Goal: Contribute content

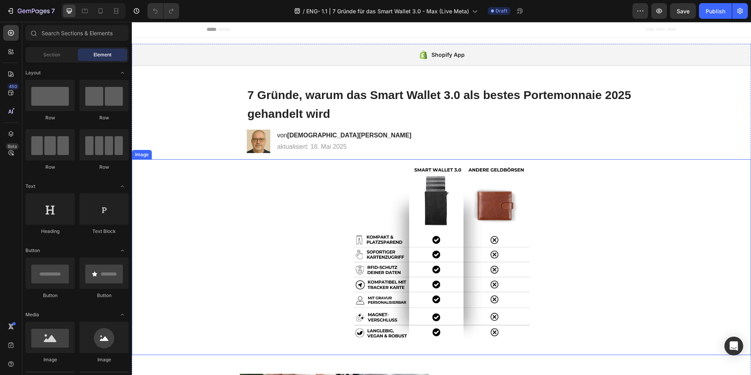
scroll to position [2, 0]
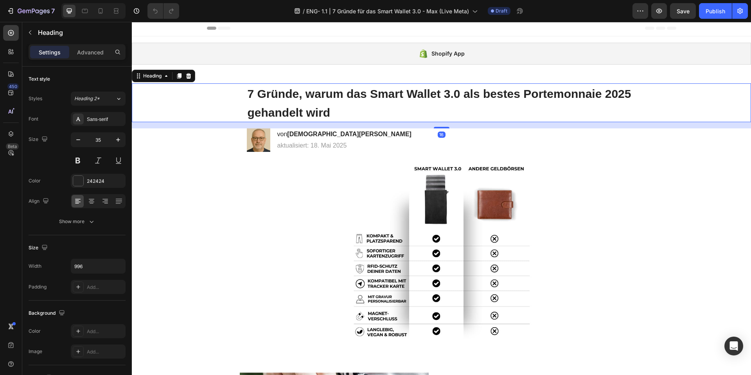
click at [290, 102] on h1 "7 Gründe, warum das Smart Wallet 3.0 als bestes Portemonnaie 2025 gehandelt wird" at bounding box center [442, 102] width 390 height 39
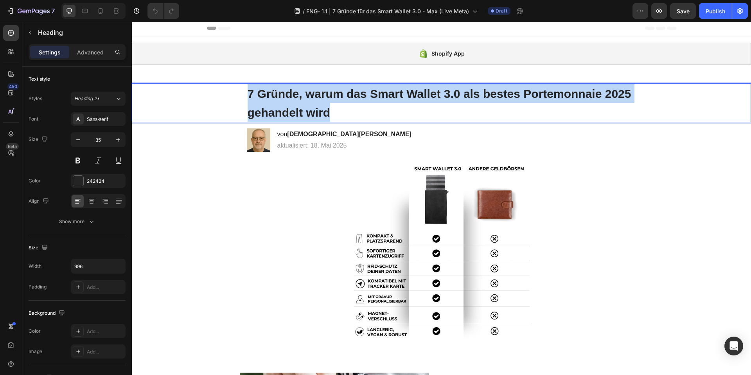
click at [290, 102] on p "7 Gründe, warum das Smart Wallet 3.0 als bestes Portemonnaie 2025 gehandelt wird" at bounding box center [442, 102] width 388 height 37
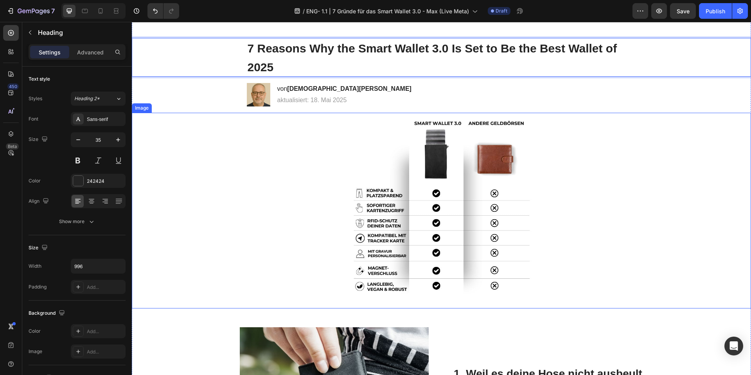
scroll to position [75, 0]
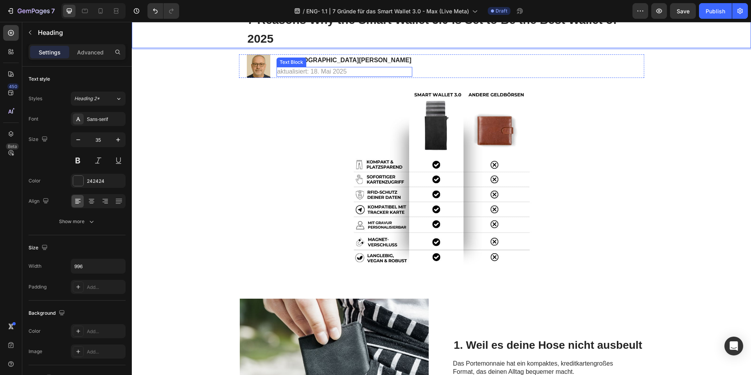
click at [291, 70] on p "aktualisiert: 18. Mai 2025" at bounding box center [344, 72] width 134 height 8
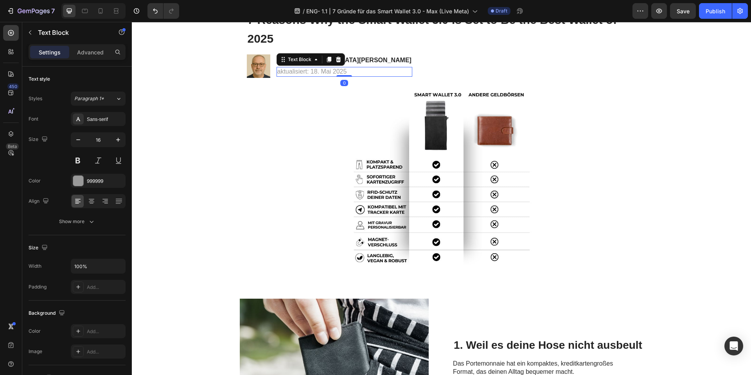
click at [291, 70] on p "aktualisiert: 18. Mai 2025" at bounding box center [344, 72] width 134 height 8
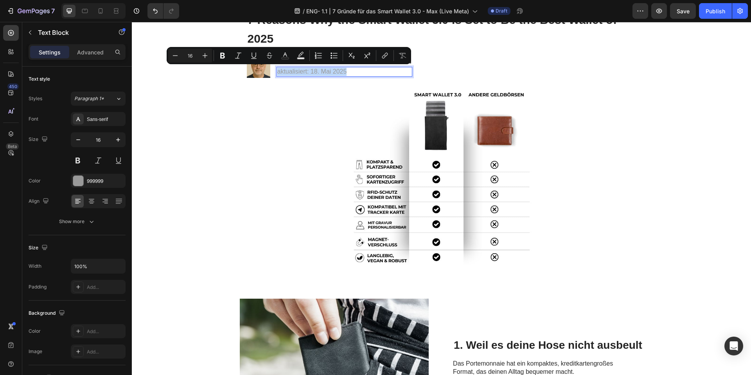
click at [291, 70] on p "aktualisiert: 18. Mai 2025" at bounding box center [344, 72] width 134 height 8
copy p "aktualisiert: 18. Mai 2025"
click at [306, 72] on p "aktualisiert: 18. Mai 2025" at bounding box center [344, 72] width 134 height 8
click at [305, 71] on p "aktualisiert: 18. Mai 2025" at bounding box center [344, 72] width 134 height 8
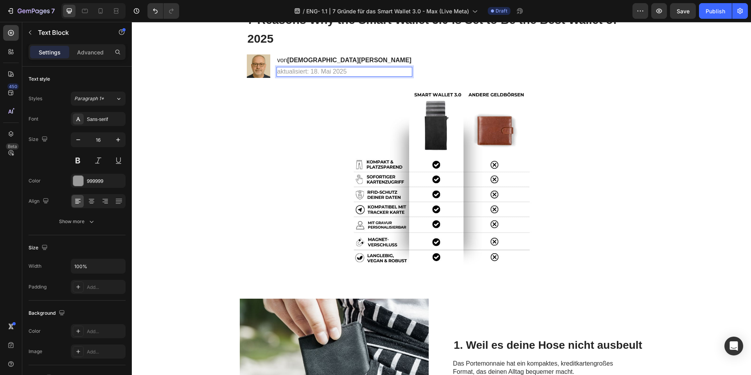
click at [305, 70] on p "aktualisiert: 18. Mai 2025" at bounding box center [344, 72] width 134 height 8
click at [294, 70] on strong "Updated: May 18, 2025" at bounding box center [302, 71] width 50 height 7
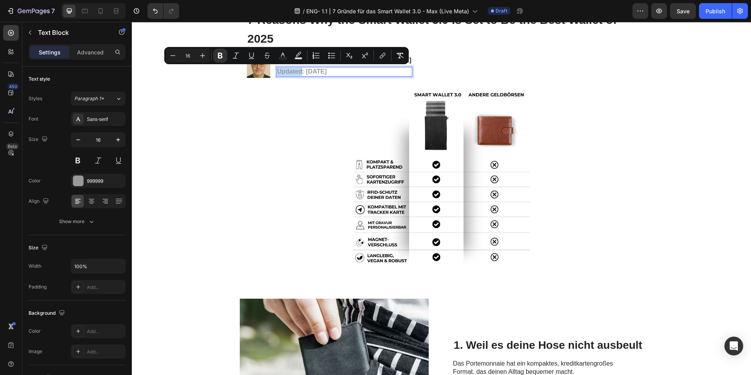
click at [294, 70] on strong "Updated: May 18, 2025" at bounding box center [302, 71] width 50 height 7
click at [246, 53] on button "Bold" at bounding box center [241, 55] width 14 height 14
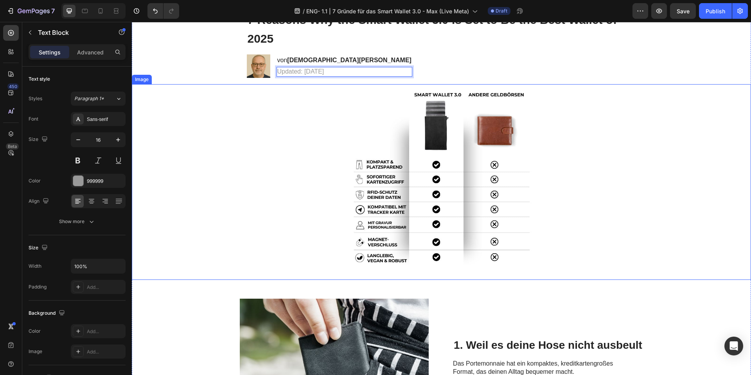
click at [275, 86] on div at bounding box center [441, 182] width 619 height 196
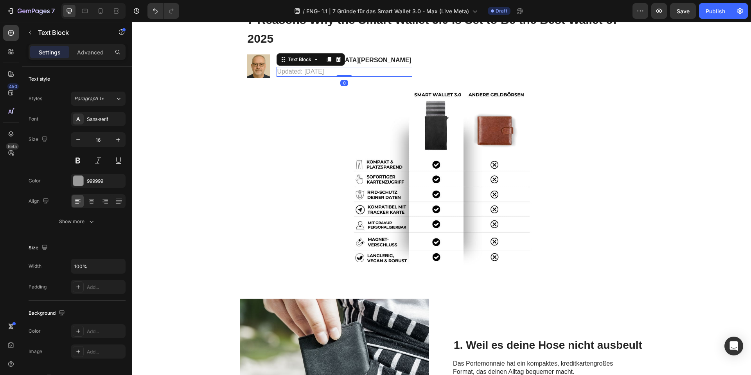
click at [284, 72] on p "Updated: May 18, 2025" at bounding box center [344, 72] width 134 height 8
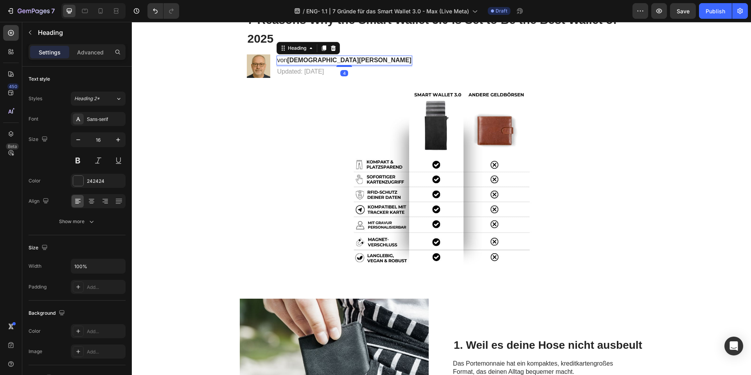
click at [299, 62] on strong "Christian Heller" at bounding box center [349, 60] width 124 height 7
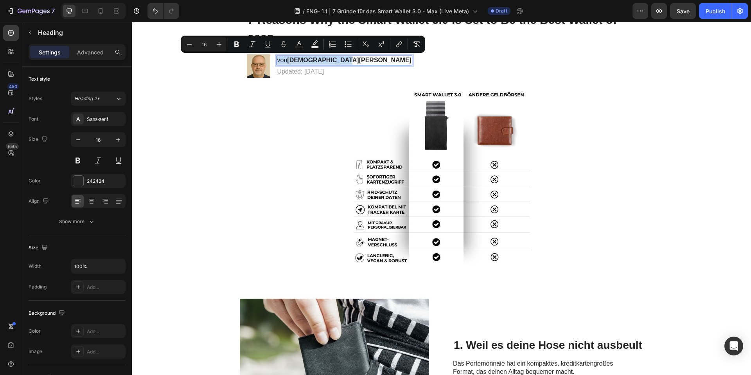
click at [280, 57] on p "von Christian Heller" at bounding box center [344, 60] width 134 height 8
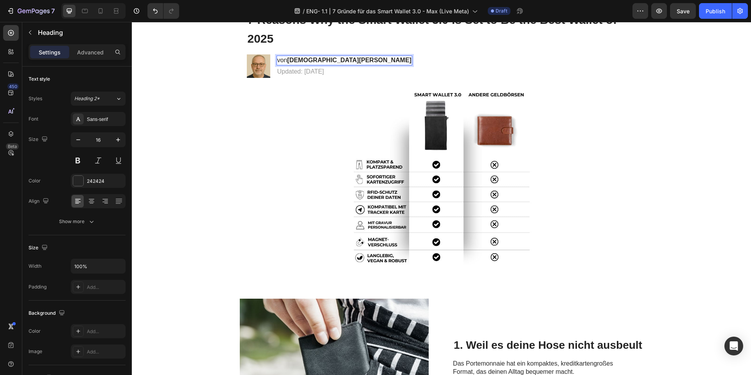
click at [280, 58] on p "von Christian Heller" at bounding box center [344, 60] width 134 height 8
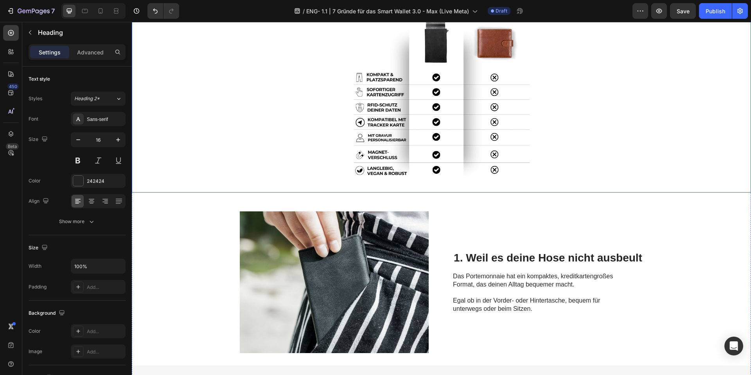
scroll to position [219, 0]
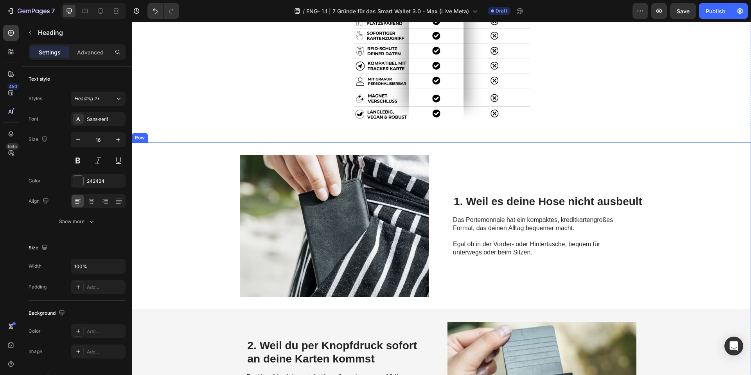
click at [493, 201] on h2 "1. Weil es deine Hose nicht ausbeult" at bounding box center [548, 201] width 190 height 15
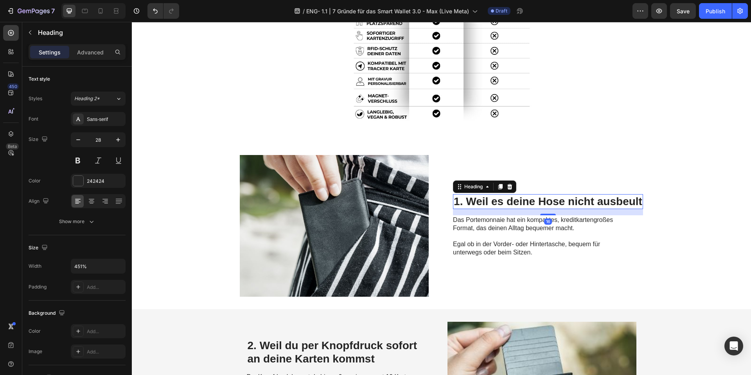
click at [493, 201] on h2 "1. Weil es deine Hose nicht ausbeult" at bounding box center [548, 201] width 190 height 15
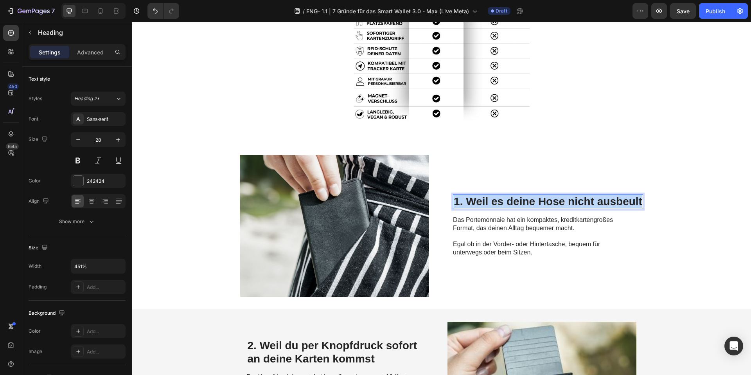
click at [493, 201] on p "1. Weil es deine Hose nicht ausbeult" at bounding box center [548, 201] width 188 height 13
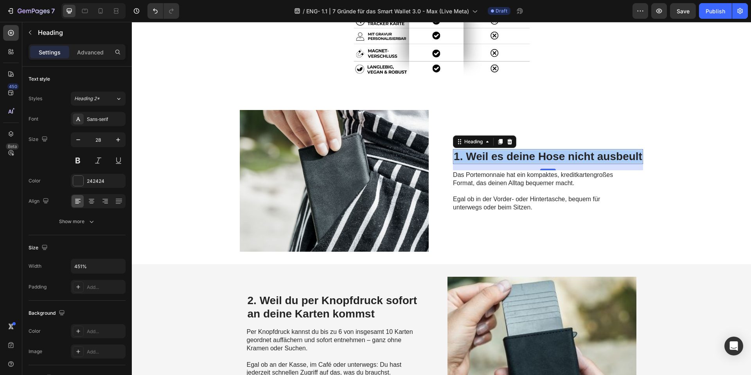
scroll to position [266, 0]
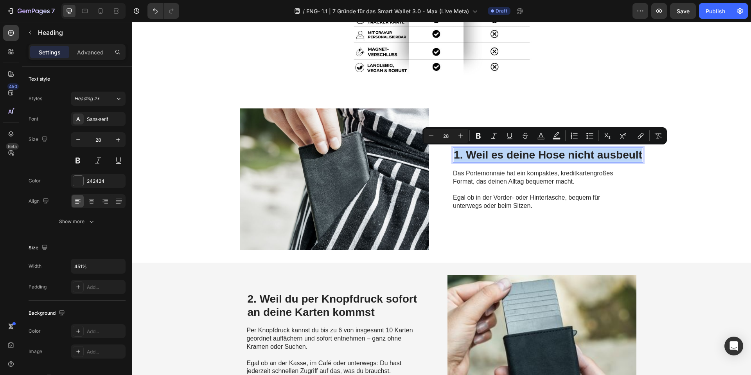
click at [470, 151] on p "1. Weil es deine Hose nicht ausbeult" at bounding box center [548, 154] width 188 height 13
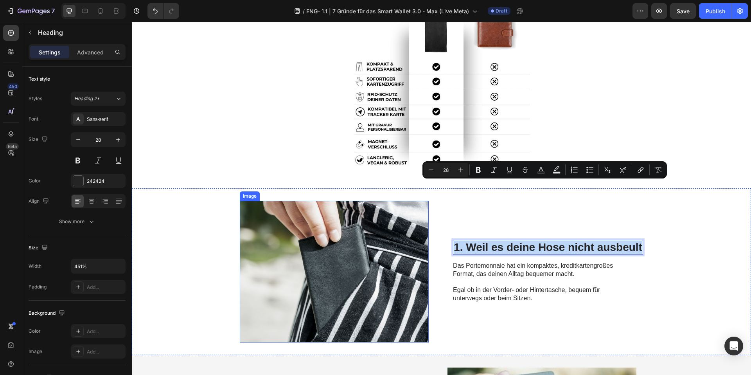
scroll to position [232, 0]
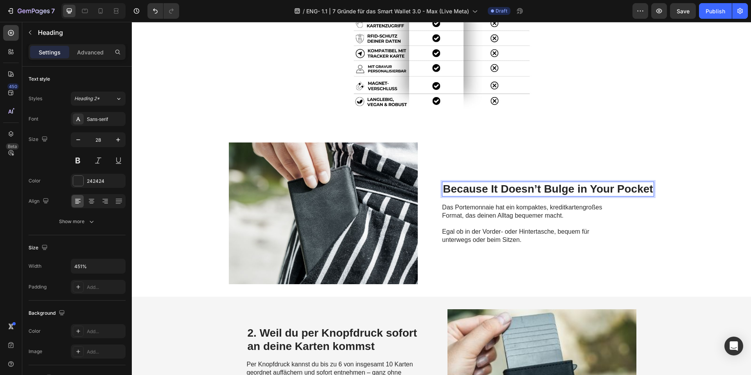
click at [443, 188] on p "Because It Doesn’t Bulge in Your Pocket" at bounding box center [548, 188] width 210 height 13
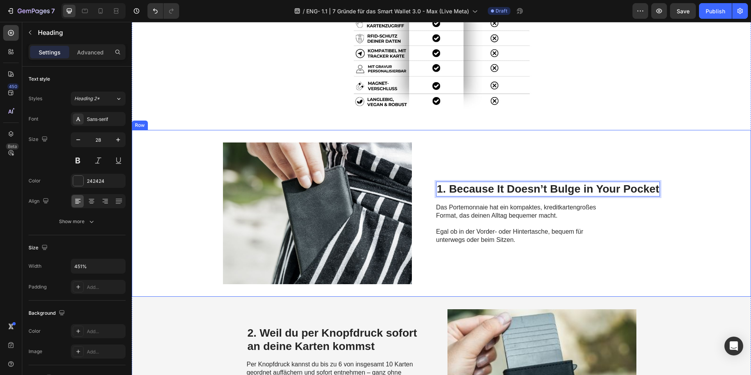
click at [463, 275] on div "1. Because It Doesn’t Bulge in Your Pocket Heading 16 Das Portemonnaie hat ein …" at bounding box center [548, 213] width 224 height 142
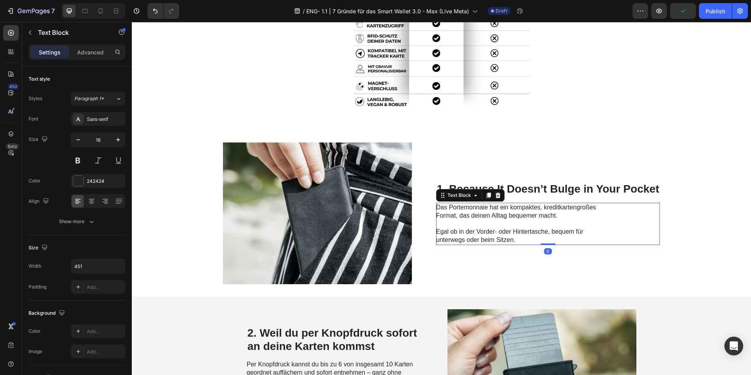
click at [505, 215] on span "Das Portemonnaie hat ein kompaktes, kreditkartengroßes Format, das deinen Allta…" at bounding box center [516, 211] width 160 height 15
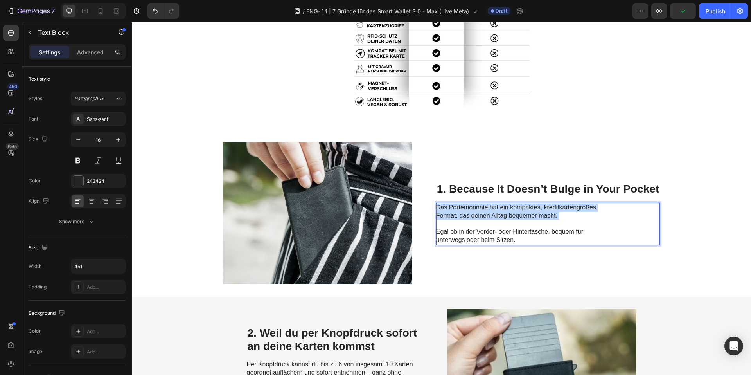
click at [505, 215] on span "Das Portemonnaie hat ein kompaktes, kreditkartengroßes Format, das deinen Allta…" at bounding box center [516, 211] width 160 height 15
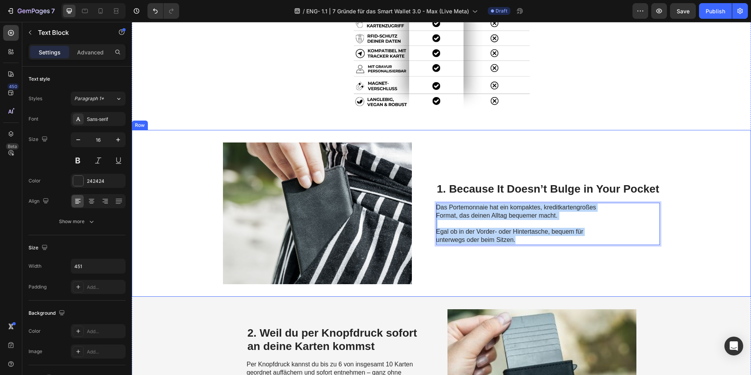
drag, startPoint x: 513, startPoint y: 241, endPoint x: 431, endPoint y: 202, distance: 90.1
click at [431, 202] on div "1. Weil es deine Hose nicht ausbeult Heading Image 1. Because It Doesn’t Bulge …" at bounding box center [441, 213] width 619 height 167
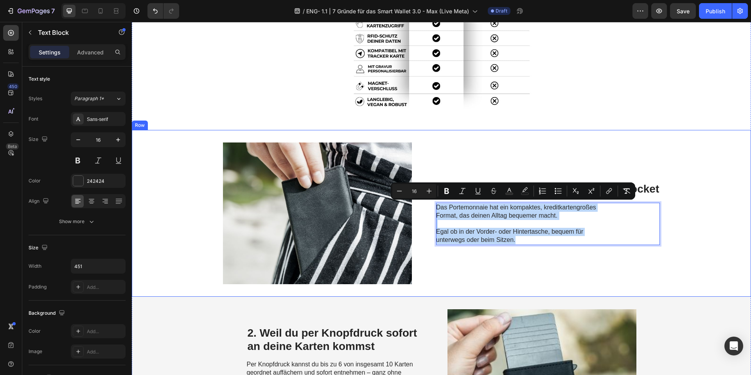
copy p "Das Portemonnaie hat ein kompaktes, kreditkartengroßes Format, das deinen Allta…"
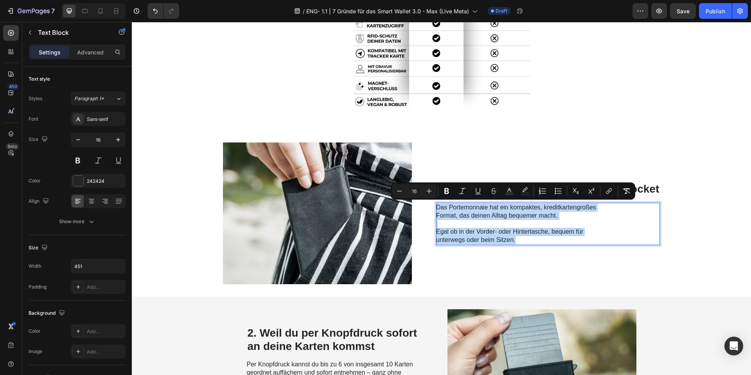
click at [439, 206] on span "Das Portemonnaie hat ein kompaktes, kreditkartengroßes Format, das deinen Allta…" at bounding box center [516, 211] width 160 height 15
click at [471, 218] on span "Das Portemonnaie hat ein kompaktes, kreditkartengroßes Format, das deinen Allta…" at bounding box center [516, 211] width 160 height 15
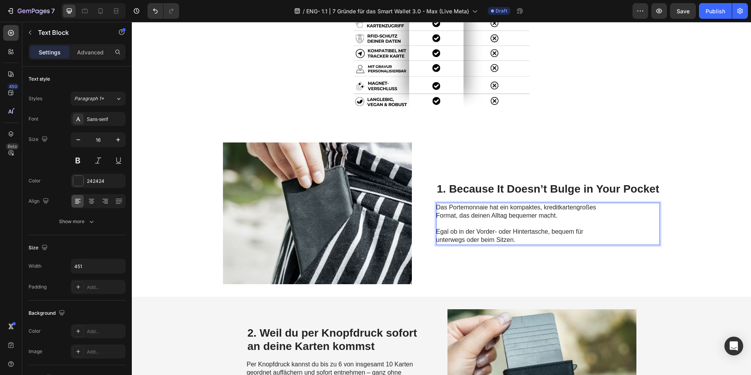
click at [471, 215] on span "Das Portemonnaie hat ein kompaktes, kreditkartengroßes Format, das deinen Allta…" at bounding box center [516, 211] width 160 height 15
click at [470, 215] on strong "The wallet comes in a compact credit card sized format that makes everyday life…" at bounding box center [518, 211] width 164 height 15
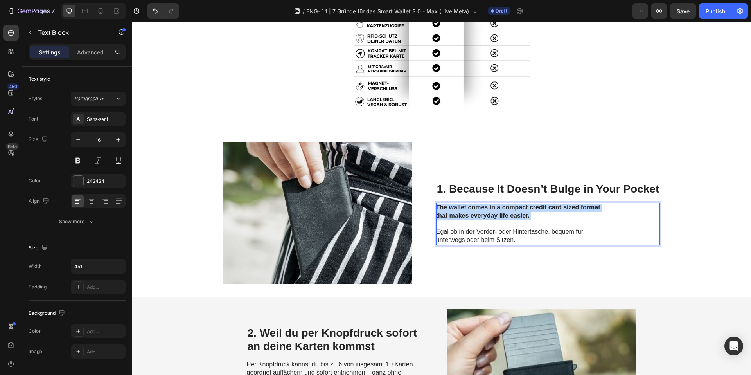
click at [470, 215] on strong "The wallet comes in a compact credit card sized format that makes everyday life…" at bounding box center [518, 211] width 164 height 15
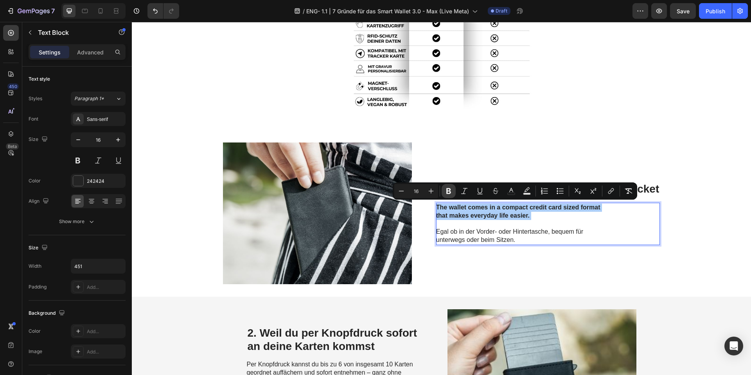
click at [451, 190] on icon "Editor contextual toolbar" at bounding box center [449, 191] width 8 height 8
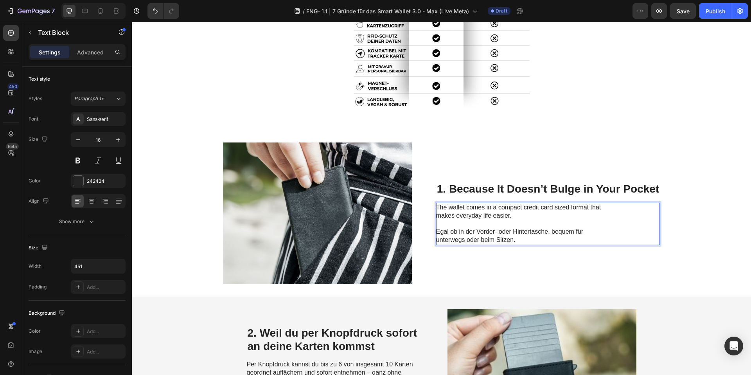
click at [465, 241] on span "Egal ob in der Vorder- oder Hintertasche, bequem für unterwegs oder beim Sitzen." at bounding box center [509, 235] width 147 height 15
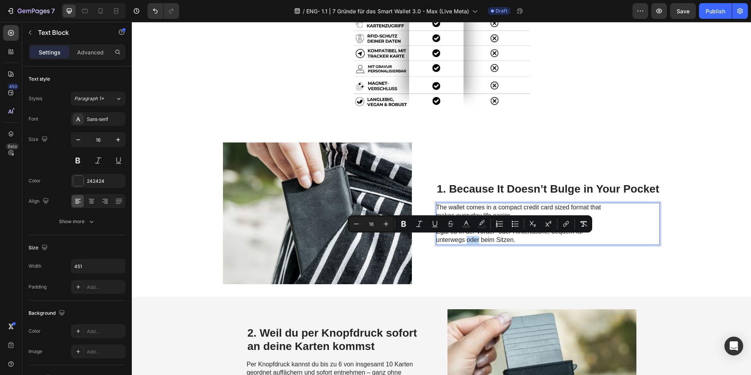
click at [465, 239] on span "Egal ob in der Vorder- oder Hintertasche, bequem für unterwegs oder beim Sitzen." at bounding box center [509, 235] width 147 height 15
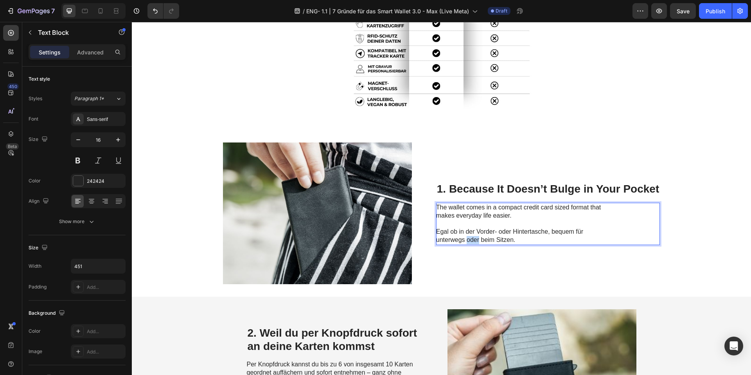
click at [465, 239] on span "Egal ob in der Vorder- oder Hintertasche, bequem für unterwegs oder beim Sitzen." at bounding box center [509, 235] width 147 height 15
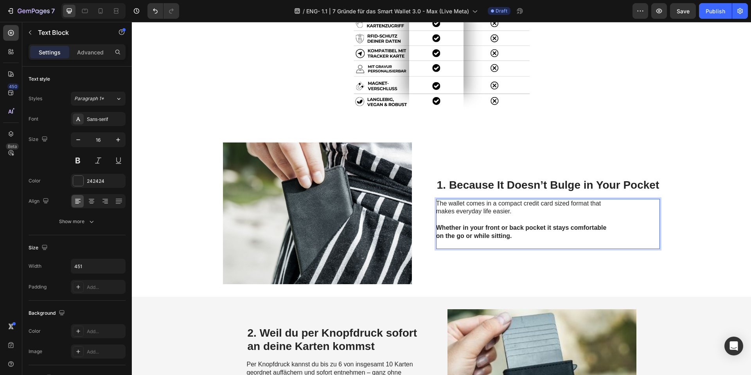
click at [470, 229] on strong "Whether in your front or back pocket it stays comfortable on the go or while si…" at bounding box center [521, 231] width 171 height 15
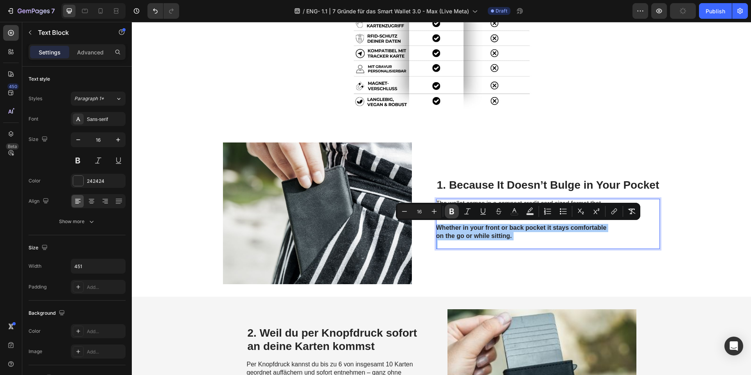
click at [456, 207] on button "Bold" at bounding box center [452, 211] width 14 height 14
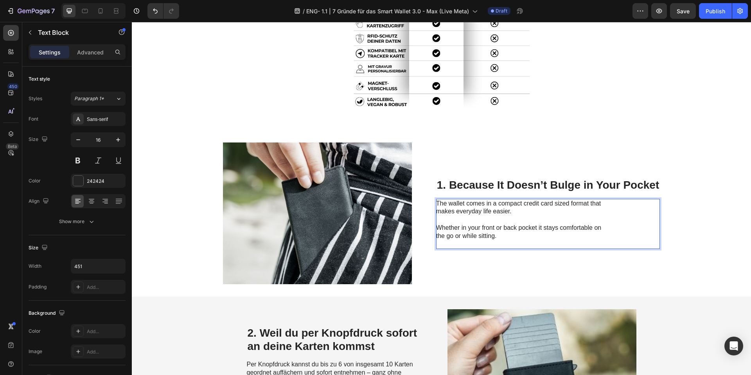
click at [452, 244] on p "Rich Text Editor. Editing area: main" at bounding box center [524, 244] width 176 height 8
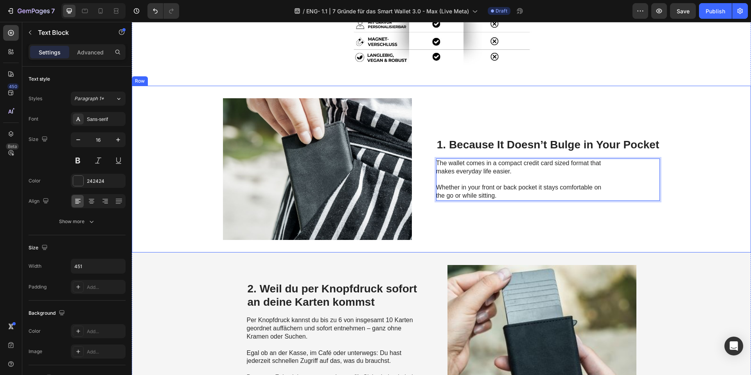
scroll to position [311, 0]
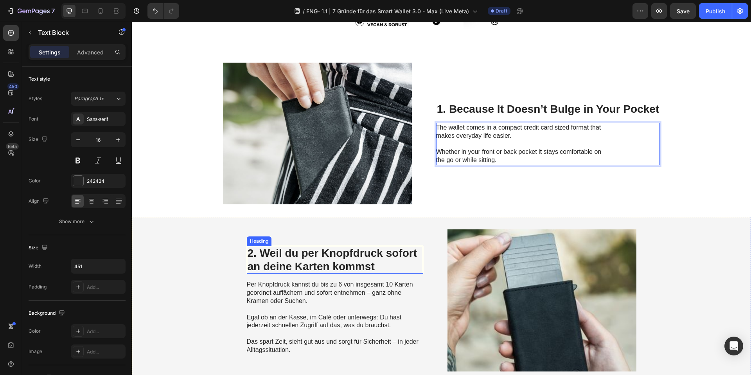
click at [320, 266] on h2 "2. Weil du per Knopfdruck sofort an deine Karten kommst" at bounding box center [335, 260] width 176 height 28
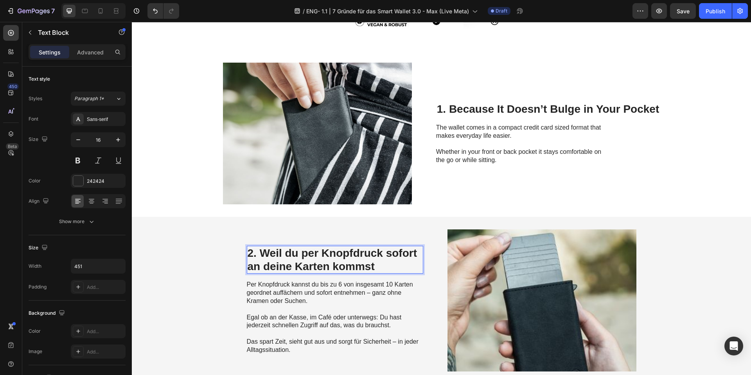
click at [320, 266] on h2 "2. Weil du per Knopfdruck sofort an deine Karten kommst" at bounding box center [335, 260] width 176 height 28
click at [320, 266] on p "2. Weil du per Knopfdruck sofort an deine Karten kommst" at bounding box center [335, 259] width 175 height 26
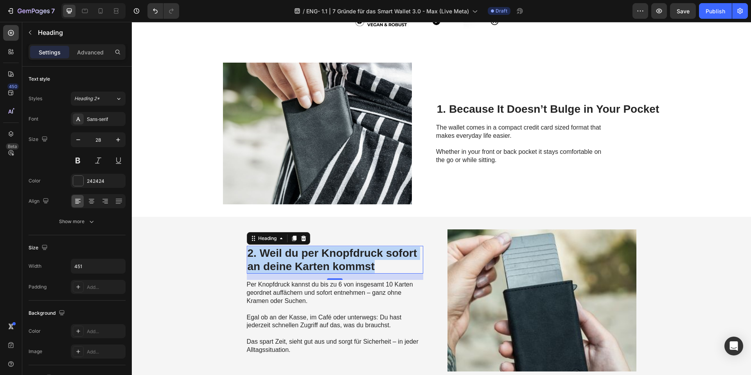
click at [300, 261] on p "2. Weil du per Knopfdruck sofort an deine Karten kommst" at bounding box center [335, 259] width 175 height 26
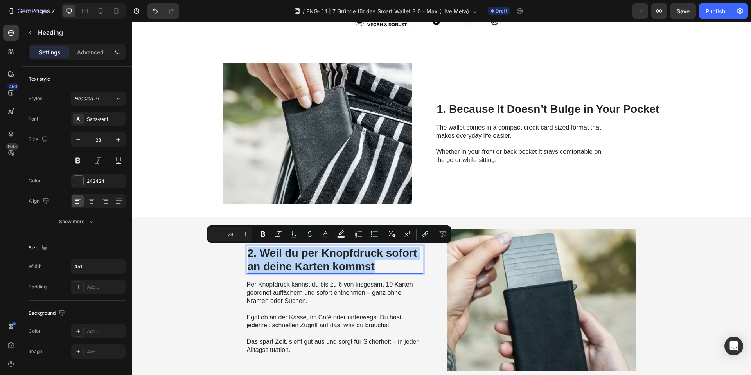
click at [300, 261] on p "2. Weil du per Knopfdruck sofort an deine Karten kommst" at bounding box center [335, 259] width 175 height 26
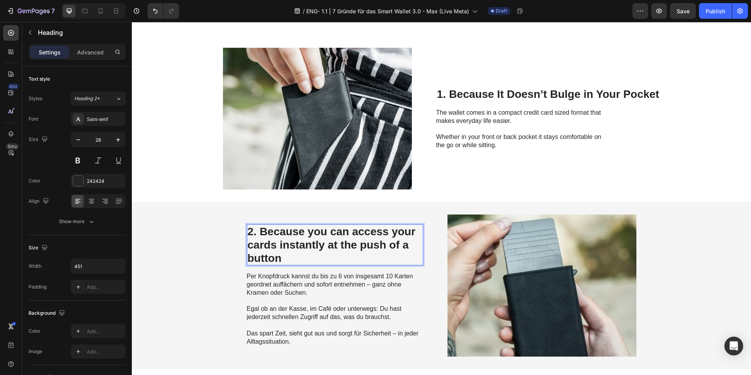
scroll to position [332, 0]
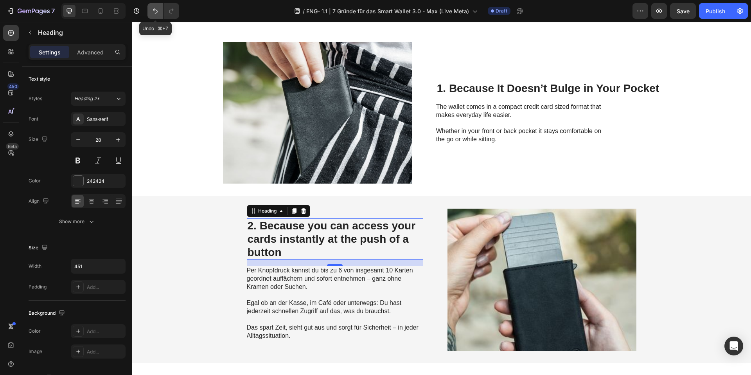
click at [154, 14] on icon "Undo/Redo" at bounding box center [155, 11] width 8 height 8
click at [154, 13] on icon "Undo/Redo" at bounding box center [155, 11] width 8 height 8
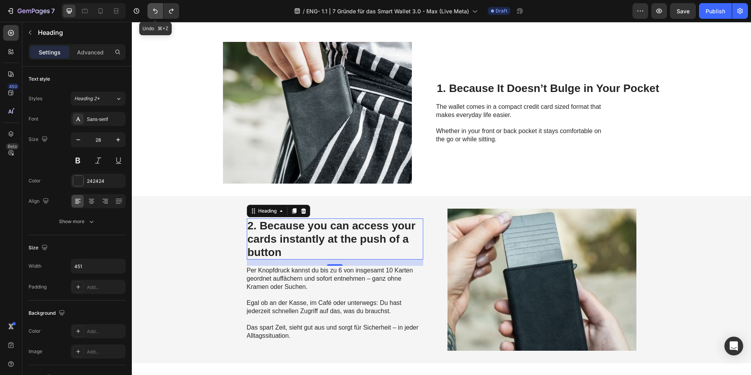
click at [154, 9] on icon "Undo/Redo" at bounding box center [155, 11] width 8 height 8
click at [153, 9] on icon "Undo/Redo" at bounding box center [155, 11] width 8 height 8
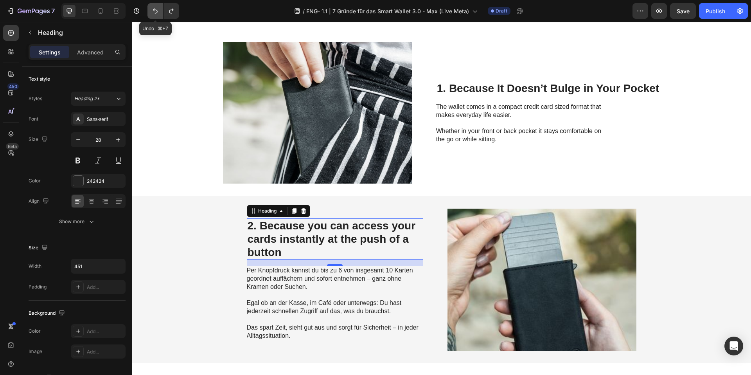
click at [156, 10] on icon "Undo/Redo" at bounding box center [155, 11] width 8 height 8
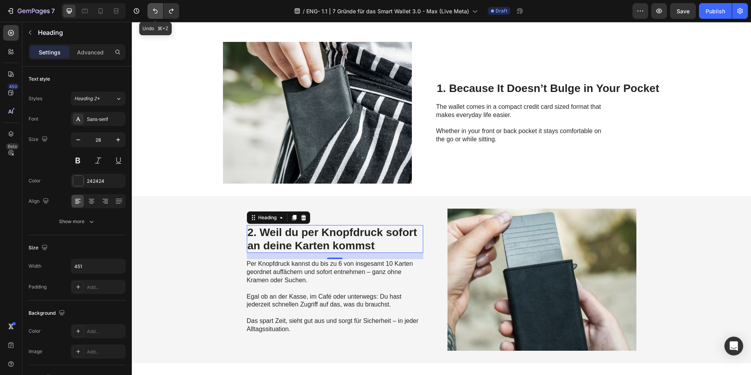
click at [156, 10] on icon "Undo/Redo" at bounding box center [155, 11] width 8 height 8
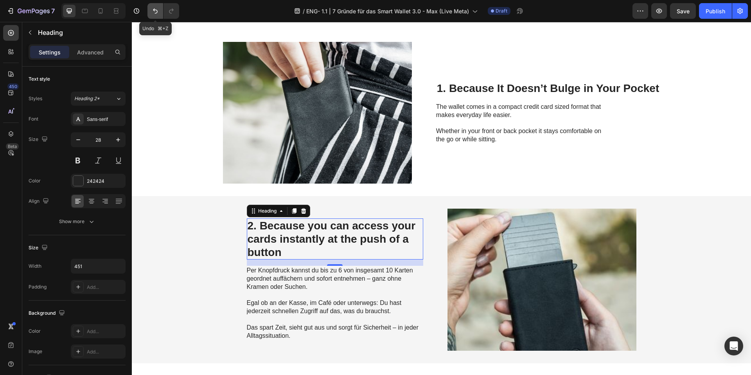
click at [154, 11] on icon "Undo/Redo" at bounding box center [155, 11] width 8 height 8
click at [160, 16] on button "Undo/Redo" at bounding box center [155, 11] width 16 height 16
click at [160, 17] on button "Undo/Redo" at bounding box center [155, 11] width 16 height 16
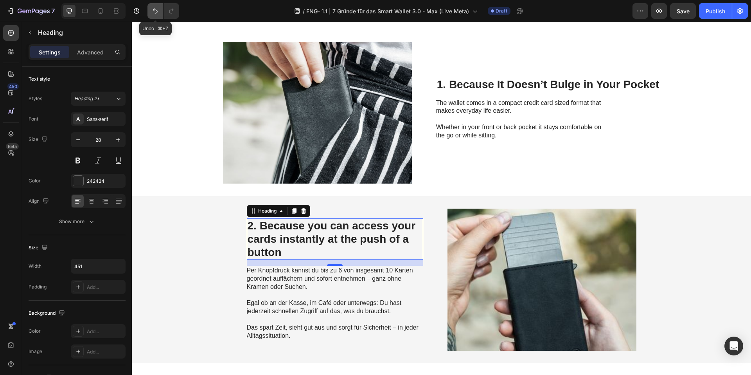
click at [159, 9] on icon "Undo/Redo" at bounding box center [155, 11] width 8 height 8
click at [159, 11] on button "Undo/Redo" at bounding box center [155, 11] width 16 height 16
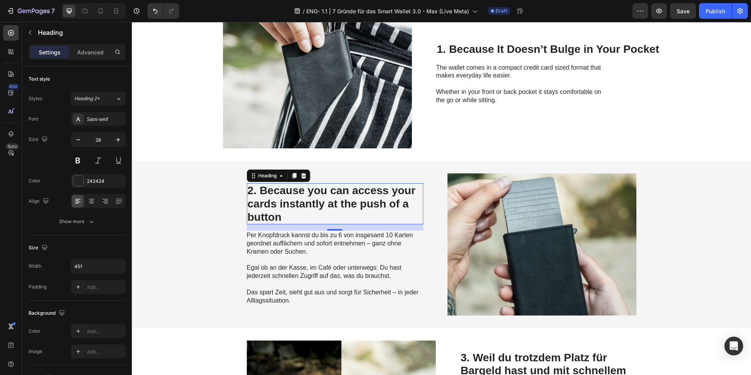
scroll to position [413, 0]
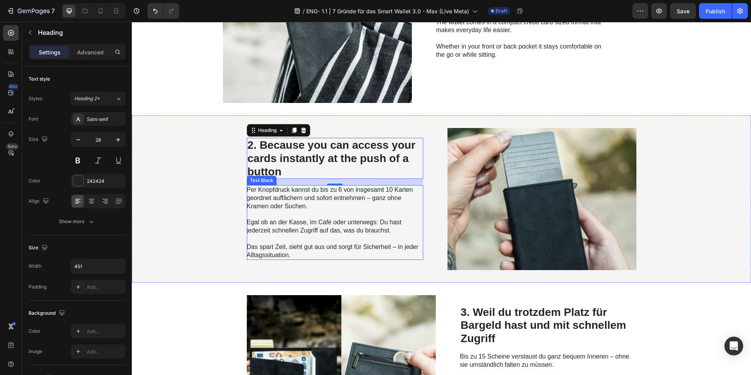
click at [296, 199] on span "Per Knopfdruck kannst du bis zu 6 von insgesamt 10 Karten geordnet auffächern u…" at bounding box center [330, 197] width 166 height 23
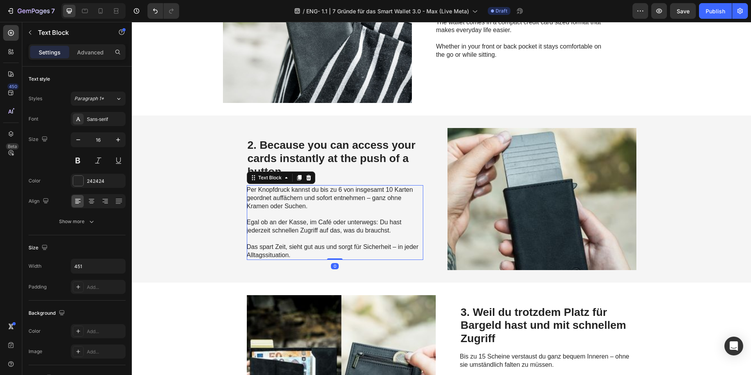
click at [316, 250] on p "Per Knopfdruck kannst du bis zu 6 von insgesamt 10 Karten geordnet auffächern u…" at bounding box center [335, 222] width 176 height 73
click at [291, 251] on p "Per Knopfdruck kannst du bis zu 6 von insgesamt 10 Karten geordnet auffächern u…" at bounding box center [335, 222] width 176 height 73
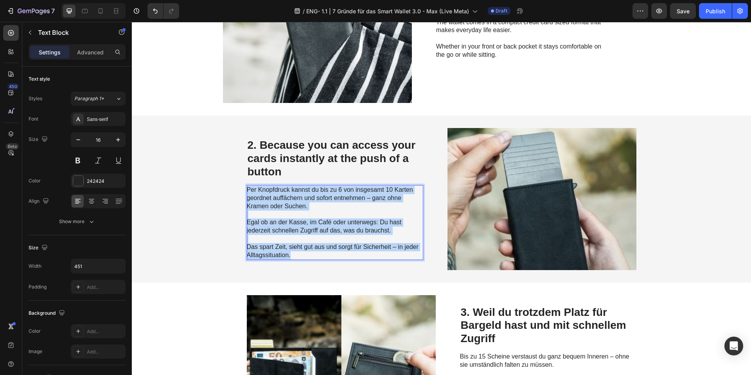
drag, startPoint x: 291, startPoint y: 252, endPoint x: 244, endPoint y: 189, distance: 78.5
click at [247, 189] on p "Per Knopfdruck kannst du bis zu 6 von insgesamt 10 Karten geordnet auffächern u…" at bounding box center [335, 222] width 176 height 73
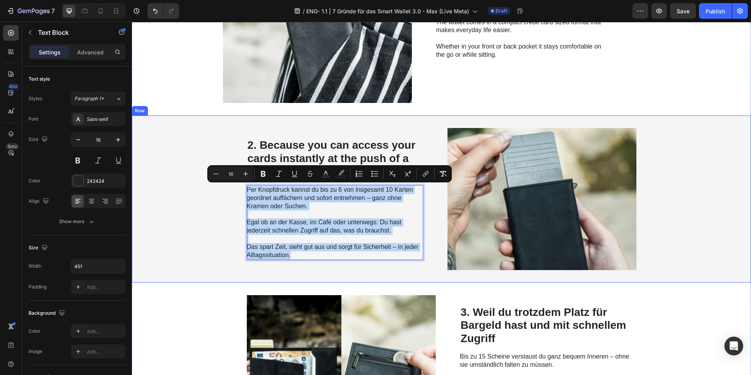
copy p "Per Knopfdruck kannst du bis zu 6 von insgesamt 10 Karten geordnet auffächern u…"
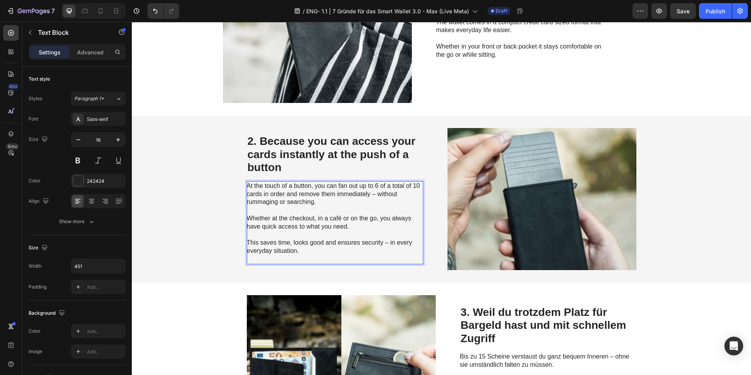
click at [262, 257] on p "Rich Text Editor. Editing area: main" at bounding box center [335, 259] width 176 height 8
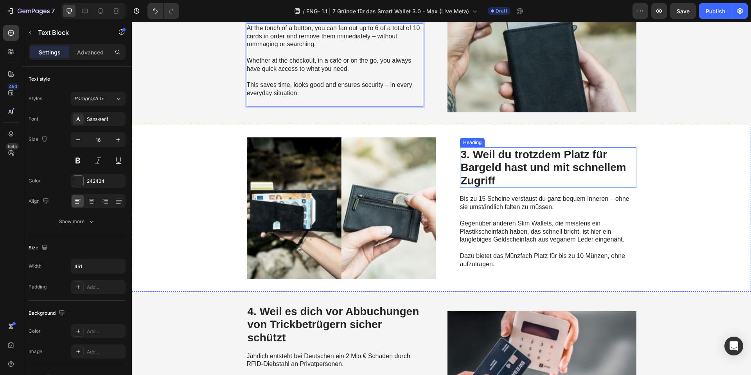
click at [495, 170] on h2 "3. Weil du trotzdem Platz für Bargeld hast und mit schnellem Zugriff" at bounding box center [548, 167] width 176 height 41
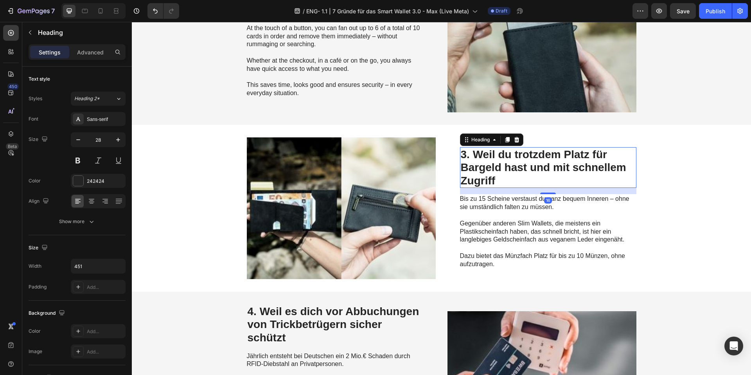
click at [495, 170] on h2 "3. Weil du trotzdem Platz für Bargeld hast und mit schnellem Zugriff" at bounding box center [548, 167] width 176 height 41
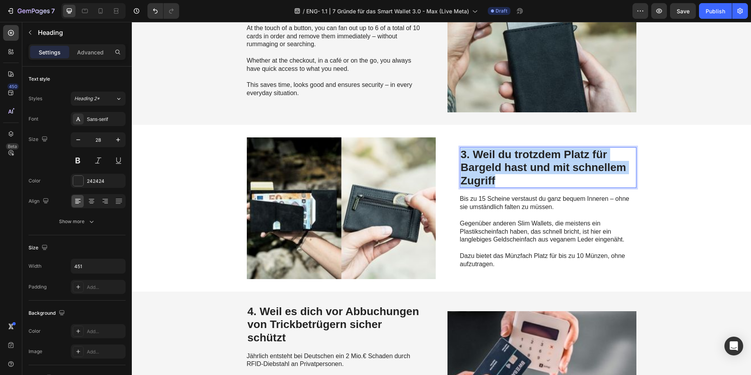
click at [495, 170] on p "3. Weil du trotzdem Platz für Bargeld hast und mit schnellem Zugriff" at bounding box center [548, 167] width 175 height 39
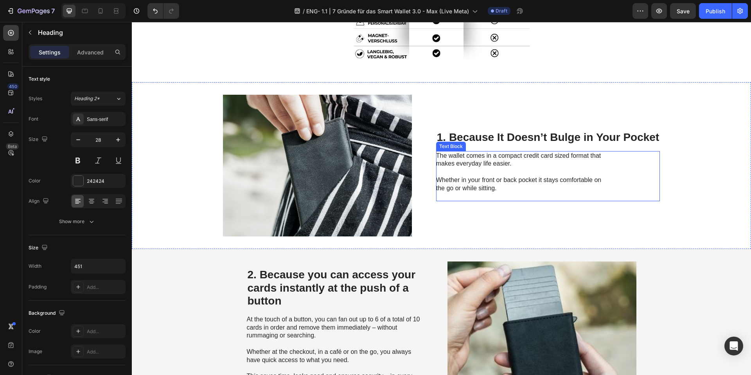
scroll to position [230, 0]
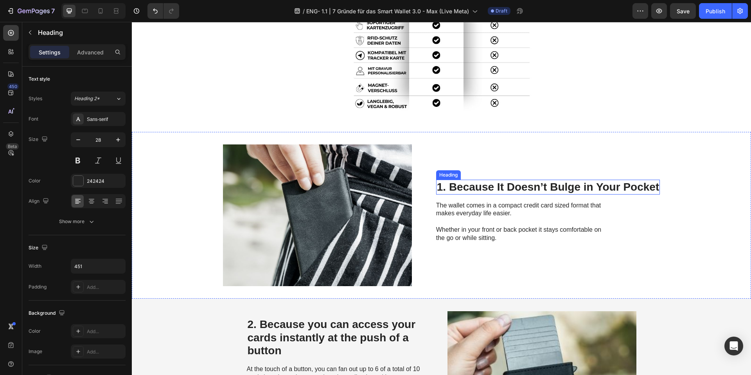
click at [512, 184] on p "1. Because It Doesn’t Bulge in Your Pocket" at bounding box center [548, 186] width 222 height 13
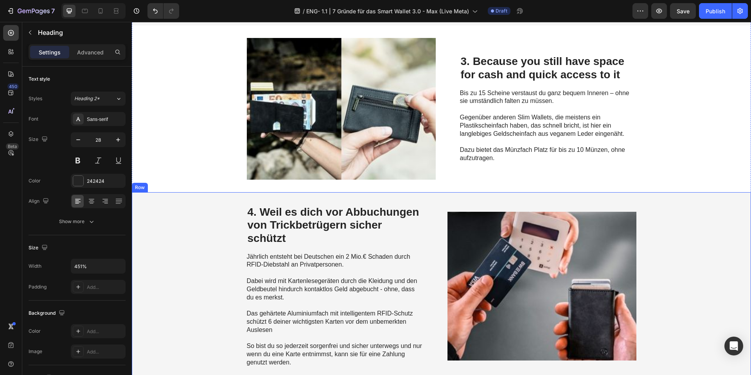
scroll to position [675, 0]
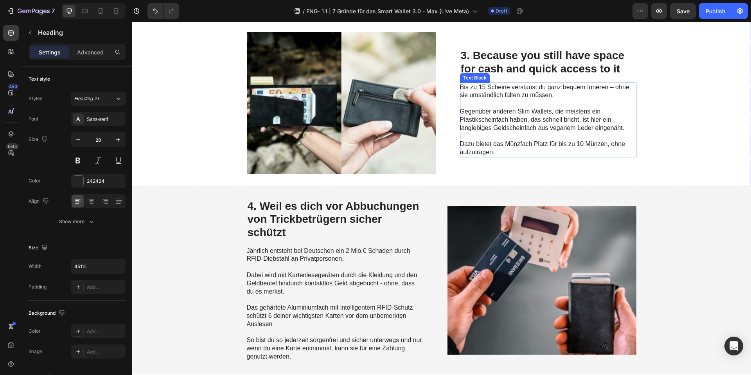
click at [471, 122] on p "Gegenüber anderen Slim Wallets, die meistens ein Plastikscheinfach haben, das s…" at bounding box center [548, 124] width 176 height 32
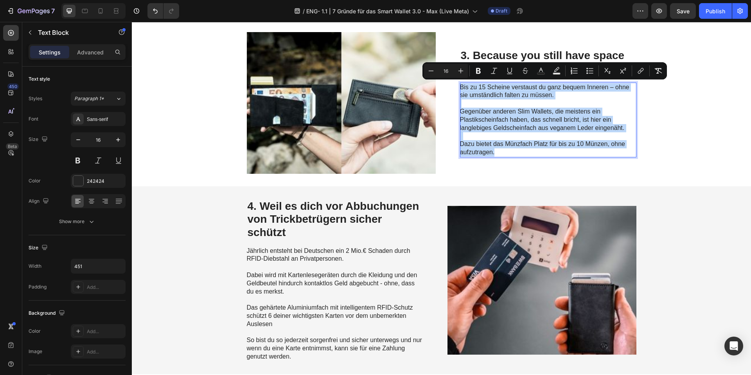
drag, startPoint x: 499, startPoint y: 152, endPoint x: 456, endPoint y: 88, distance: 76.8
click at [460, 88] on div "Bis zu 15 Scheine verstaust du ganz bequem Inneren – ohne sie umständlich falte…" at bounding box center [548, 120] width 176 height 75
copy div "Bis zu 15 Scheine verstaust du ganz bequem Inneren – ohne sie umständlich falte…"
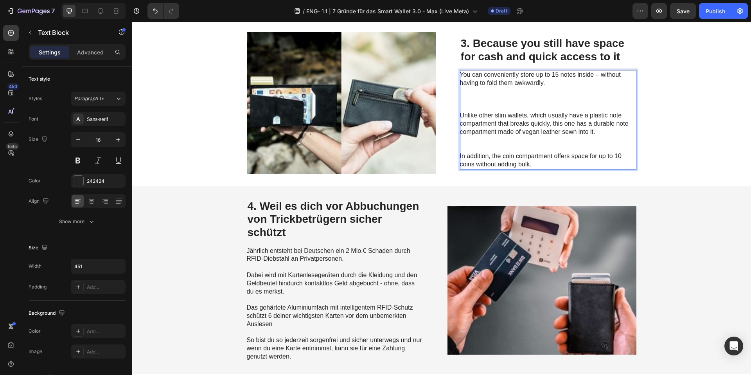
click at [490, 106] on p "Rich Text Editor. Editing area: main" at bounding box center [548, 108] width 176 height 8
click at [477, 104] on p "Rich Text Editor. Editing area: main" at bounding box center [548, 108] width 176 height 8
click at [460, 113] on p "Unlike other slim wallets, which usually have a plastic note compartment that b…" at bounding box center [548, 123] width 176 height 24
click at [469, 141] on p "Rich Text Editor. Editing area: main" at bounding box center [548, 140] width 176 height 8
click at [472, 140] on p "Rich Text Editor. Editing area: main" at bounding box center [548, 140] width 176 height 8
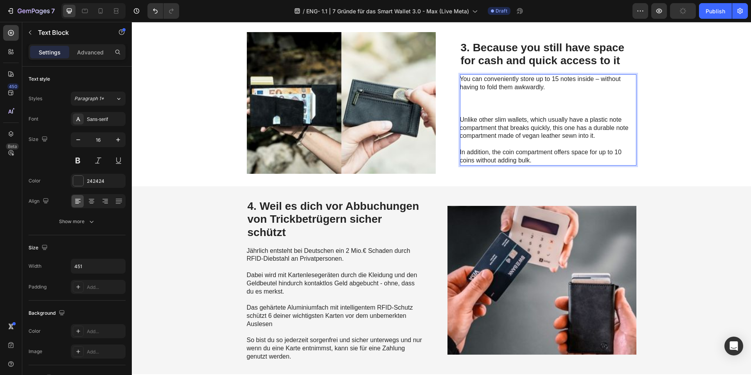
click at [472, 110] on p "Rich Text Editor. Editing area: main" at bounding box center [548, 112] width 176 height 8
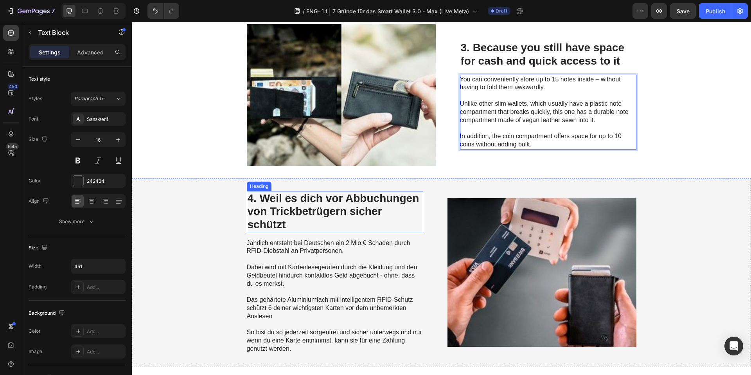
scroll to position [690, 0]
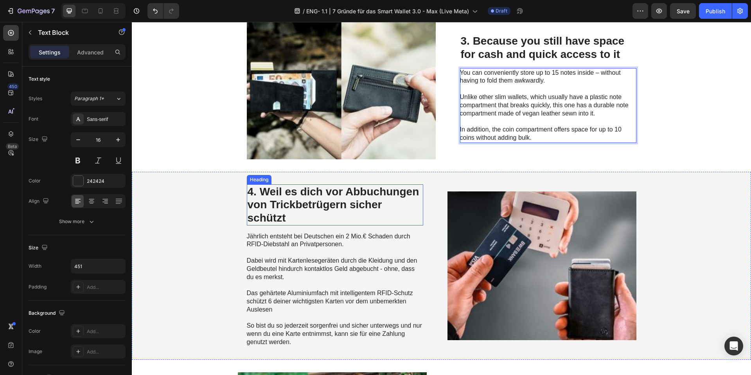
click at [327, 207] on h2 "4. Weil es dich vor Abbuchungen von Trickbetrügern sicher schützt" at bounding box center [335, 204] width 176 height 41
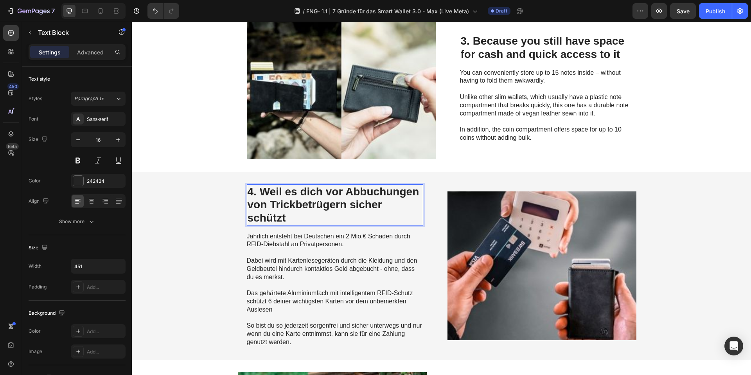
click at [327, 207] on h2 "4. Weil es dich vor Abbuchungen von Trickbetrügern sicher schützt" at bounding box center [335, 204] width 176 height 41
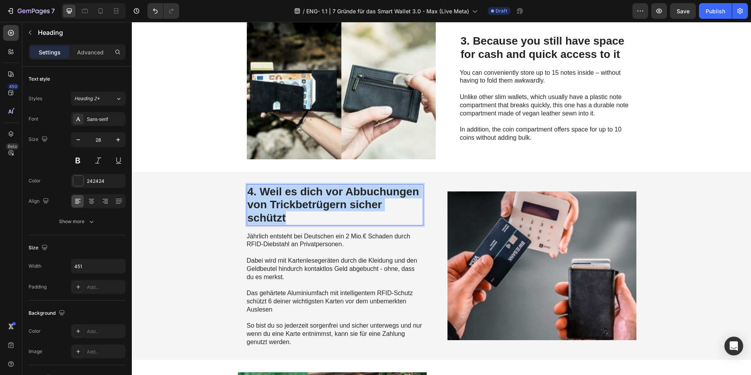
click at [327, 207] on p "4. Weil es dich vor Abbuchungen von Trickbetrügern sicher schützt" at bounding box center [335, 204] width 175 height 39
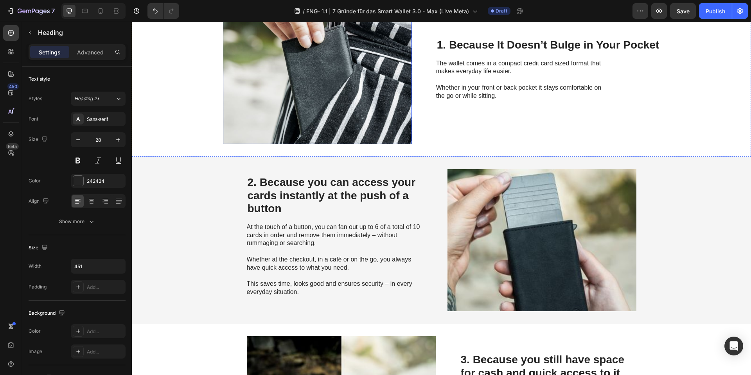
scroll to position [289, 0]
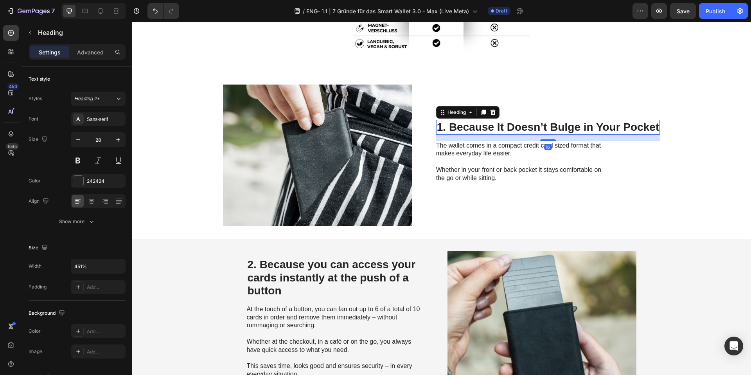
click at [548, 129] on p "1. Because It Doesn’t Bulge in Your Pocket" at bounding box center [548, 126] width 222 height 13
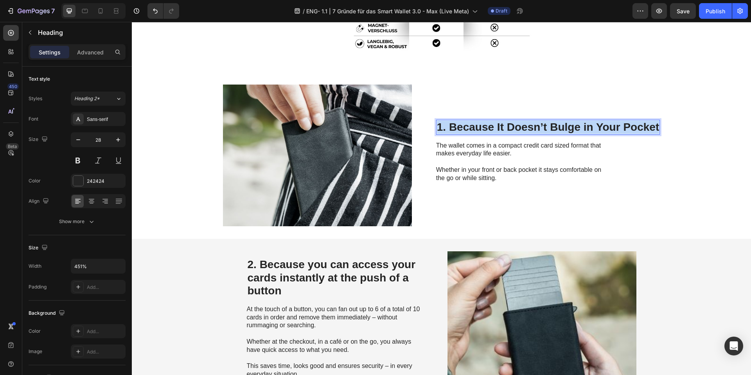
click at [548, 129] on p "1. Because It Doesn’t Bulge in Your Pocket" at bounding box center [548, 126] width 222 height 13
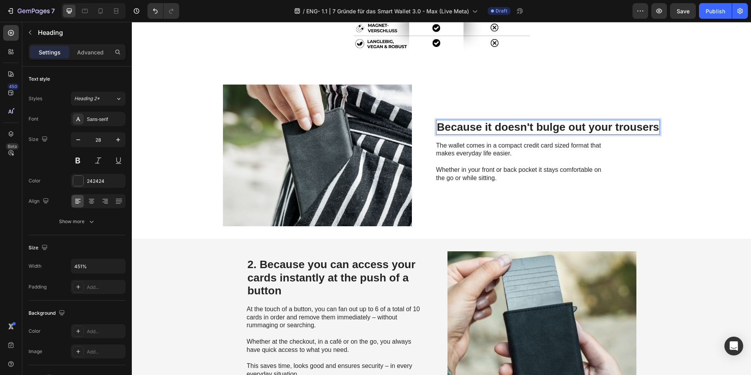
click at [437, 126] on p "Because it doesn't bulge out your trousers" at bounding box center [548, 126] width 222 height 13
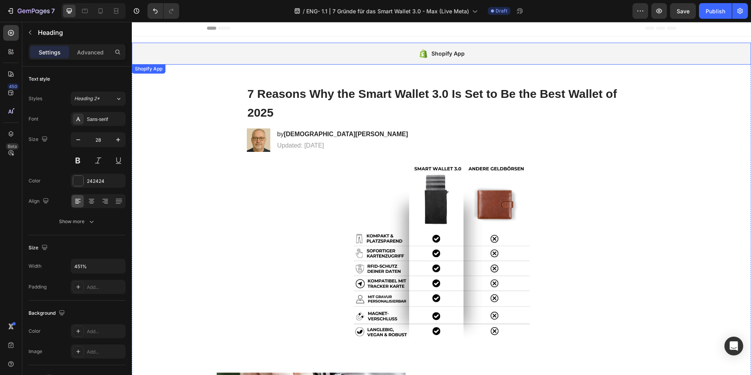
scroll to position [0, 0]
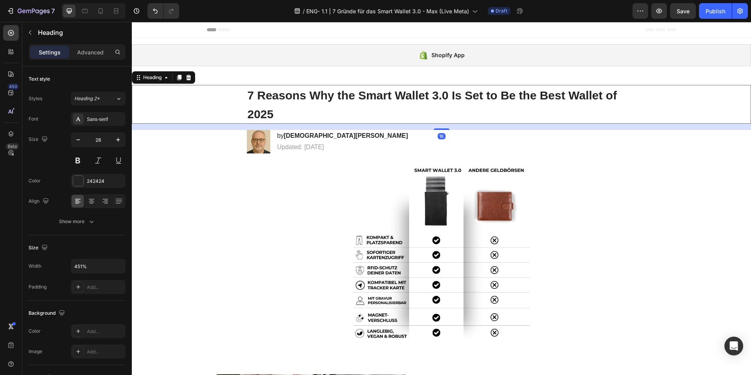
click at [399, 102] on p "⁠⁠⁠⁠⁠⁠⁠ 7 Reasons Why the Smart Wallet 3.0 Is Set to Be the Best Wallet of 2025" at bounding box center [442, 104] width 388 height 37
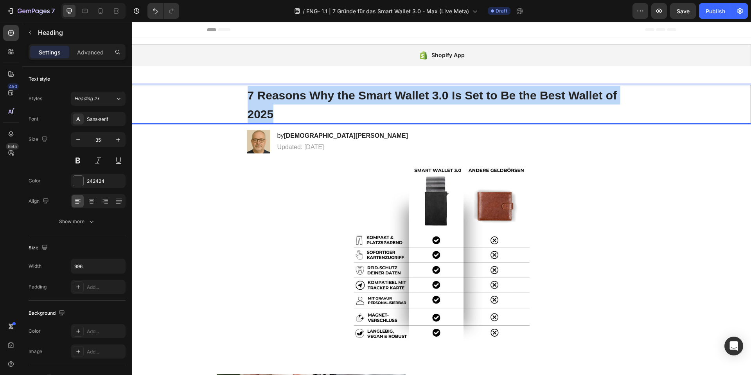
click at [399, 102] on p "7 Reasons Why the Smart Wallet 3.0 Is Set to Be the Best Wallet of 2025" at bounding box center [442, 104] width 388 height 37
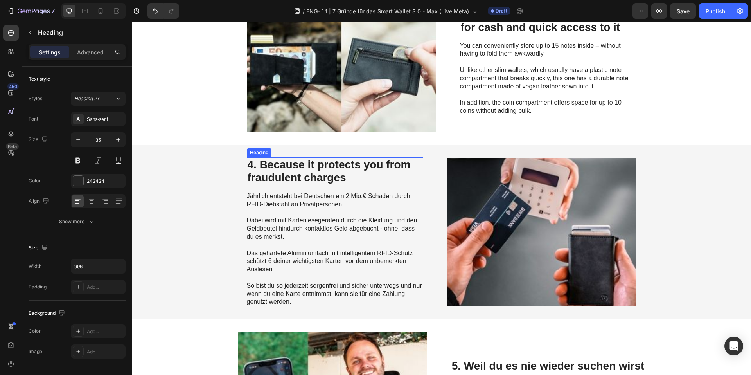
scroll to position [718, 0]
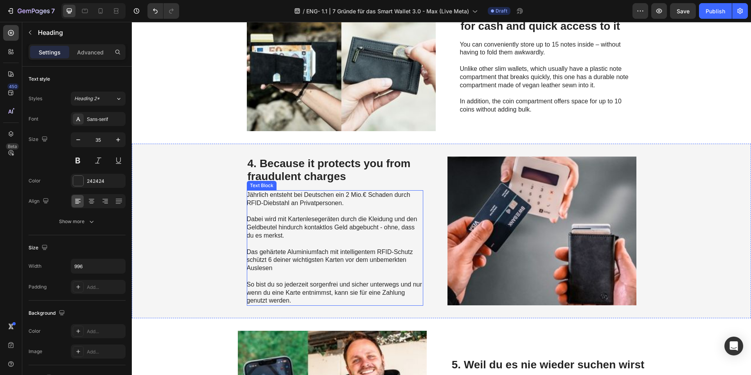
click at [286, 228] on span "Dabei wird mit Kartenlesegeräten durch die Kleidung und den Geldbeutel hindurch…" at bounding box center [332, 226] width 171 height 23
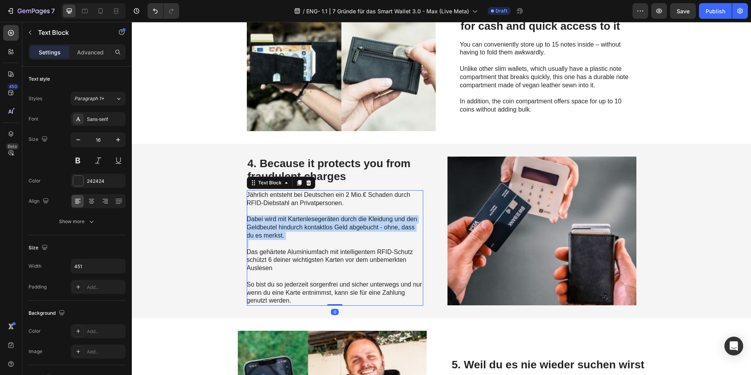
click at [286, 228] on span "Dabei wird mit Kartenlesegeräten durch die Kleidung und den Geldbeutel hindurch…" at bounding box center [332, 226] width 171 height 23
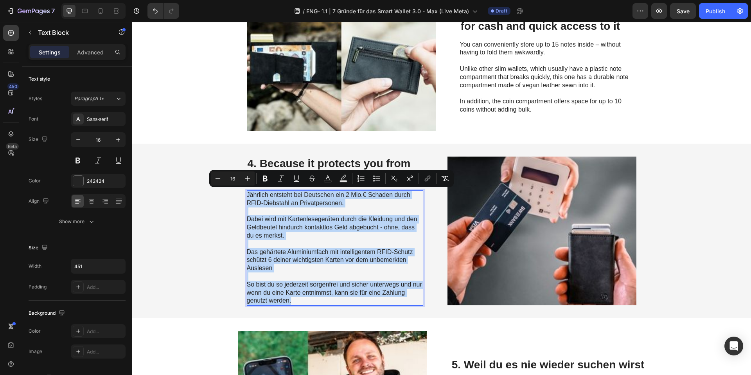
drag, startPoint x: 294, startPoint y: 297, endPoint x: 245, endPoint y: 197, distance: 111.2
click at [247, 197] on div "Jährlich entsteht bei Deutschen ein 2 Mio.€ Schaden durch RFID-Diebstahl an Pri…" at bounding box center [335, 247] width 176 height 115
copy div "Jährlich entsteht bei Deutschen ein 2 Mio.€ Schaden durch RFID-Diebstahl an Pri…"
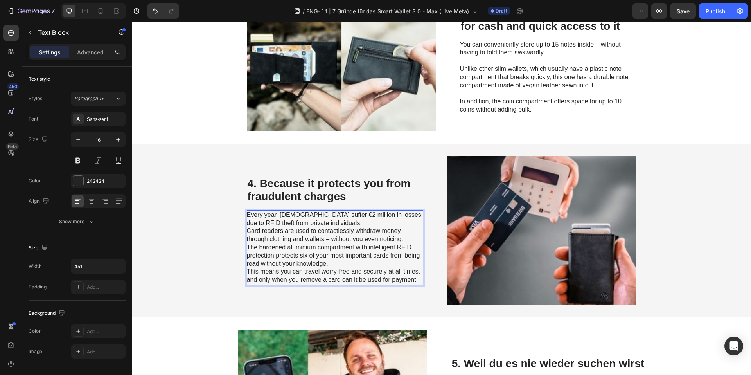
click at [324, 221] on p "Every year, [DEMOGRAPHIC_DATA] suffer €2 million in losses due to RFID theft fr…" at bounding box center [335, 219] width 176 height 16
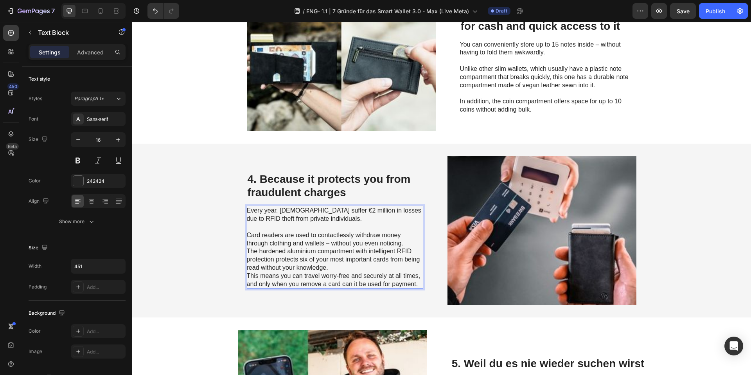
click at [404, 242] on p "Card readers are used to contactlessly withdraw money through clothing and wall…" at bounding box center [335, 239] width 176 height 16
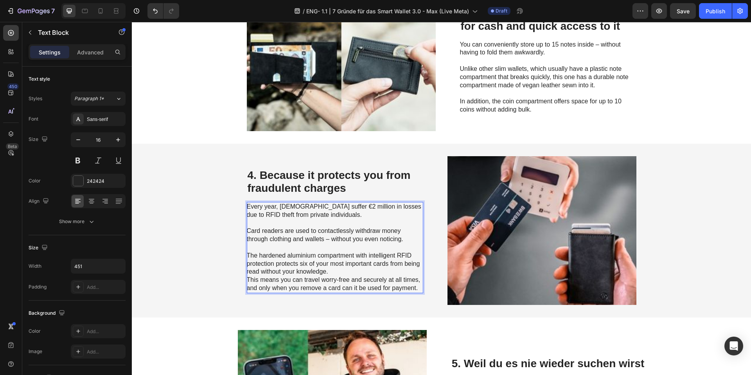
click at [327, 273] on p "The hardened aluminium compartment with intelligent RFID protection protects si…" at bounding box center [335, 263] width 176 height 24
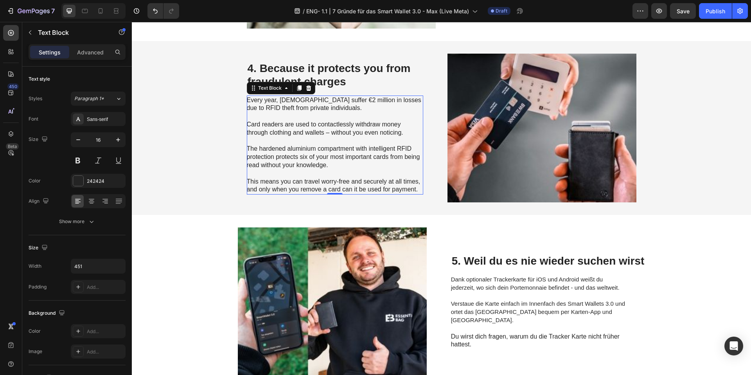
scroll to position [917, 0]
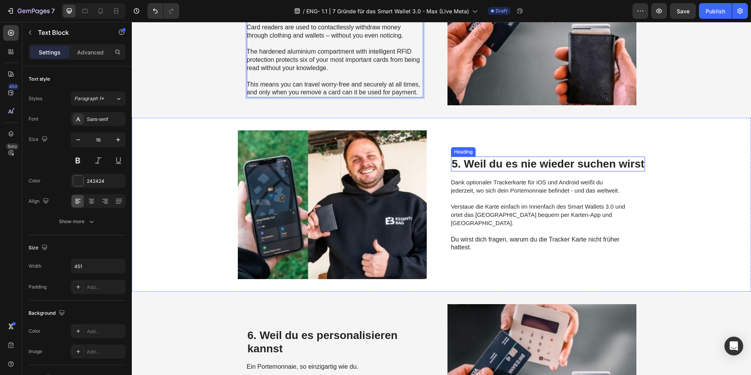
click at [483, 164] on h2 "5. Weil du es nie wieder suchen wirst" at bounding box center [548, 163] width 194 height 15
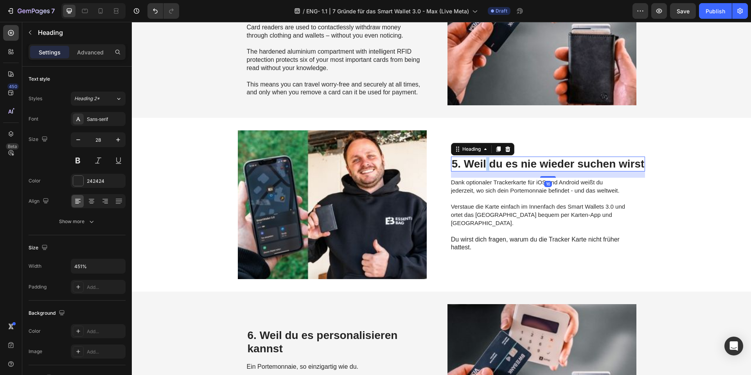
click at [483, 164] on h2 "5. Weil du es nie wieder suchen wirst" at bounding box center [548, 163] width 194 height 15
click at [483, 164] on p "5. Weil du es nie wieder suchen wirst" at bounding box center [548, 163] width 193 height 13
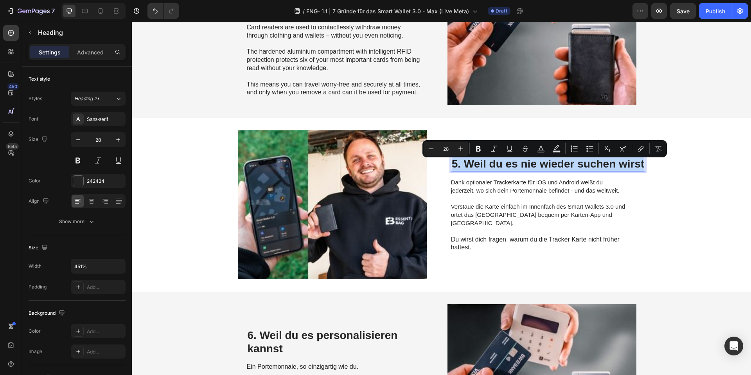
copy p "5. Weil du es nie wieder suchen wirst"
click at [477, 167] on p "5. Weil du es nie wieder suchen wirst" at bounding box center [548, 163] width 193 height 13
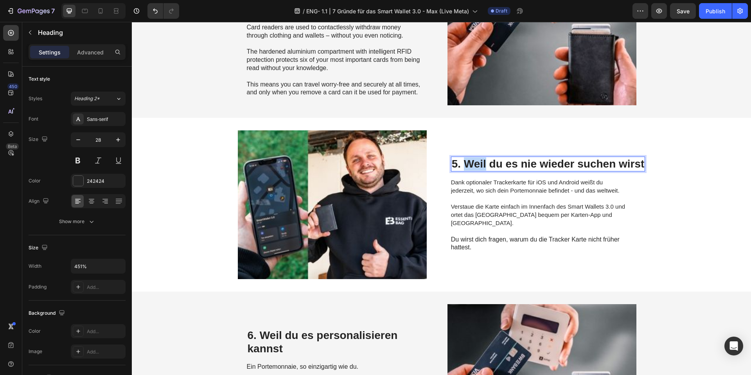
click at [477, 167] on p "5. Weil du es nie wieder suchen wirst" at bounding box center [548, 163] width 193 height 13
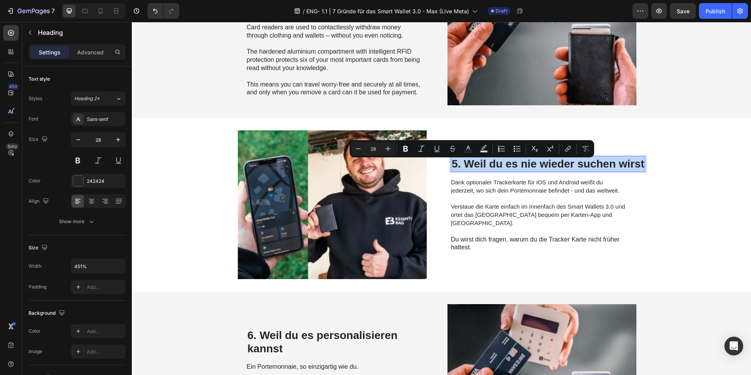
click at [477, 167] on p "5. Weil du es nie wieder suchen wirst" at bounding box center [548, 163] width 193 height 13
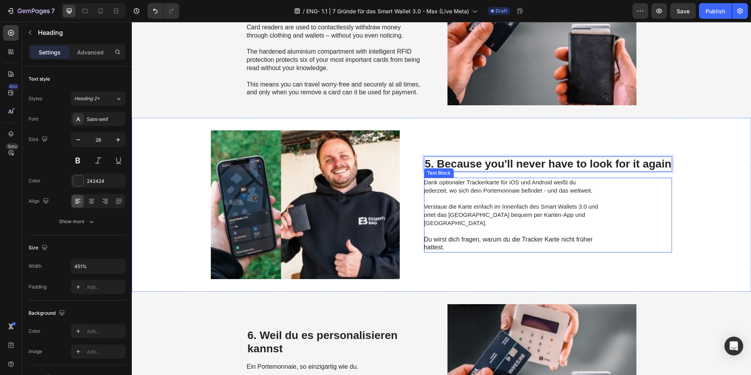
click at [481, 190] on span "Dank optionaler Trackerkarte für iOS und Android weißt du jederzeit, wo sich de…" at bounding box center [508, 186] width 169 height 15
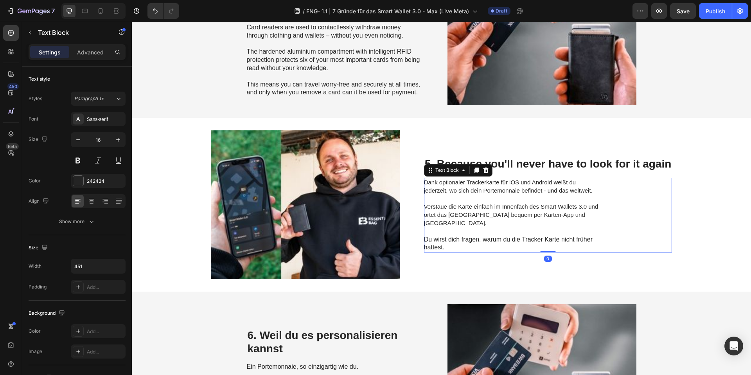
click at [481, 190] on span "Dank optionaler Trackerkarte für iOS und Android weißt du jederzeit, wo sich de…" at bounding box center [508, 186] width 169 height 15
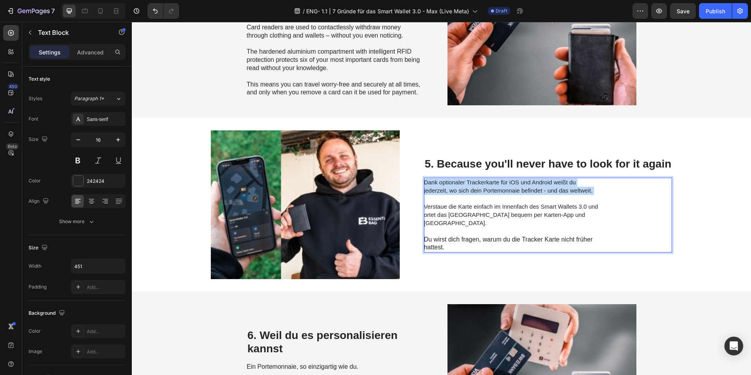
click at [481, 190] on span "Dank optionaler Trackerkarte für iOS und Android weißt du jederzeit, wo sich de…" at bounding box center [508, 186] width 169 height 15
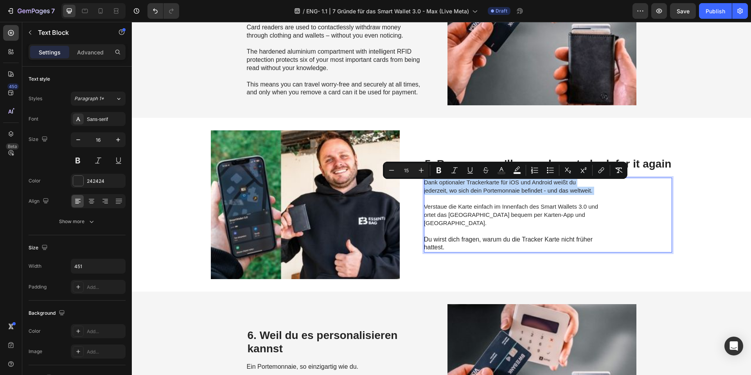
click at [481, 190] on span "Dank optionaler Trackerkarte für iOS und Android weißt du jederzeit, wo sich de…" at bounding box center [508, 186] width 169 height 15
click at [476, 208] on span "Verstaue die Karte einfach im Innenfach des Smart Wallets 3.0 und ortet das Por…" at bounding box center [511, 214] width 174 height 23
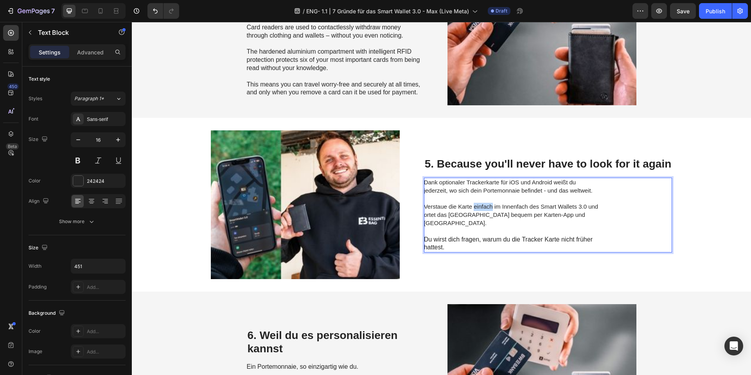
click at [476, 208] on span "Verstaue die Karte einfach im Innenfach des Smart Wallets 3.0 und ortet das Por…" at bounding box center [511, 214] width 174 height 23
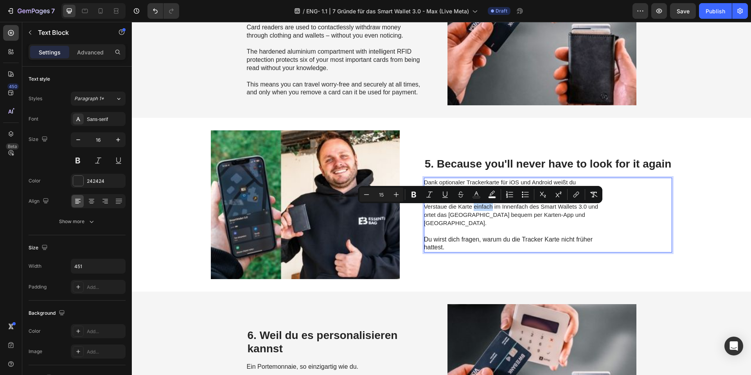
type input "16"
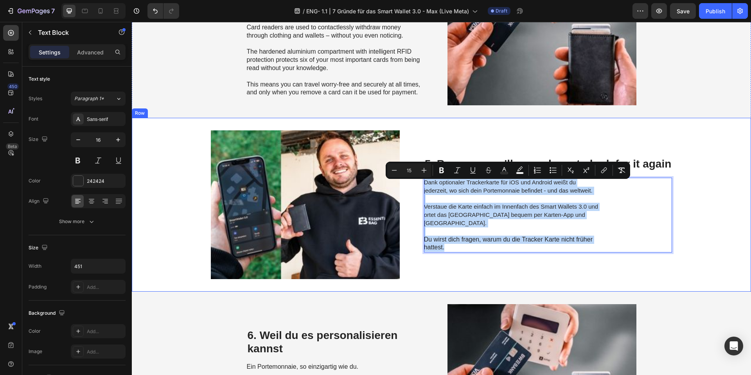
drag, startPoint x: 463, startPoint y: 242, endPoint x: 535, endPoint y: 199, distance: 84.0
click at [403, 176] on div "Image 5. Because you'll never have to look for it again Heading Dank optionaler…" at bounding box center [441, 205] width 619 height 174
copy p "Dank optionaler Trackerkarte für iOS und Android weißt du jederzeit, wo sich de…"
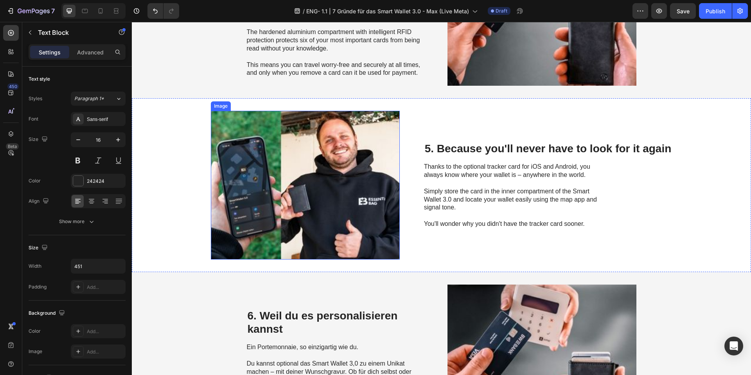
scroll to position [1002, 0]
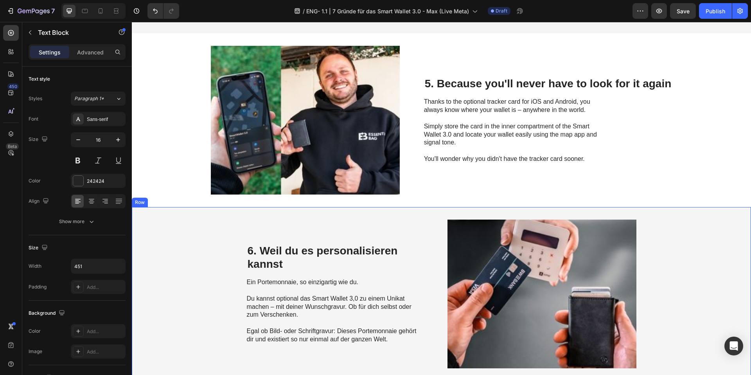
click at [267, 244] on h2 "6. Weil du es personalisieren kannst" at bounding box center [335, 257] width 176 height 28
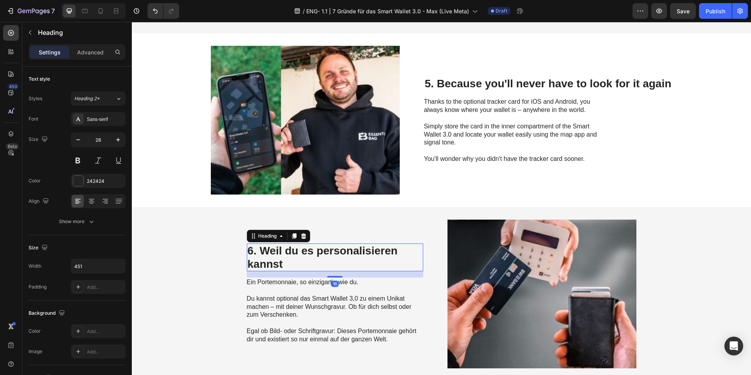
click at [267, 244] on h2 "6. Weil du es personalisieren kannst" at bounding box center [335, 257] width 176 height 28
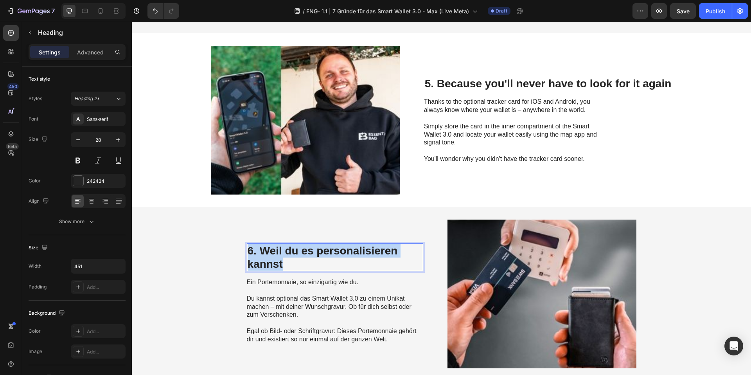
click at [267, 244] on p "6. Weil du es personalisieren kannst" at bounding box center [335, 257] width 175 height 26
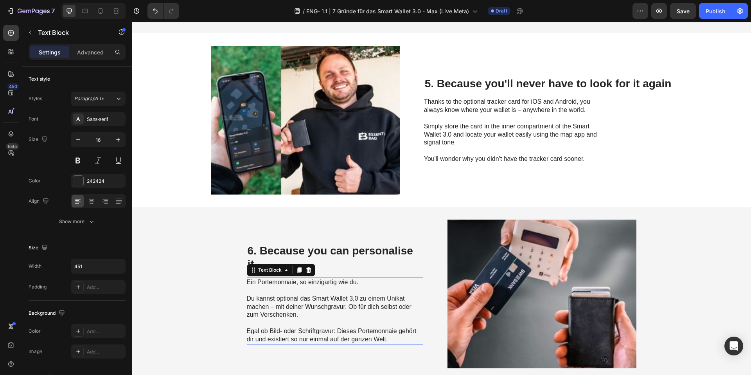
click at [289, 281] on p "Ein Portemonnaie, so einzigartig wie du. Du kannst optional das Smart Wallet 3,…" at bounding box center [335, 310] width 176 height 65
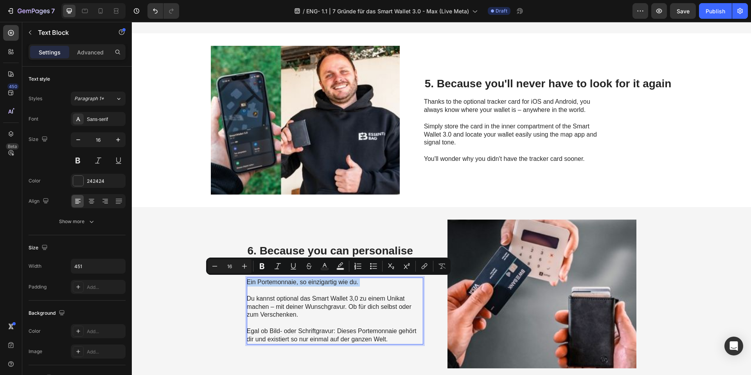
drag, startPoint x: 403, startPoint y: 339, endPoint x: 243, endPoint y: 278, distance: 171.0
click at [247, 278] on p "Ein Portemonnaie, so einzigartig wie du. Du kannst optional das Smart Wallet 3,…" at bounding box center [335, 310] width 176 height 65
copy p "Ein Portemonnaie, so einzigartig wie du. Du kannst optional das Smart Wallet 3,…"
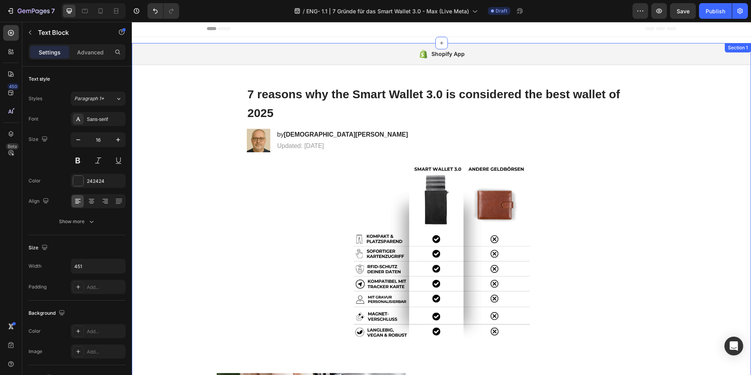
scroll to position [0, 0]
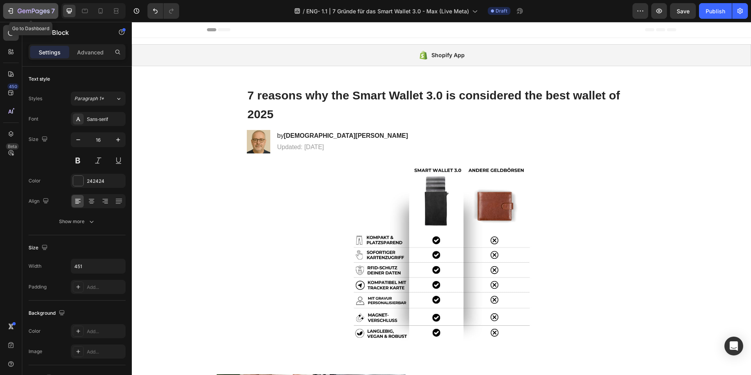
click at [8, 9] on icon "button" at bounding box center [11, 11] width 8 height 8
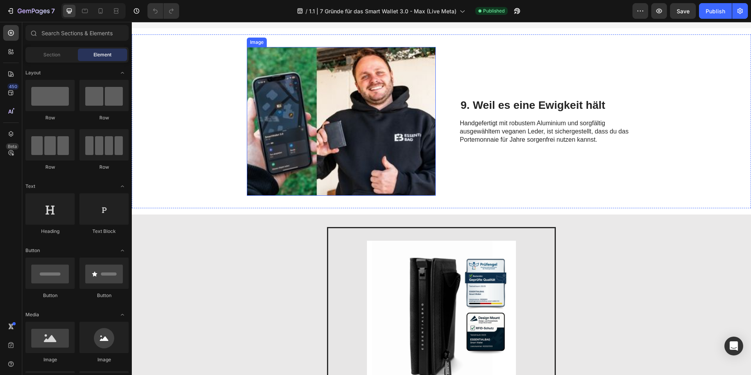
scroll to position [1832, 0]
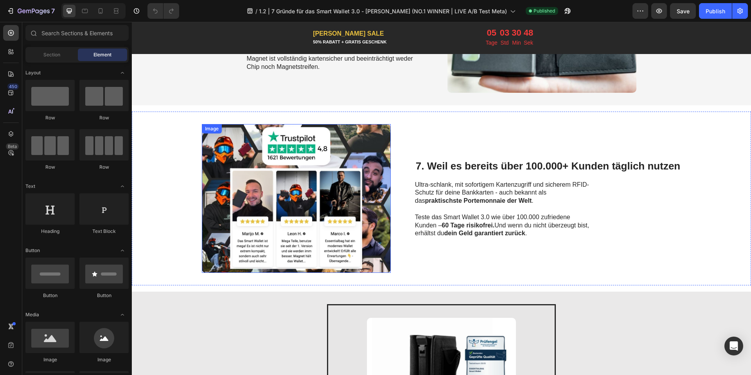
scroll to position [1473, 0]
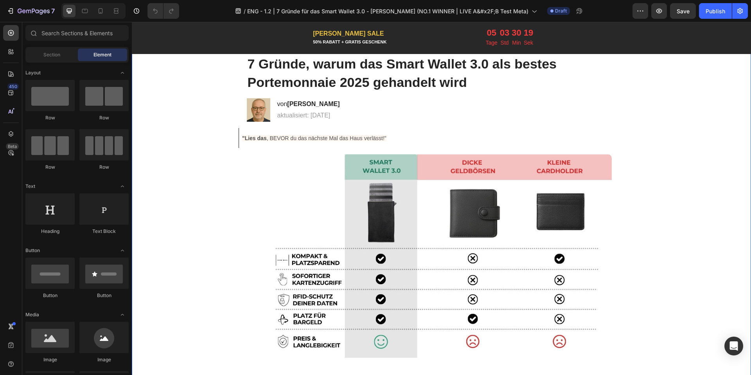
scroll to position [56, 0]
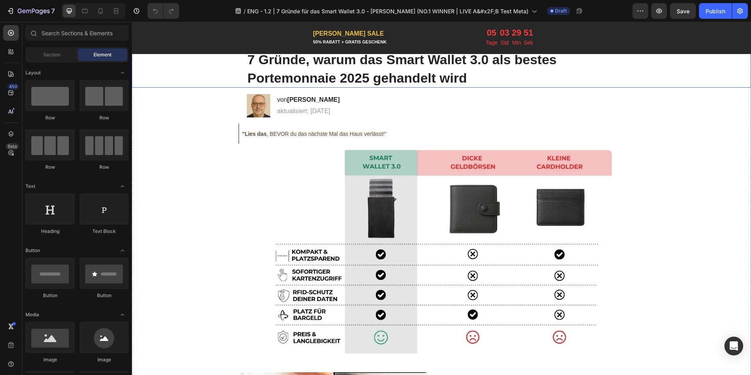
click at [374, 77] on strong "7 Gründe, warum das Smart Wallet 3.0 als bestes Portemonnaie 2025 gehandelt wird" at bounding box center [402, 68] width 309 height 33
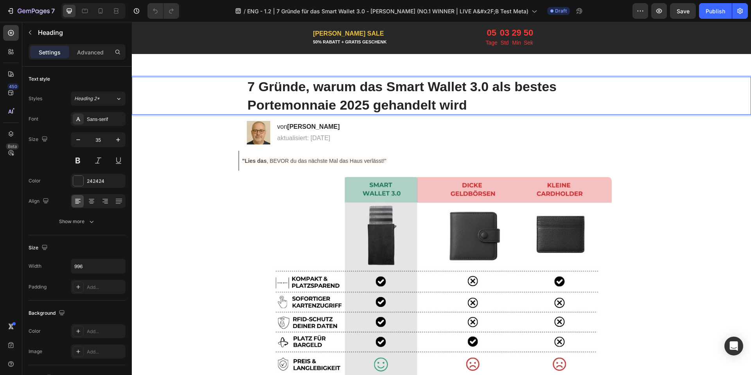
scroll to position [24, 0]
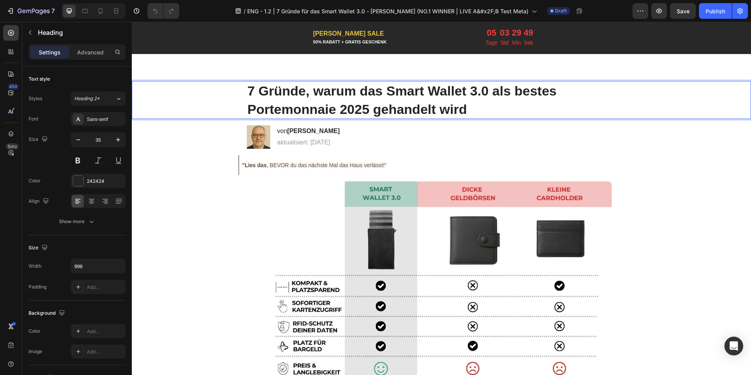
click at [359, 93] on strong "7 Gründe, warum das Smart Wallet 3.0 als bestes Portemonnaie 2025 gehandelt wird" at bounding box center [402, 99] width 309 height 33
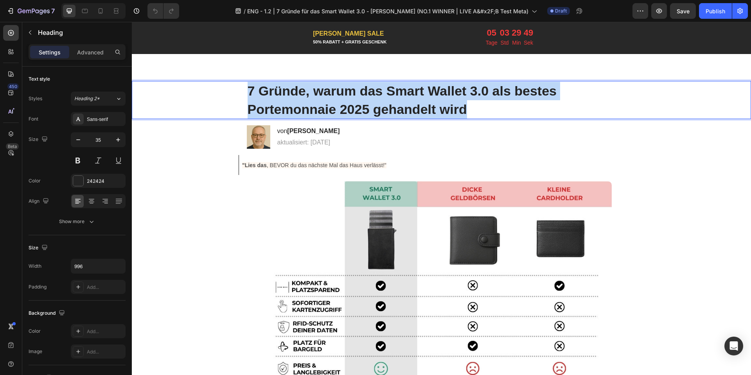
click at [359, 93] on strong "7 Gründe, warum das Smart Wallet 3.0 als bestes Portemonnaie 2025 gehandelt wird" at bounding box center [402, 99] width 309 height 33
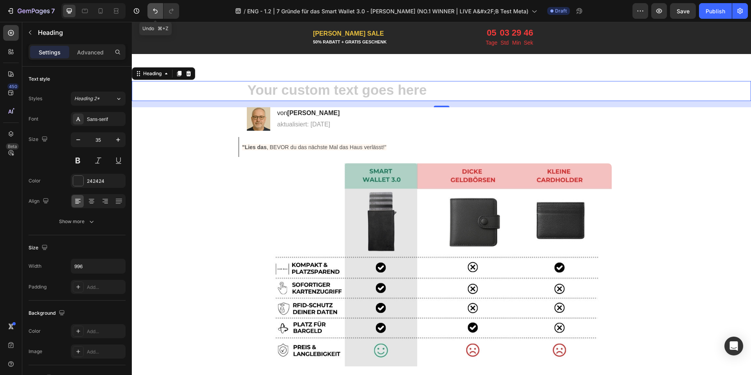
click at [149, 12] on button "Undo/Redo" at bounding box center [155, 11] width 16 height 16
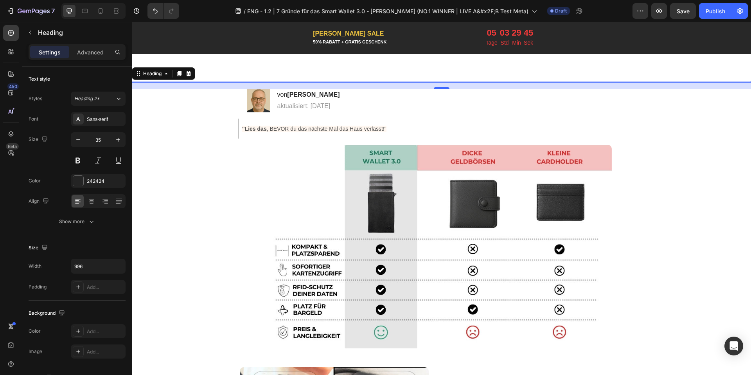
click at [147, 9] on div at bounding box center [161, 11] width 35 height 16
click at [150, 10] on button "Undo/Redo" at bounding box center [155, 11] width 16 height 16
click at [156, 14] on icon "Undo/Redo" at bounding box center [155, 11] width 8 height 8
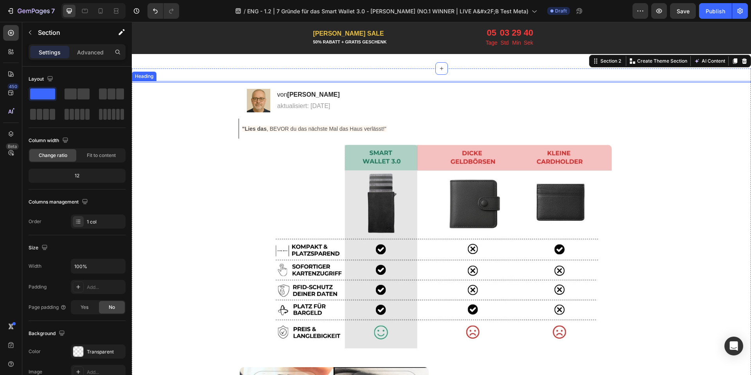
click at [392, 82] on div "Heading" at bounding box center [441, 82] width 619 height 2
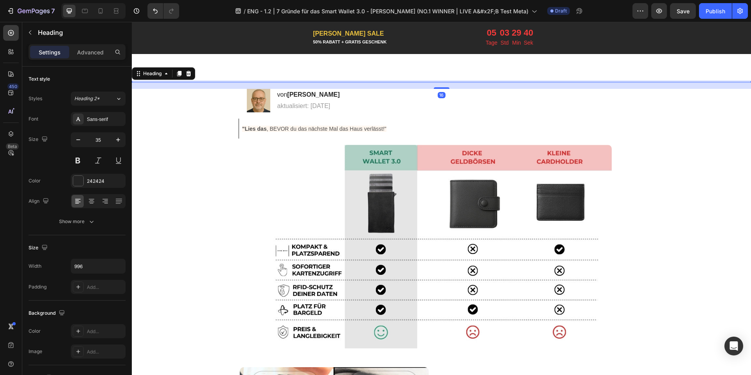
click at [392, 83] on div "16" at bounding box center [441, 86] width 619 height 6
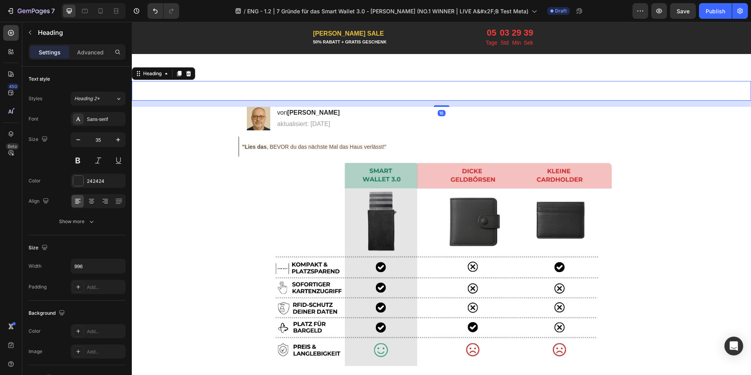
click at [391, 82] on h1 "Rich Text Editor. Editing area: main" at bounding box center [442, 91] width 390 height 20
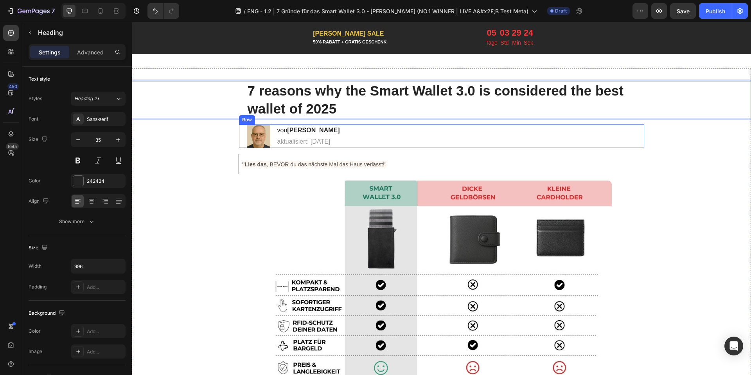
scroll to position [26, 0]
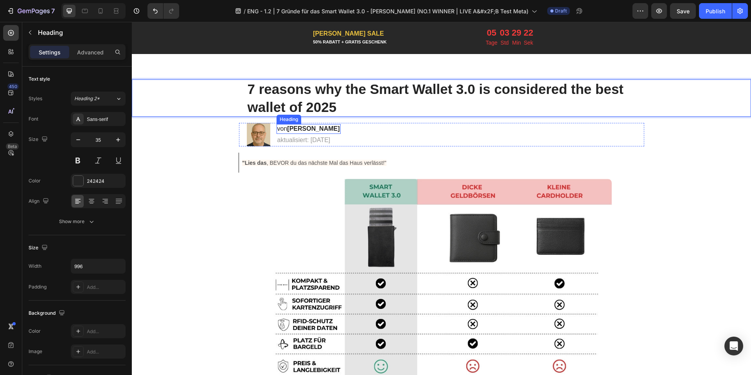
click at [283, 128] on h2 "von [PERSON_NAME]" at bounding box center [308, 129] width 64 height 10
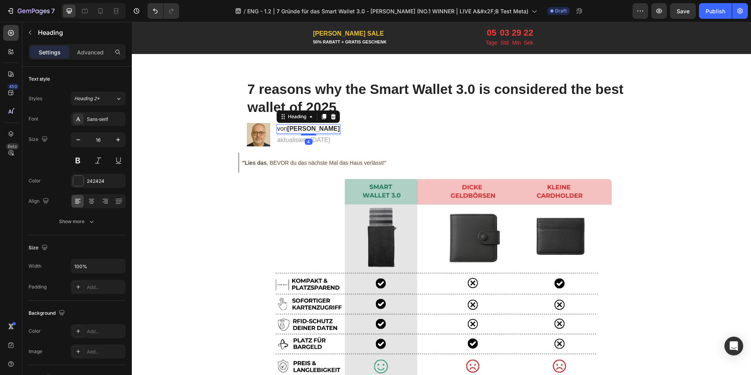
click at [278, 129] on h2 "von [PERSON_NAME]" at bounding box center [308, 129] width 64 height 10
click at [278, 129] on p "von [PERSON_NAME]" at bounding box center [308, 129] width 63 height 8
click at [320, 137] on p "aktualisiert: [DATE]" at bounding box center [306, 140] width 59 height 8
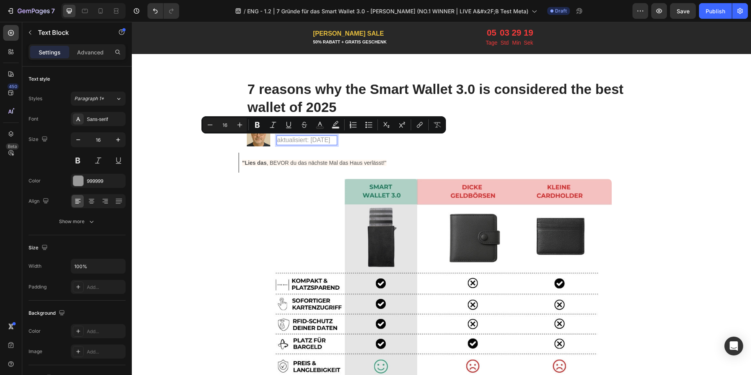
click at [320, 137] on p "aktualisiert: [DATE]" at bounding box center [306, 140] width 59 height 8
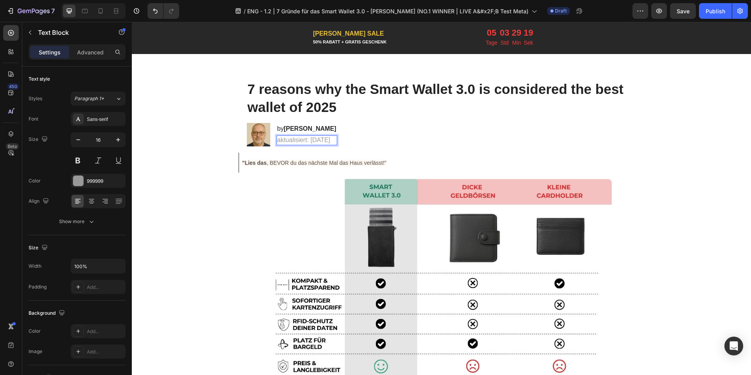
click at [320, 137] on p "aktualisiert: [DATE]" at bounding box center [306, 140] width 59 height 8
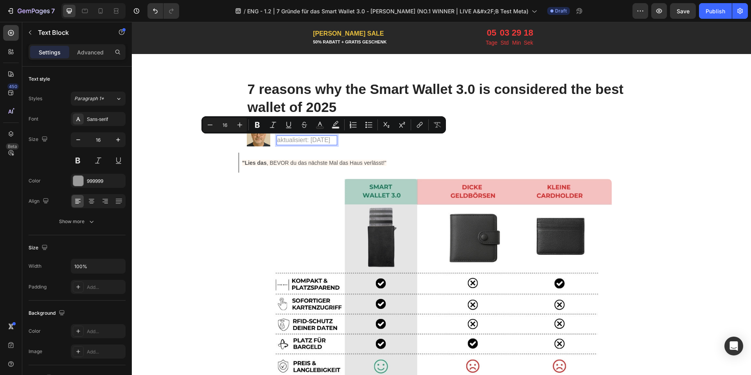
click at [320, 138] on p "aktualisiert: [DATE]" at bounding box center [306, 140] width 59 height 8
copy p "aktualisiert: [DATE]"
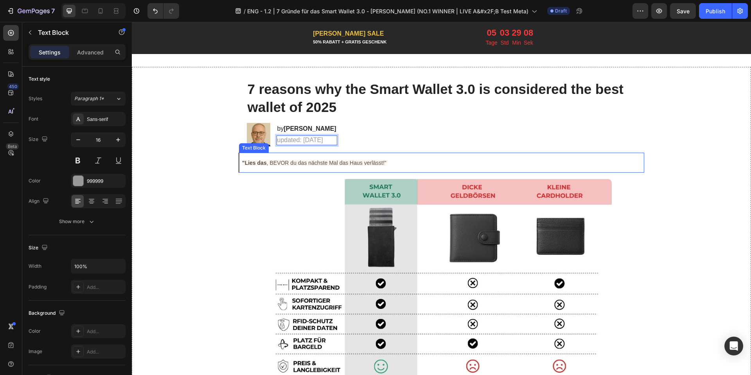
click at [283, 158] on p ""Lies das , BEVOR du das nächste Mal das Haus verlässt!"" at bounding box center [441, 163] width 399 height 14
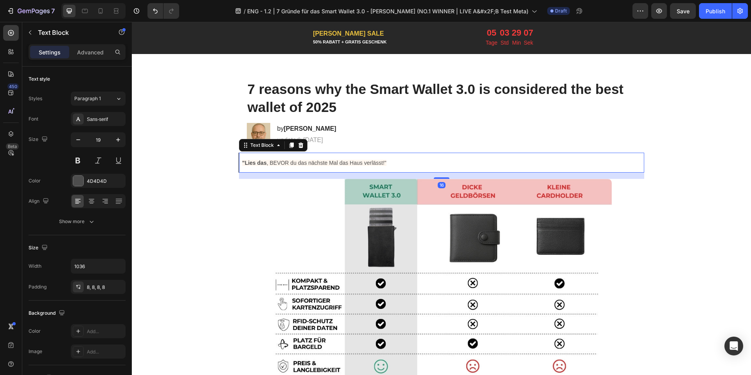
click at [283, 159] on p ""Lies das , BEVOR du das nächste Mal das Haus verlässt!"" at bounding box center [441, 163] width 399 height 14
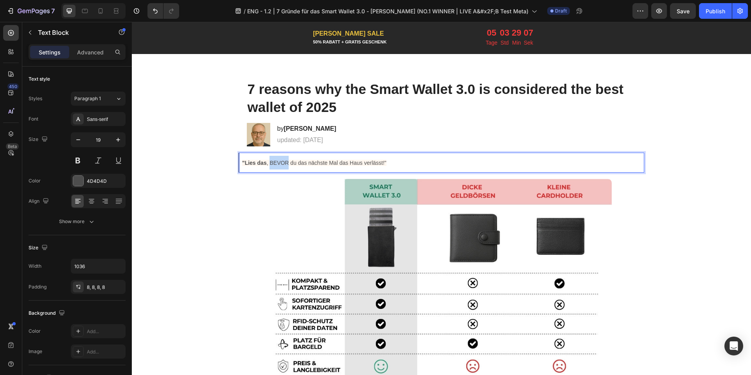
click at [283, 159] on p ""Lies das , BEVOR du das nächste Mal das Haus verlässt!"" at bounding box center [441, 163] width 399 height 14
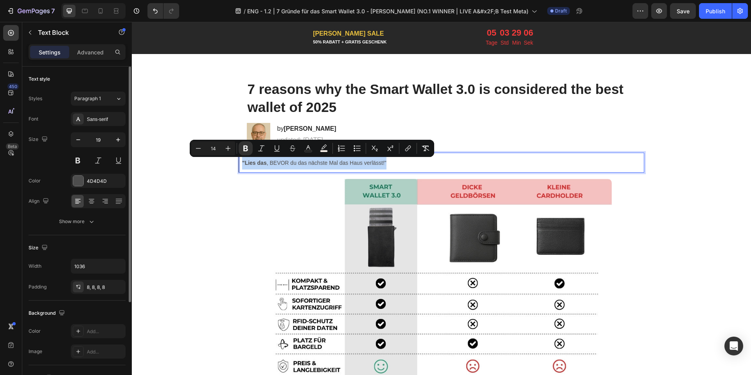
copy span ""Lies das , BEVOR du das nächste Mal das Haus verlässt!""
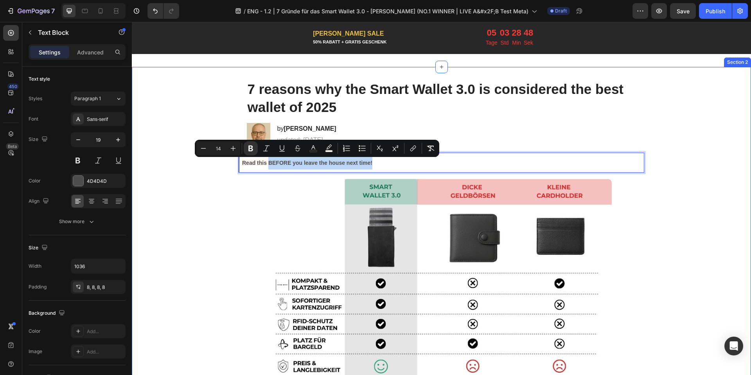
drag, startPoint x: 265, startPoint y: 164, endPoint x: 390, endPoint y: 177, distance: 125.0
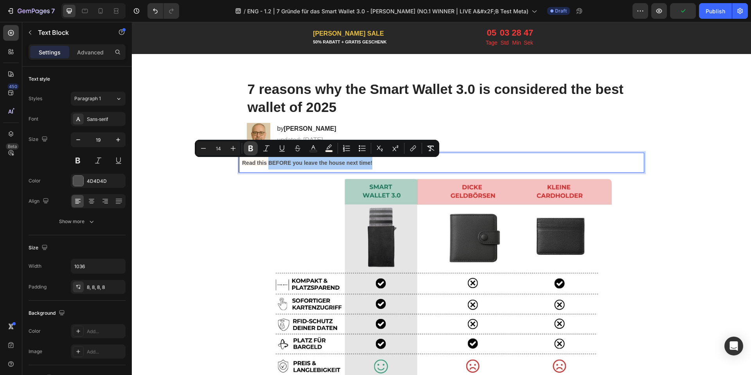
click at [248, 144] on button "Bold" at bounding box center [251, 148] width 14 height 14
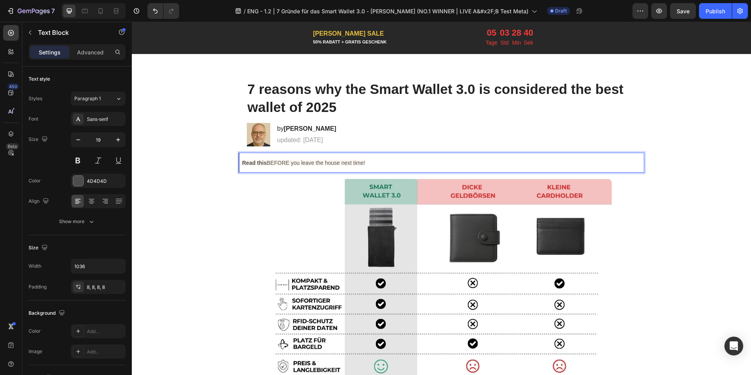
click at [351, 162] on span "Read this BEFORE you leave the house next time!" at bounding box center [303, 163] width 123 height 6
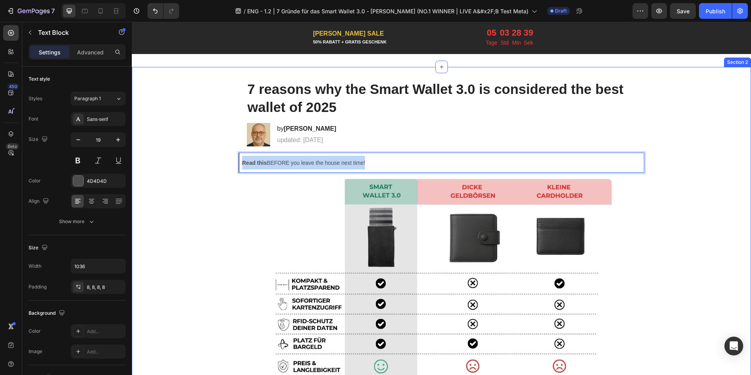
drag, startPoint x: 378, startPoint y: 165, endPoint x: 235, endPoint y: 151, distance: 144.2
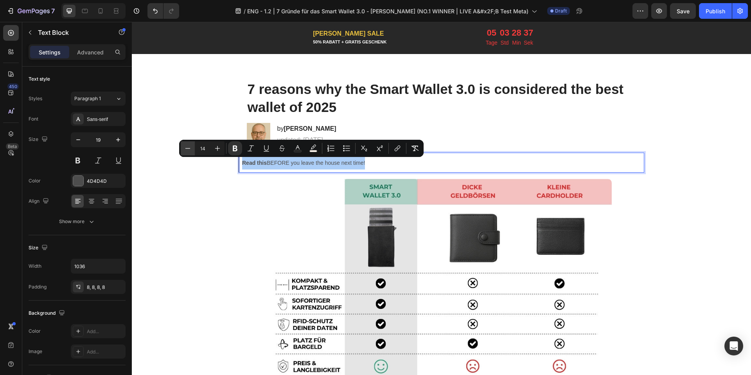
click at [185, 142] on button "Minus" at bounding box center [188, 148] width 14 height 14
type input "12"
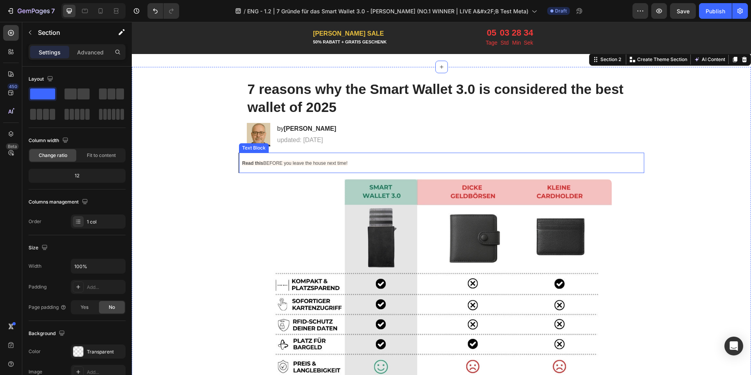
click at [244, 165] on strong "Read this" at bounding box center [252, 162] width 21 height 5
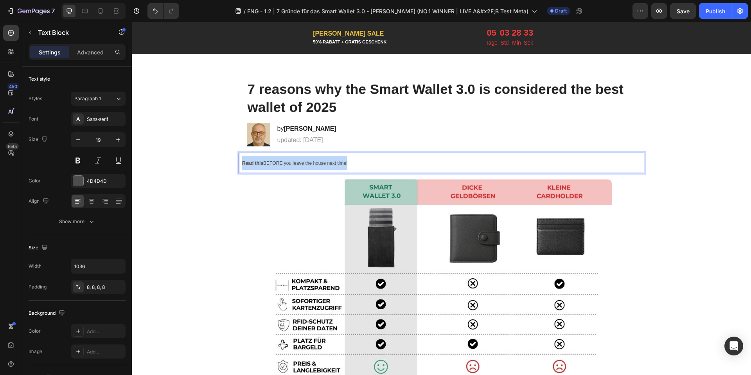
click at [244, 165] on strong "Read this" at bounding box center [252, 162] width 21 height 5
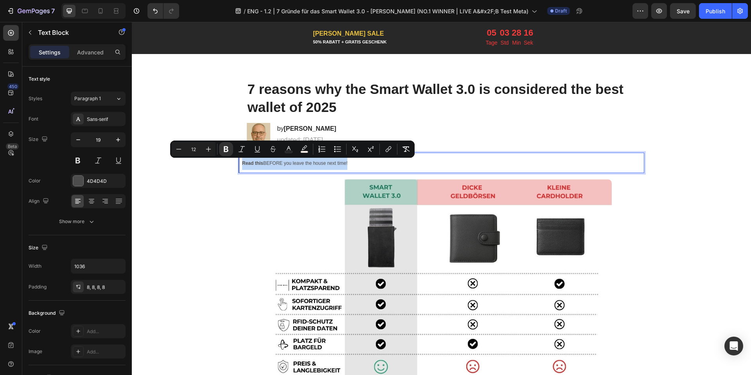
click at [242, 163] on strong "Read this" at bounding box center [252, 162] width 21 height 5
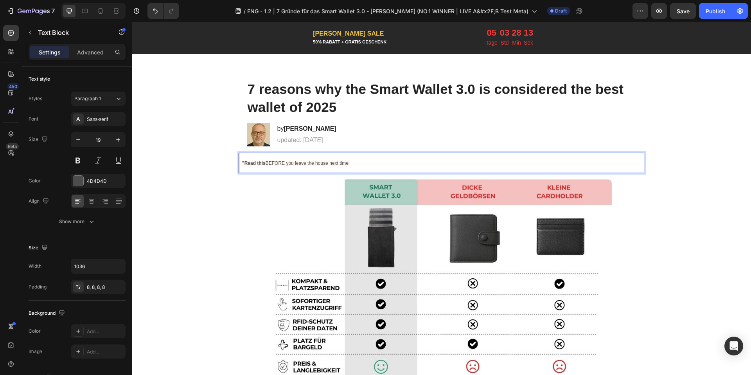
click at [359, 161] on p ""Read this BEFORE you leave the house next time!" at bounding box center [441, 163] width 399 height 14
click at [264, 162] on strong ""Read this" at bounding box center [253, 162] width 23 height 5
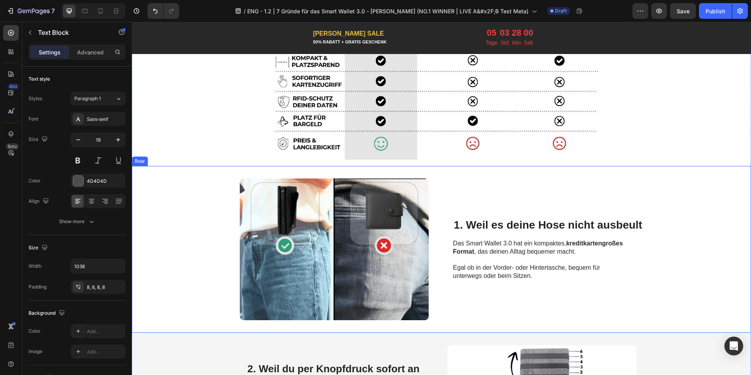
scroll to position [276, 0]
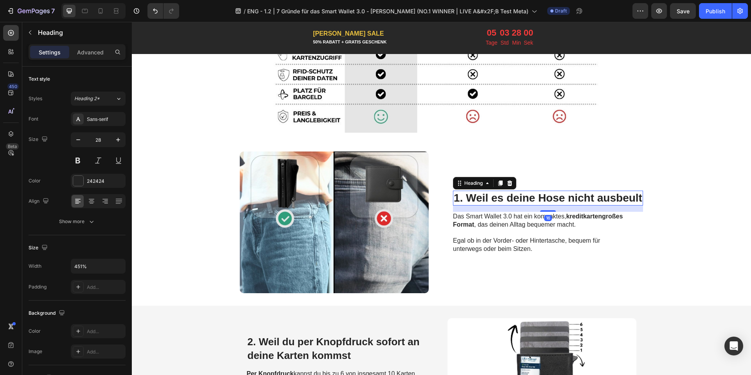
click at [510, 199] on h2 "1. Weil es deine Hose nicht ausbeult" at bounding box center [548, 197] width 190 height 15
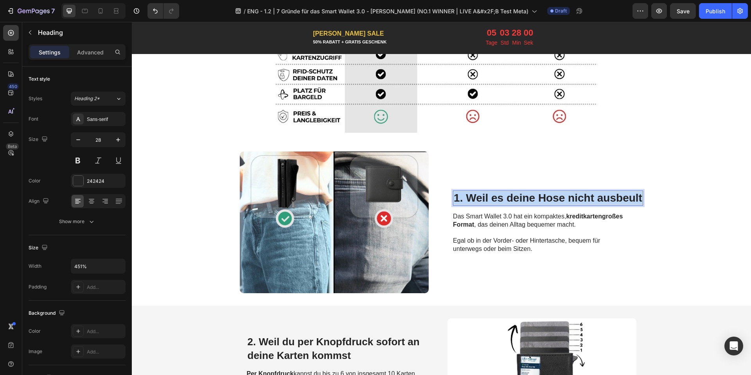
click at [510, 199] on p "1. Weil es deine Hose nicht ausbeult" at bounding box center [548, 197] width 188 height 13
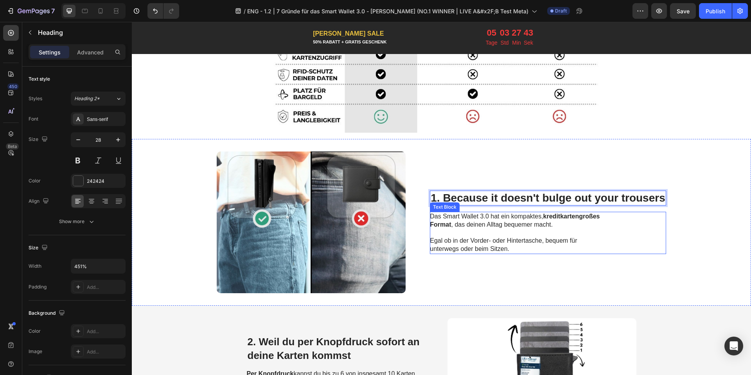
click at [484, 228] on p "Das Smart Wallet 3.0 hat ein kompaktes, kreditkartengroßes Format , das deinen …" at bounding box center [518, 232] width 176 height 41
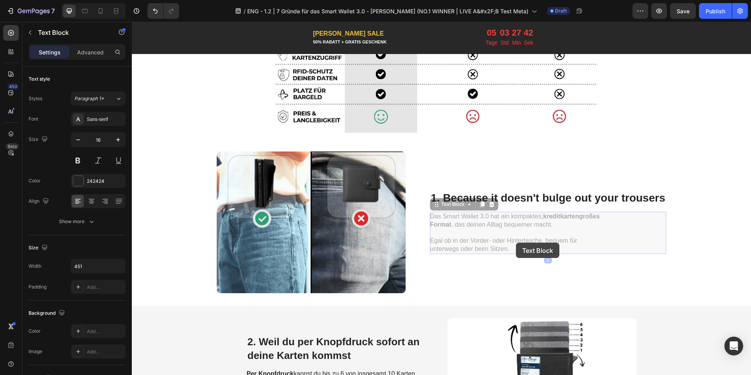
scroll to position [255, 0]
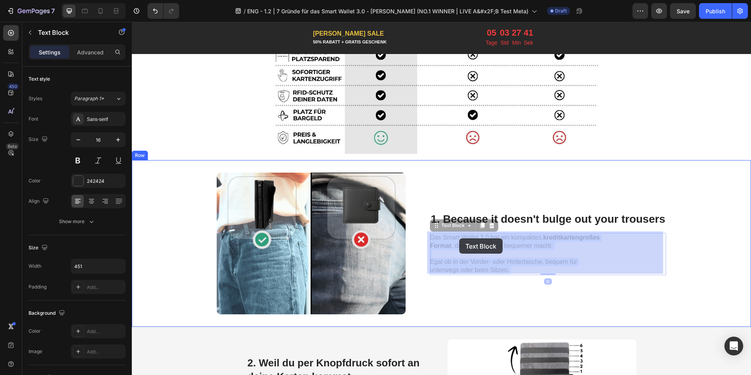
drag, startPoint x: 562, startPoint y: 247, endPoint x: 461, endPoint y: 238, distance: 100.9
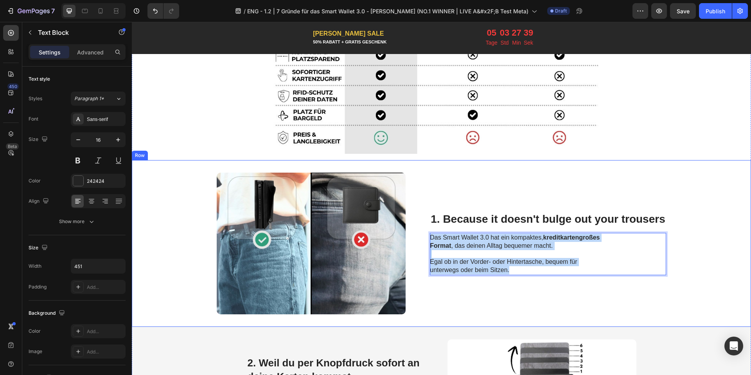
drag, startPoint x: 507, startPoint y: 268, endPoint x: 424, endPoint y: 235, distance: 89.5
click at [424, 235] on div "1. Weil es deine Hose nicht ausbeult Heading Image 1. Because it doesn't bulge …" at bounding box center [441, 243] width 619 height 167
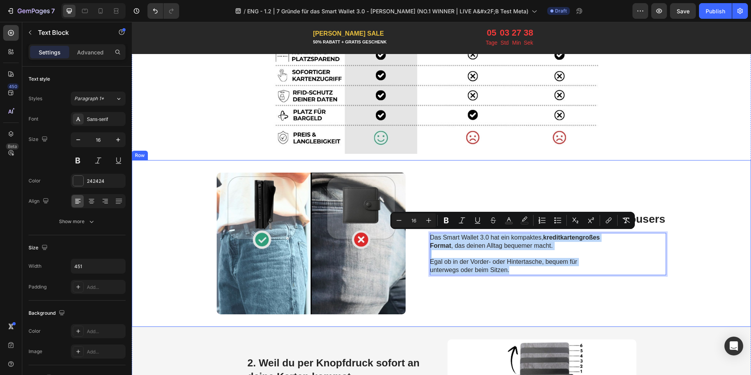
copy p "Das Smart Wallet 3.0 hat ein kompaktes, kreditkartengroßes Format , das deinen …"
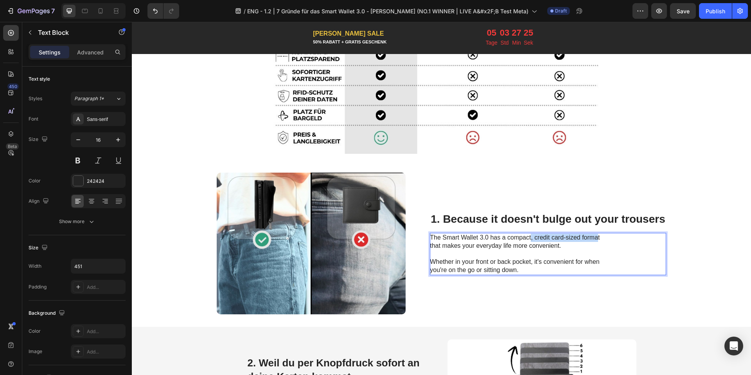
drag, startPoint x: 527, startPoint y: 233, endPoint x: 595, endPoint y: 236, distance: 67.7
click at [595, 236] on p "The Smart Wallet 3.0 has a compact, credit card-sized format that makes your ev…" at bounding box center [518, 241] width 176 height 16
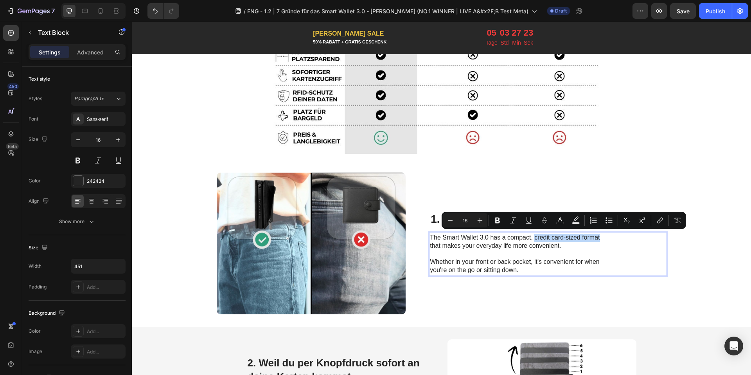
drag, startPoint x: 599, startPoint y: 239, endPoint x: 532, endPoint y: 236, distance: 66.5
click at [532, 236] on p "The Smart Wallet 3.0 has a compact, credit card-sized format that makes your ev…" at bounding box center [518, 241] width 176 height 16
click at [502, 219] on button "Bold" at bounding box center [497, 220] width 14 height 14
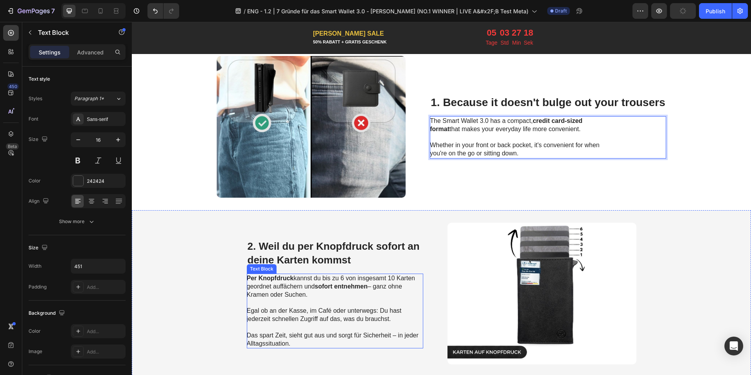
scroll to position [385, 0]
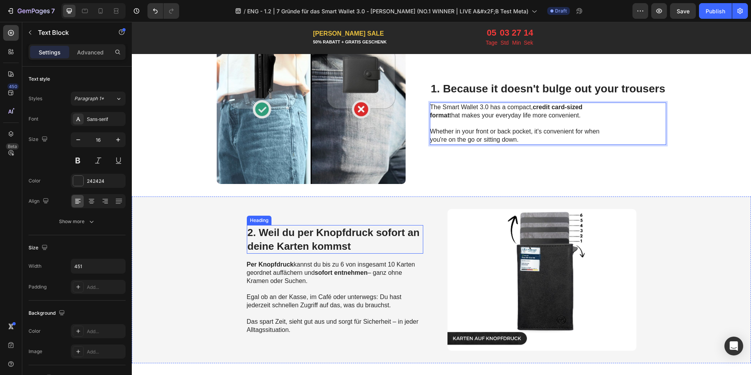
click at [334, 242] on span "2. Weil du per Knopfdruck sofort an deine Karten kommst" at bounding box center [334, 238] width 172 height 25
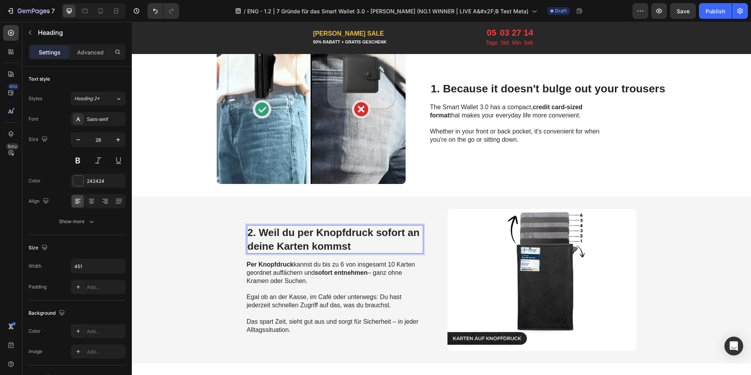
click at [334, 242] on span "2. Weil du per Knopfdruck sofort an deine Karten kommst" at bounding box center [334, 238] width 172 height 25
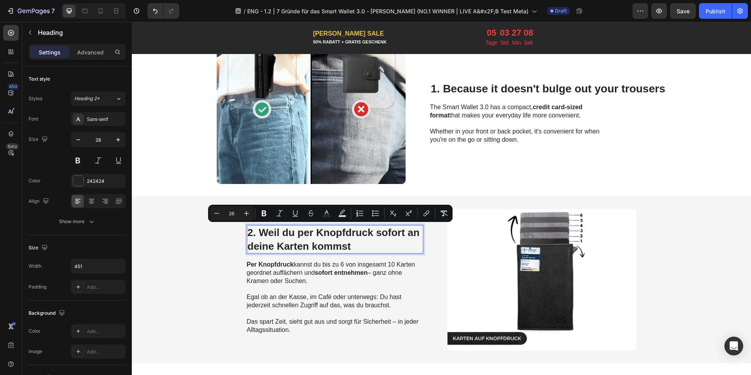
scroll to position [378, 0]
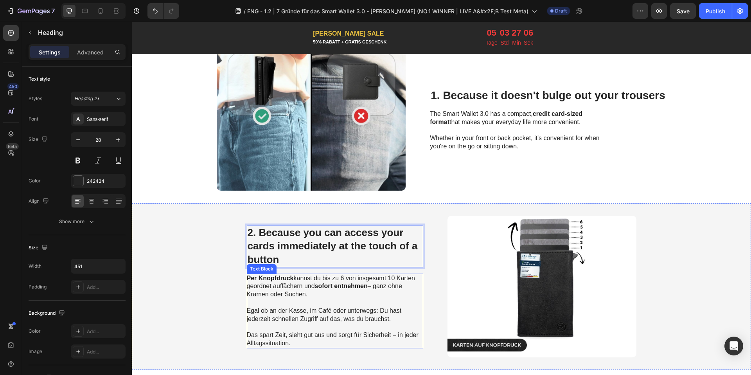
click at [298, 296] on span "Per Knopfdruck kannst du bis zu 6 von insgesamt 10 Karten geordnet auffächern u…" at bounding box center [331, 286] width 168 height 23
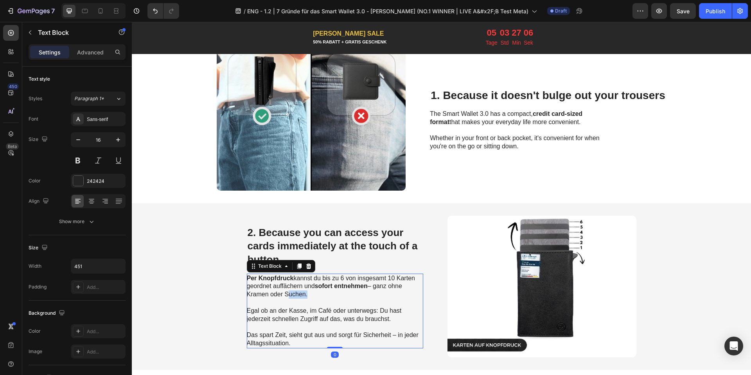
click at [298, 296] on span "Per Knopfdruck kannst du bis zu 6 von insgesamt 10 Karten geordnet auffächern u…" at bounding box center [331, 286] width 168 height 23
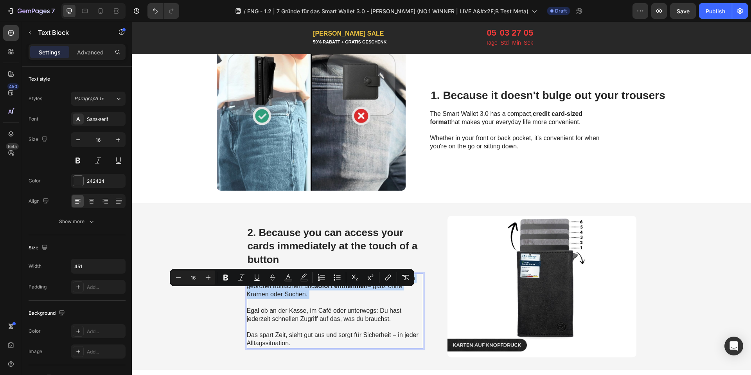
click at [298, 296] on span "Per Knopfdruck kannst du bis zu 6 von insgesamt 10 Karten geordnet auffächern u…" at bounding box center [331, 286] width 168 height 23
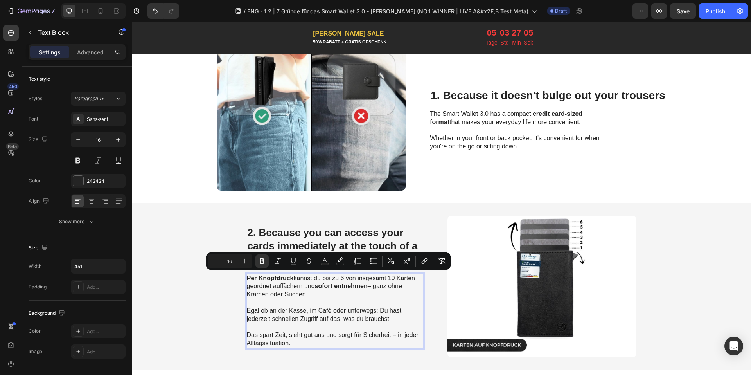
click at [314, 321] on p "Per Knopfdruck kannst du bis zu 6 von insgesamt 10 Karten geordnet auffächern u…" at bounding box center [335, 310] width 176 height 73
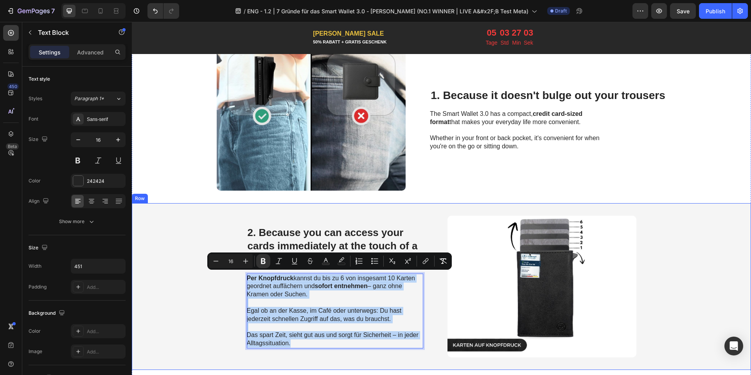
drag, startPoint x: 320, startPoint y: 339, endPoint x: 354, endPoint y: 287, distance: 63.0
click at [222, 264] on div "⁠⁠⁠⁠⁠⁠⁠ 2. Because you can access your cards immediately at the touch of a butt…" at bounding box center [441, 286] width 619 height 167
copy p "Per Knopfdruck kannst du bis zu 6 von insgesamt 10 Karten geordnet auffächern u…"
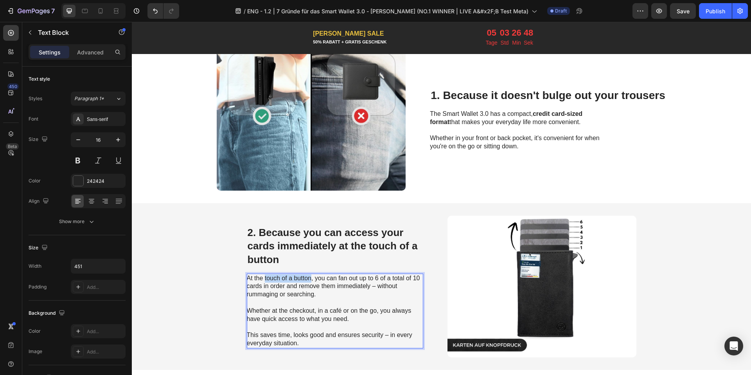
drag, startPoint x: 262, startPoint y: 276, endPoint x: 307, endPoint y: 278, distance: 45.4
click at [307, 278] on p "At the touch of a button, you can fan out up to 6 of a total of 10 cards in ord…" at bounding box center [335, 286] width 176 height 24
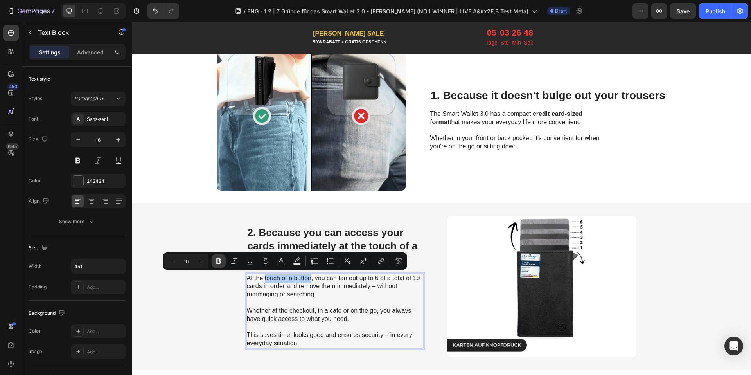
click at [216, 256] on button "Bold" at bounding box center [219, 261] width 14 height 14
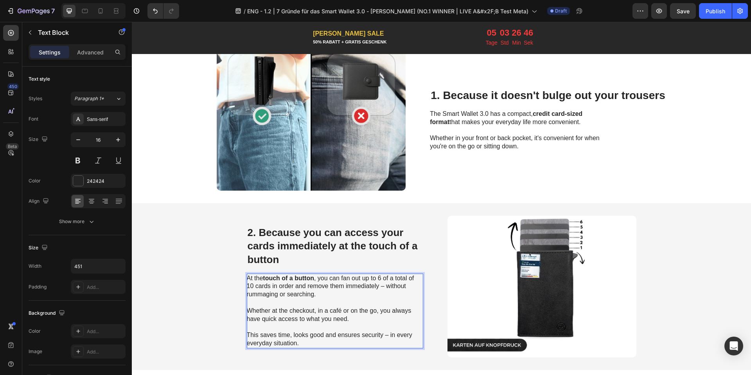
click at [364, 286] on p "At the touch of a button , you can fan out up to 6 of a total of 10 cards in or…" at bounding box center [335, 286] width 176 height 24
click at [356, 280] on p "At the touch of a button , you can fan out up to 6 of a total of 10 cards in or…" at bounding box center [335, 286] width 176 height 24
click at [355, 275] on p "At the touch of a button , you can fan out up to 6 of a total of 10 cards in or…" at bounding box center [335, 286] width 176 height 24
click at [381, 250] on span "2. Because you can access your cards immediately at the touch of a button" at bounding box center [333, 245] width 170 height 39
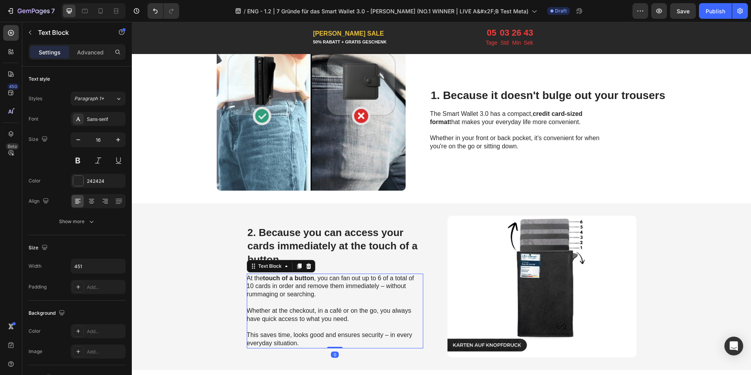
click at [373, 282] on p "At the touch of a button , you can fan out up to 6 of a total of 10 cards in or…" at bounding box center [335, 286] width 176 height 24
click at [367, 282] on p "At the touch of a button , you can fan out up to 6 of a total of 10 cards in or…" at bounding box center [335, 286] width 176 height 24
click at [367, 283] on p "At the touch of a button , you can fan out up to 6 of a total of 10 cards in or…" at bounding box center [335, 286] width 176 height 24
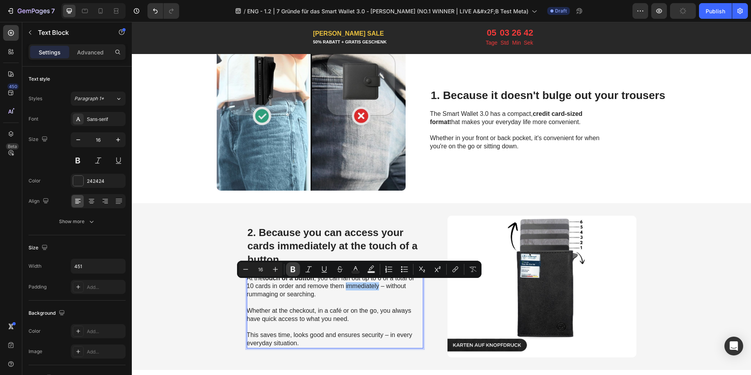
click at [295, 271] on icon "Editor contextual toolbar" at bounding box center [293, 269] width 8 height 8
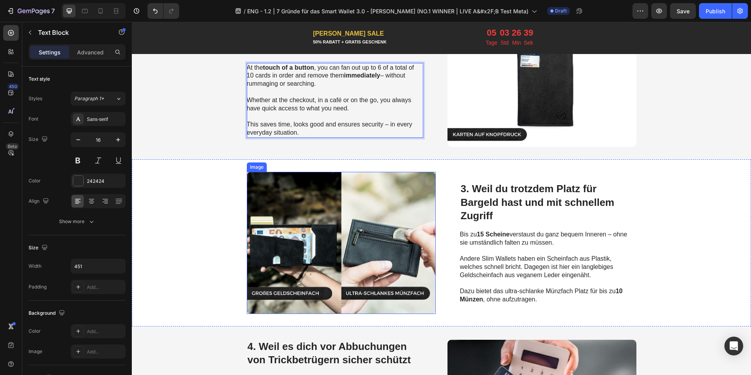
scroll to position [593, 0]
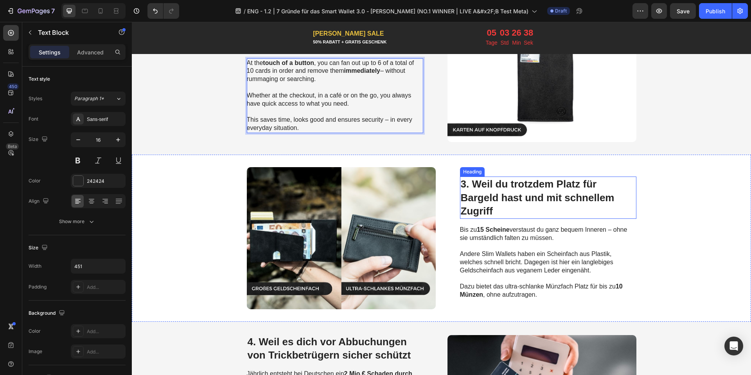
click at [479, 191] on span "3. Weil du trotzdem Platz für Bargeld hast und mit schnellem Zugriff" at bounding box center [538, 197] width 154 height 39
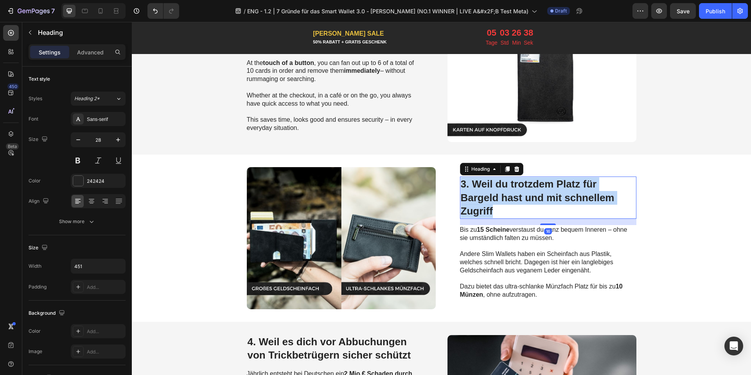
click at [479, 191] on span "3. Weil du trotzdem Platz für Bargeld hast und mit schnellem Zugriff" at bounding box center [538, 197] width 154 height 39
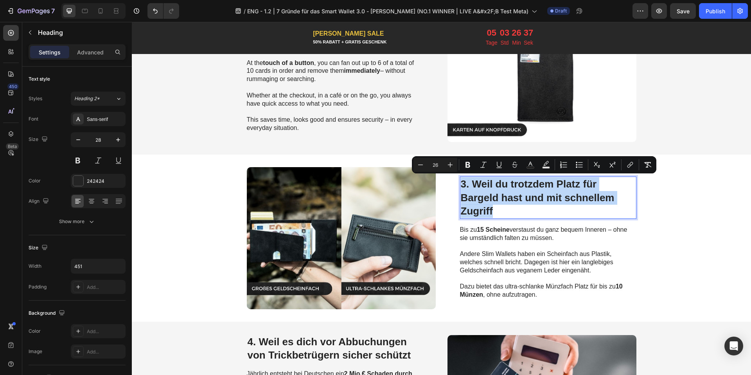
copy span "3. Weil du trotzdem Platz für Bargeld hast und mit schnellem Zugriff"
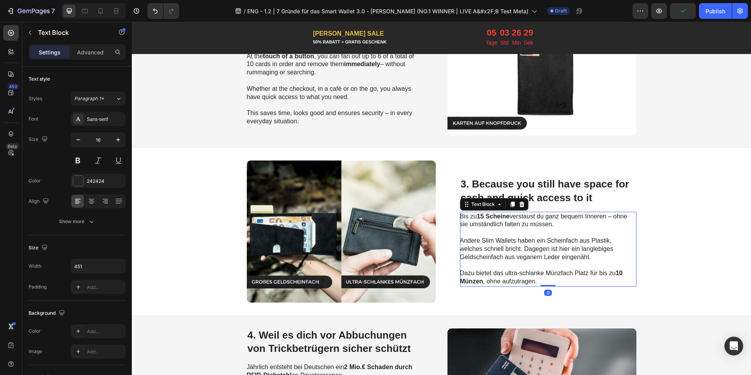
click at [511, 234] on p at bounding box center [548, 232] width 176 height 8
click at [511, 234] on p "Rich Text Editor. Editing area: main" at bounding box center [548, 232] width 176 height 8
click at [521, 273] on span "Dazu bietet das ultra-schlanke Münzfach Platz für bis zu 10 Münzen , ohne aufzu…" at bounding box center [541, 276] width 163 height 15
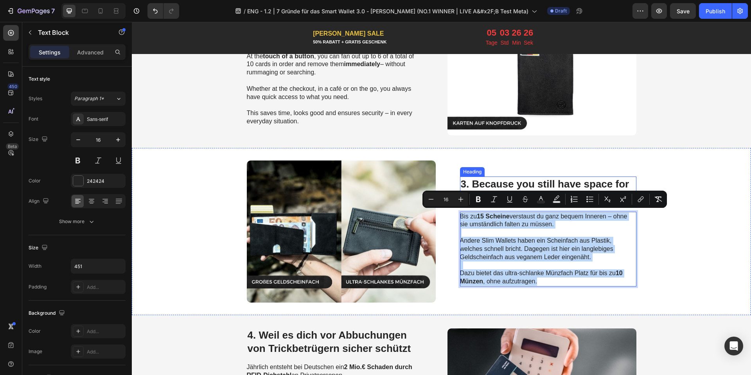
drag, startPoint x: 541, startPoint y: 277, endPoint x: 461, endPoint y: 203, distance: 109.6
click at [461, 203] on div "⁠⁠⁠⁠⁠⁠⁠ 3. Because you still have space for cash and quick access to it Heading…" at bounding box center [548, 231] width 176 height 142
copy div "Bis zu 15 Scheine verstaust du ganz bequem Inneren – ohne sie umständlich falte…"
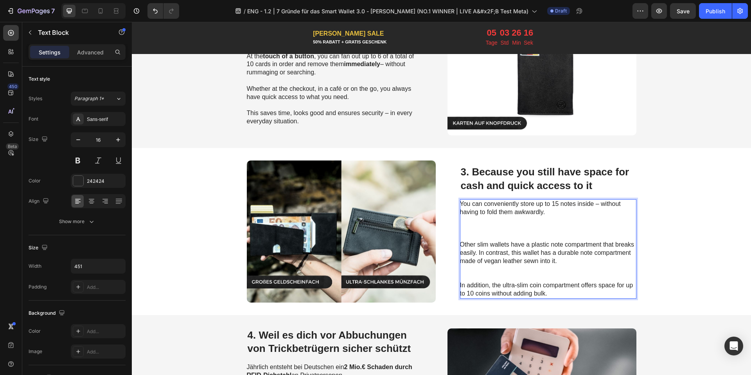
click at [481, 235] on p "Rich Text Editor. Editing area: main" at bounding box center [548, 237] width 176 height 8
click at [468, 241] on p "Other slim wallets have a plastic note compartment that breaks easily. In contr…" at bounding box center [548, 253] width 176 height 24
click at [460, 242] on p "Other slim wallets have a plastic note compartment that breaks easily. In contr…" at bounding box center [548, 253] width 176 height 24
click at [460, 243] on p "Other slim wallets have a plastic note compartment that breaks easily. In contr…" at bounding box center [548, 253] width 176 height 24
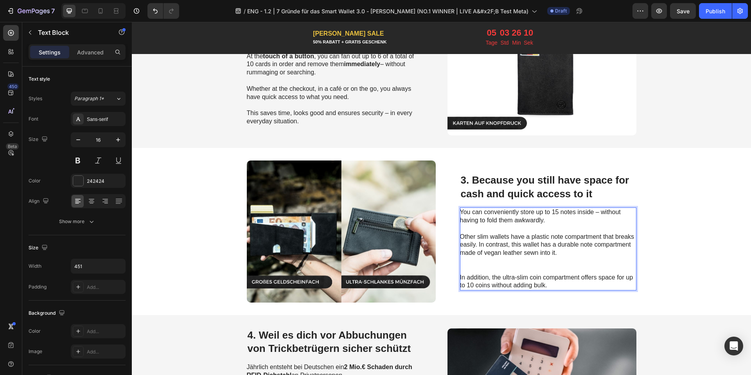
click at [469, 263] on p "Rich Text Editor. Editing area: main" at bounding box center [548, 261] width 176 height 8
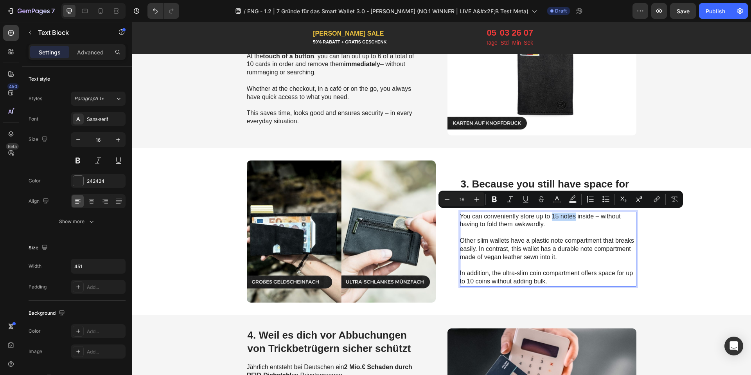
drag, startPoint x: 549, startPoint y: 215, endPoint x: 573, endPoint y: 217, distance: 23.2
click at [573, 217] on p "You can conveniently store up to 15 notes inside – without having to fold them …" at bounding box center [548, 220] width 176 height 16
click at [488, 199] on button "Bold" at bounding box center [494, 199] width 14 height 14
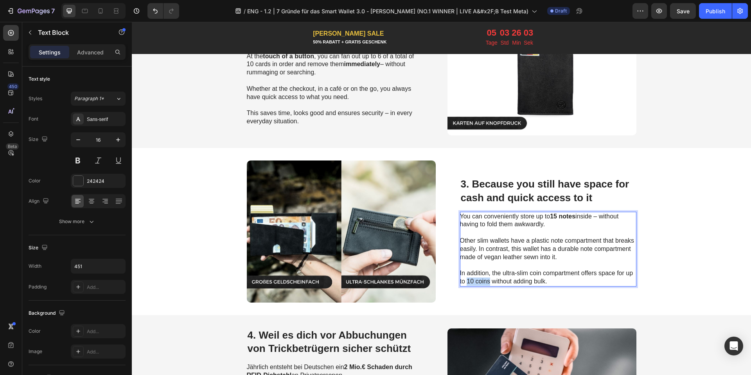
drag, startPoint x: 464, startPoint y: 280, endPoint x: 486, endPoint y: 281, distance: 22.3
click at [486, 281] on p "In addition, the ultra-slim coin compartment offers space for up to 10 coins wi…" at bounding box center [548, 277] width 176 height 16
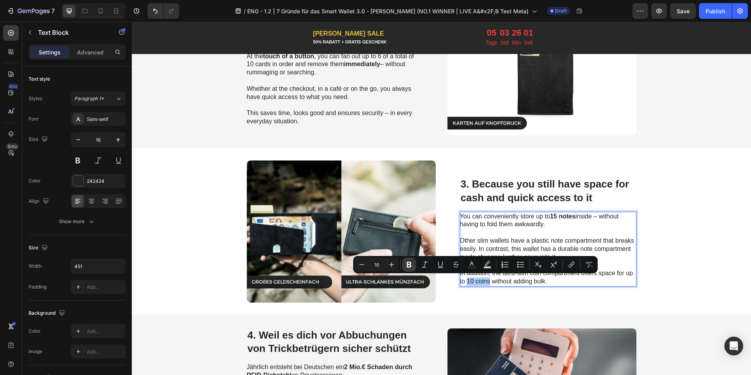
click at [413, 261] on button "Bold" at bounding box center [409, 264] width 14 height 14
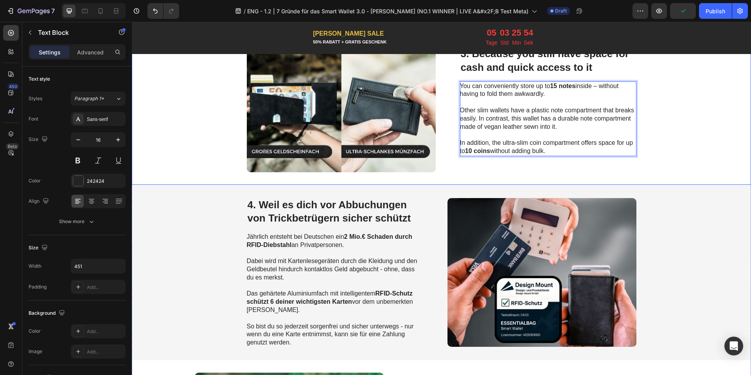
scroll to position [733, 0]
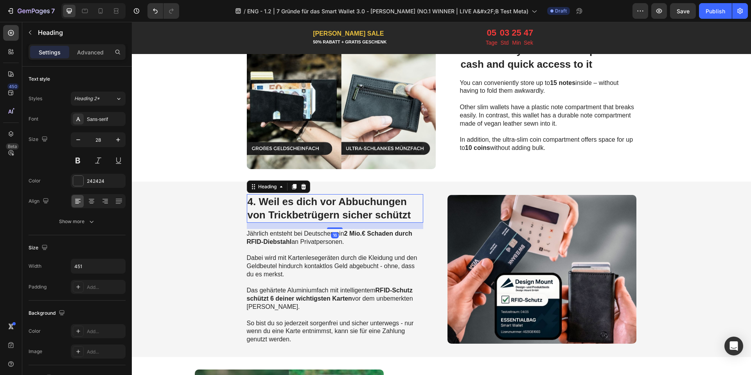
click at [302, 198] on span "4. Weil es dich vor Abbuchungen von Trickbetrügern sicher schützt" at bounding box center [329, 208] width 163 height 25
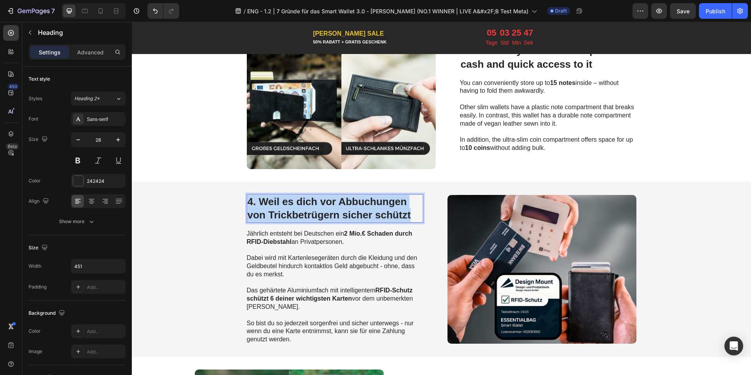
click at [302, 198] on span "4. Weil es dich vor Abbuchungen von Trickbetrügern sicher schützt" at bounding box center [329, 208] width 163 height 25
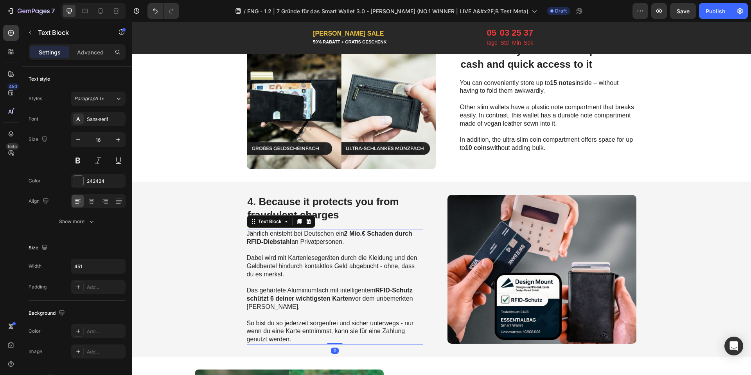
click at [259, 238] on strong "durch RFID-Diebstahl" at bounding box center [329, 237] width 165 height 15
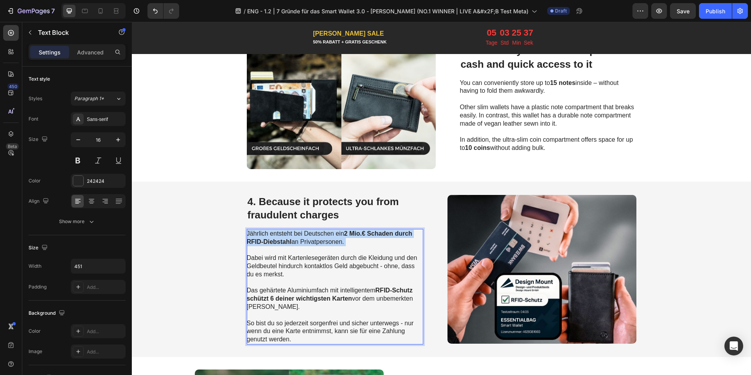
click at [259, 238] on strong "durch RFID-Diebstahl" at bounding box center [329, 237] width 165 height 15
click at [322, 340] on p "So bist du so jederzeit sorgenfrei und sicher unterwegs - nur wenn du eine Kart…" at bounding box center [335, 331] width 176 height 24
click at [314, 333] on p "So bist du so jederzeit sorgenfrei und sicher unterwegs - nur wenn du eine Kart…" at bounding box center [335, 331] width 176 height 24
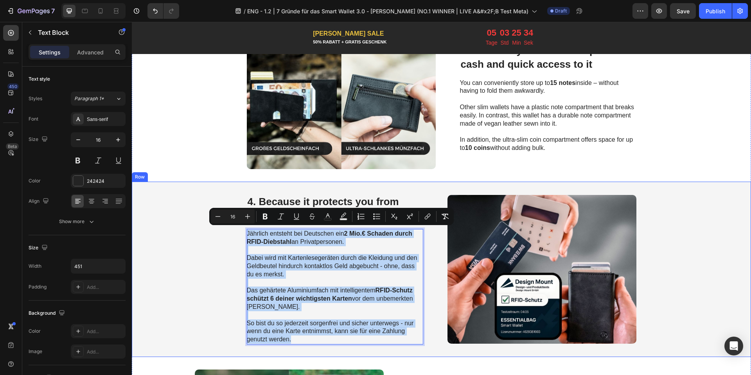
drag, startPoint x: 306, startPoint y: 334, endPoint x: 363, endPoint y: 242, distance: 108.5
click at [232, 220] on div "⁠⁠⁠⁠⁠⁠⁠ 4. Because it protects you from fraudulent charges Heading Jährlich ent…" at bounding box center [441, 268] width 619 height 175
copy div "Jährlich entsteht bei Deutschen ein 2 Mio.€ Schaden durch RFID-Diebstahl an Pri…"
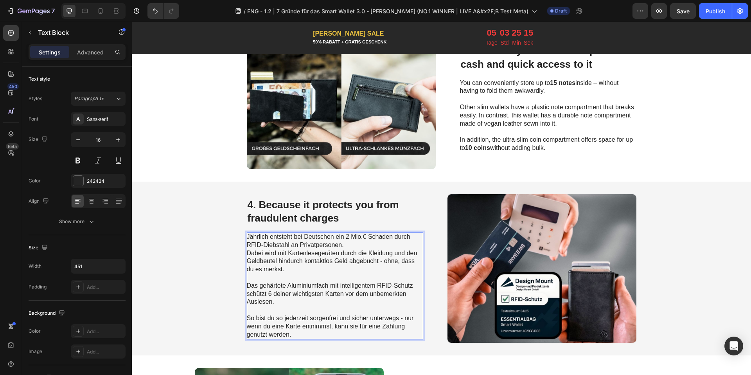
click at [343, 242] on p "Jährlich entsteht bei Deutschen ein 2 Mio.€ Schaden durch RFID-Diebstahl an Pri…" at bounding box center [335, 241] width 176 height 16
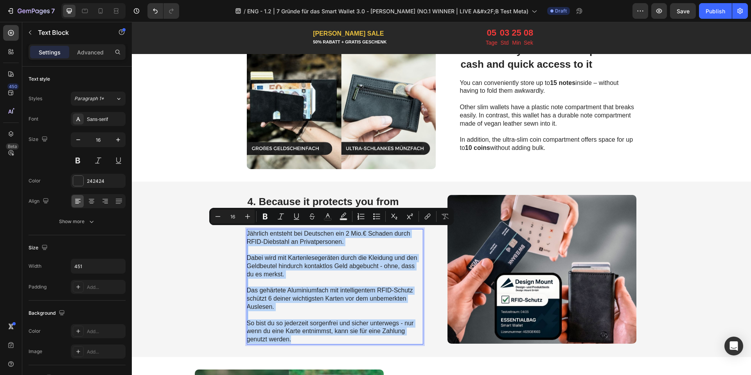
drag, startPoint x: 309, startPoint y: 338, endPoint x: 243, endPoint y: 230, distance: 125.7
click at [247, 230] on div "Jährlich entsteht bei Deutschen ein 2 Mio.€ Schaden durch RFID-Diebstahl an Pri…" at bounding box center [335, 286] width 176 height 115
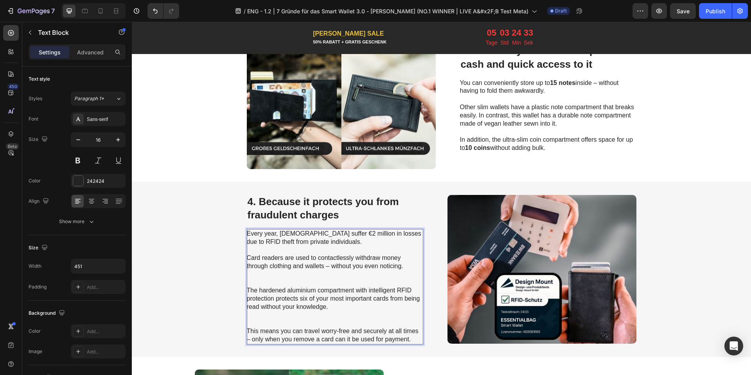
click at [323, 229] on div "Every year, [DEMOGRAPHIC_DATA] suffer €2 million in losses due to RFID theft fr…" at bounding box center [335, 286] width 176 height 115
click at [325, 231] on p "Every year, [DEMOGRAPHIC_DATA] suffer €2 million in losses due to RFID theft fr…" at bounding box center [335, 238] width 176 height 16
click at [152, 14] on icon "Undo/Redo" at bounding box center [155, 11] width 8 height 8
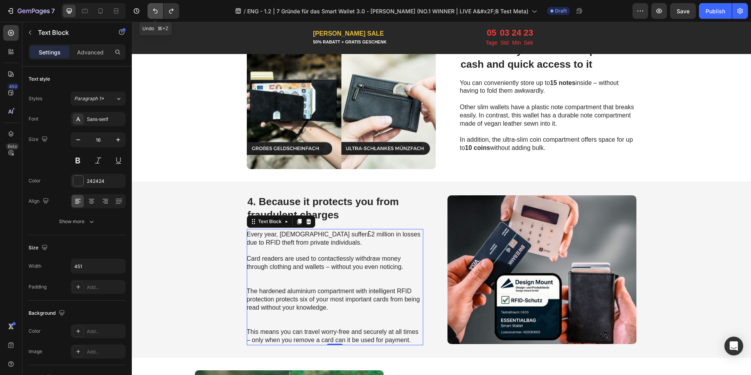
click at [152, 14] on icon "Undo/Redo" at bounding box center [155, 11] width 8 height 8
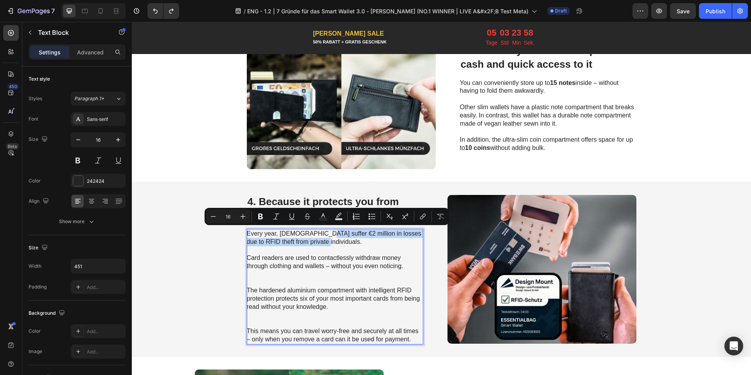
drag, startPoint x: 320, startPoint y: 230, endPoint x: 321, endPoint y: 242, distance: 12.3
click at [321, 242] on p "Every year, [DEMOGRAPHIC_DATA] suffer €2 million in losses due to RFID theft fr…" at bounding box center [335, 238] width 176 height 16
click at [257, 214] on icon "Editor contextual toolbar" at bounding box center [261, 216] width 8 height 8
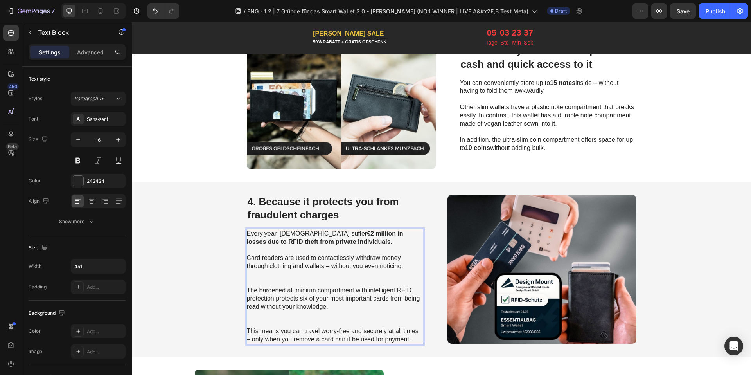
click at [386, 288] on p "The hardened aluminium compartment with intelligent RFID protection protects si…" at bounding box center [335, 298] width 176 height 24
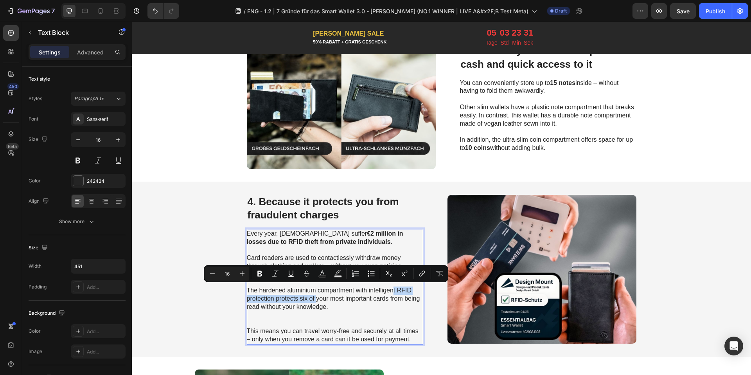
drag, startPoint x: 389, startPoint y: 286, endPoint x: 314, endPoint y: 297, distance: 76.3
click at [314, 297] on p "The hardened aluminium compartment with intelligent RFID protection protects si…" at bounding box center [335, 298] width 176 height 24
click at [393, 293] on p "The hardened aluminium compartment with intelligent RFID protection protects si…" at bounding box center [335, 298] width 176 height 24
drag, startPoint x: 395, startPoint y: 289, endPoint x: 386, endPoint y: 298, distance: 12.8
click at [386, 298] on p "The hardened aluminium compartment with intelligent RFID protection protects si…" at bounding box center [335, 298] width 176 height 24
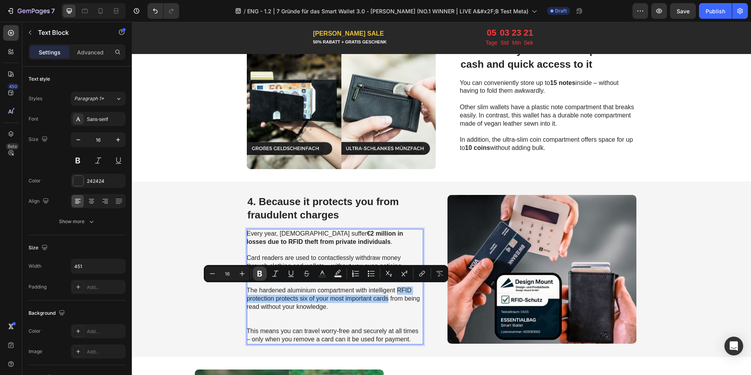
click at [262, 272] on icon "Editor contextual toolbar" at bounding box center [260, 273] width 8 height 8
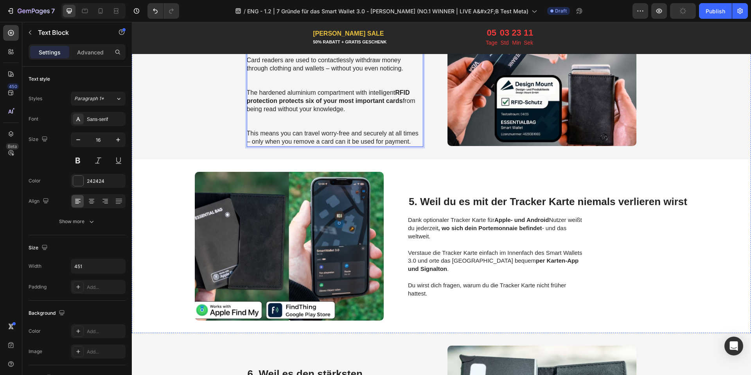
scroll to position [986, 0]
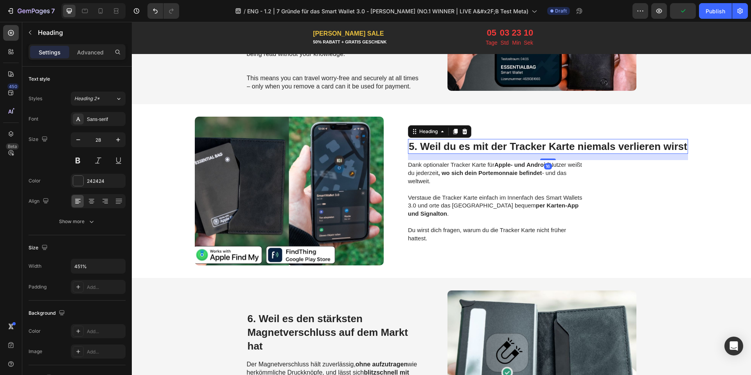
click at [424, 146] on span "5. Weil du es mit der Tracker Karte niemals verlieren wirst" at bounding box center [548, 146] width 278 height 12
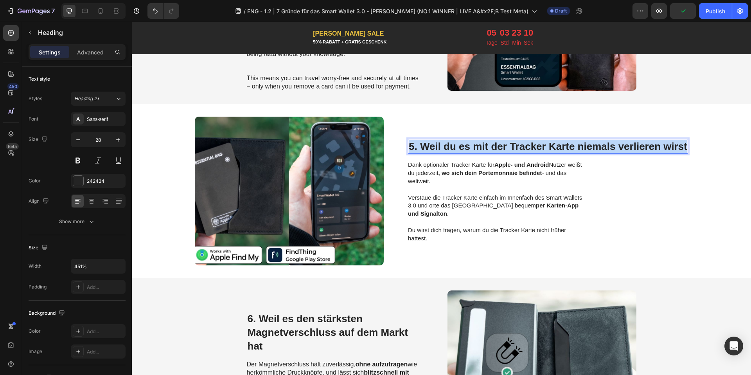
click at [424, 146] on span "5. Weil du es mit der Tracker Karte niemals verlieren wirst" at bounding box center [548, 146] width 278 height 12
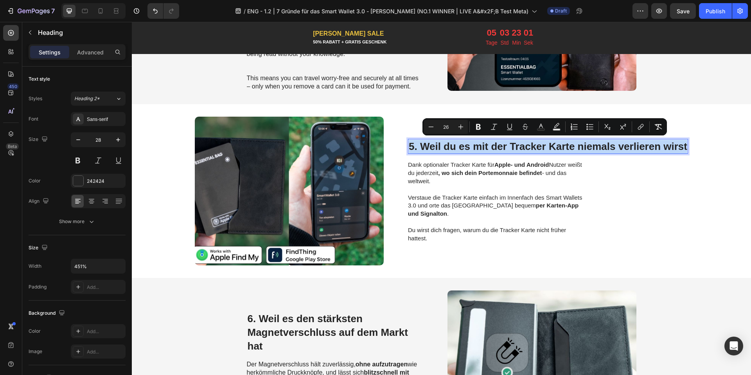
click at [460, 140] on span "5. Weil du es mit der Tracker Karte niemals verlieren wirst" at bounding box center [548, 146] width 278 height 12
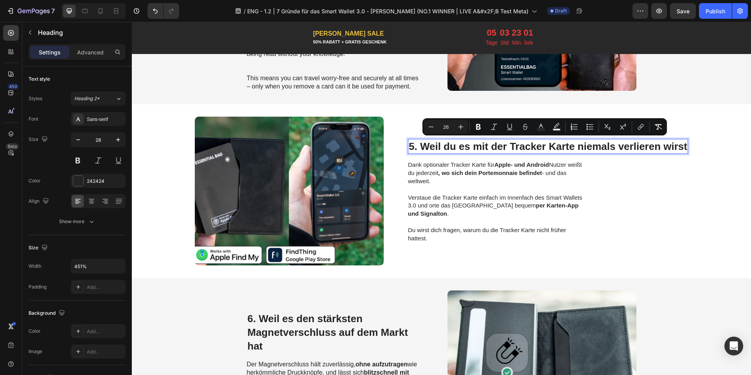
click at [460, 140] on span "5. Weil du es mit der Tracker Karte niemals verlieren wirst" at bounding box center [548, 146] width 278 height 12
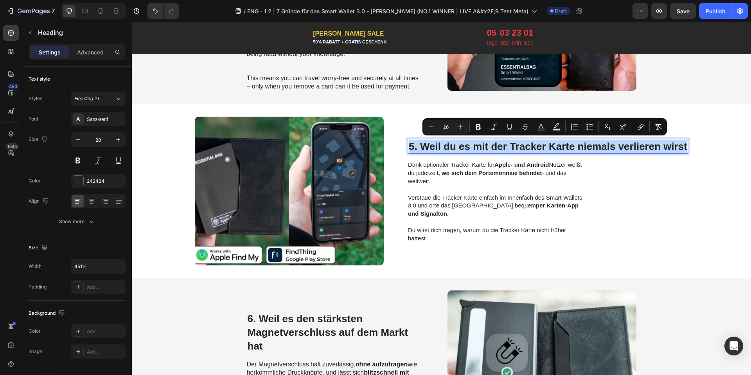
click at [460, 140] on span "5. Weil du es mit der Tracker Karte niemals verlieren wirst" at bounding box center [548, 146] width 278 height 12
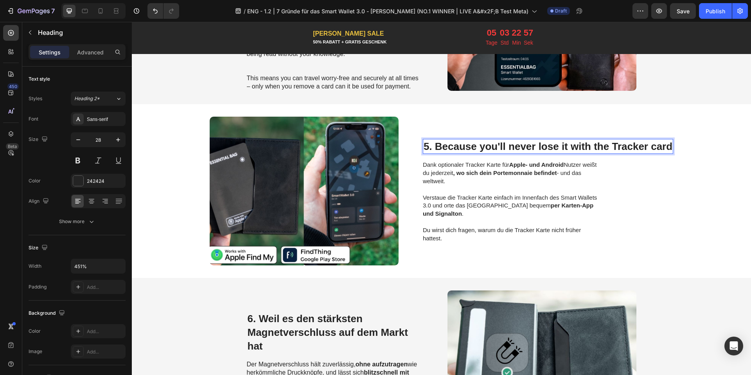
click at [653, 143] on span "5. Because you'll never lose it with the Tracker card" at bounding box center [548, 146] width 249 height 12
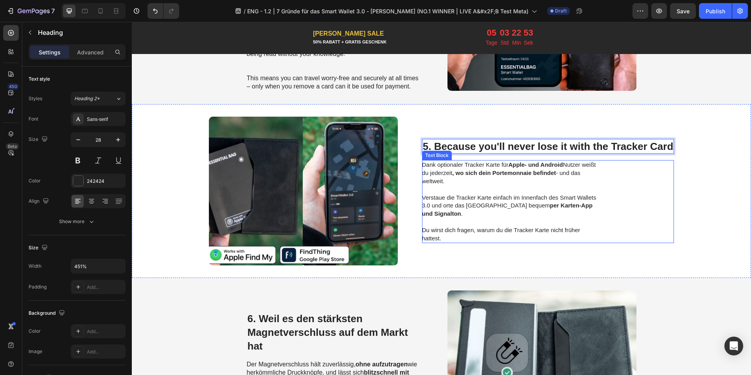
click at [488, 212] on p "Dank optionaler Tracker Karte für Apple- und Android Nutzer weißt du jederzeit …" at bounding box center [510, 201] width 176 height 81
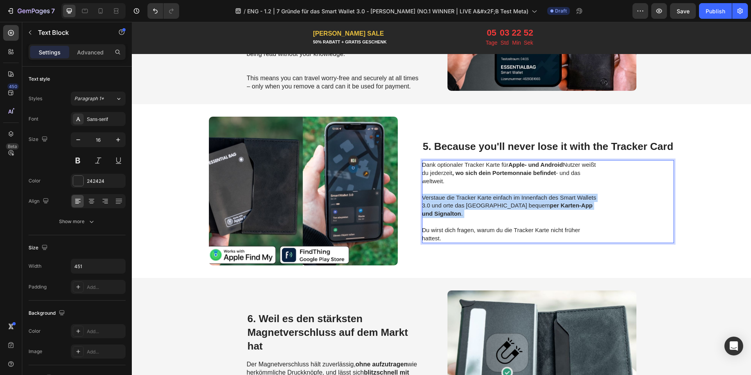
click at [488, 212] on p "Dank optionaler Tracker Karte für Apple- und Android Nutzer weißt du jederzeit …" at bounding box center [510, 201] width 176 height 81
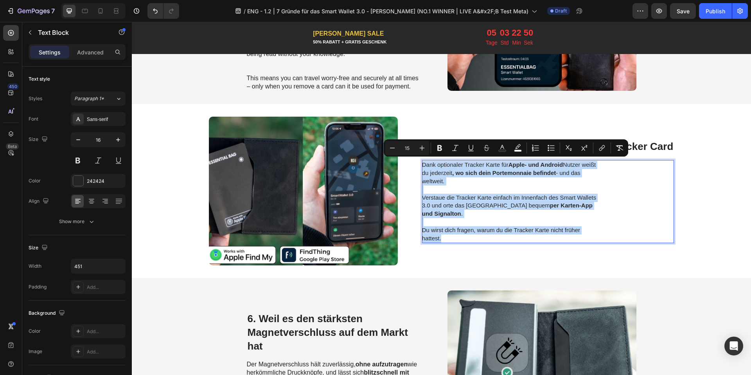
drag, startPoint x: 473, startPoint y: 237, endPoint x: 418, endPoint y: 163, distance: 91.7
click at [422, 163] on p "Dank optionaler Tracker Karte für Apple- und Android Nutzer weißt du jederzeit …" at bounding box center [510, 201] width 176 height 81
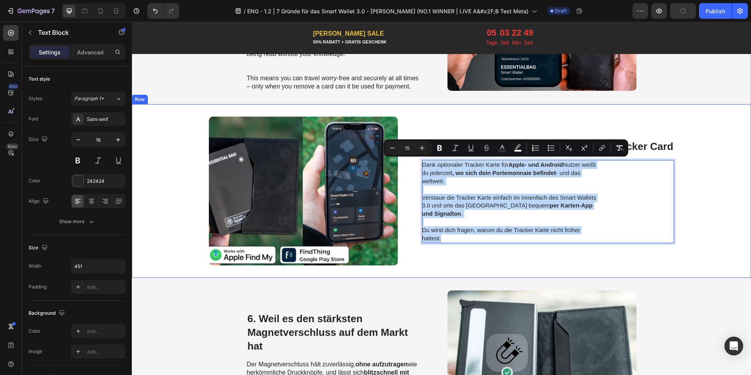
copy p "Dank optionaler Tracker Karte für Apple- und Android Nutzer weißt du jederzeit …"
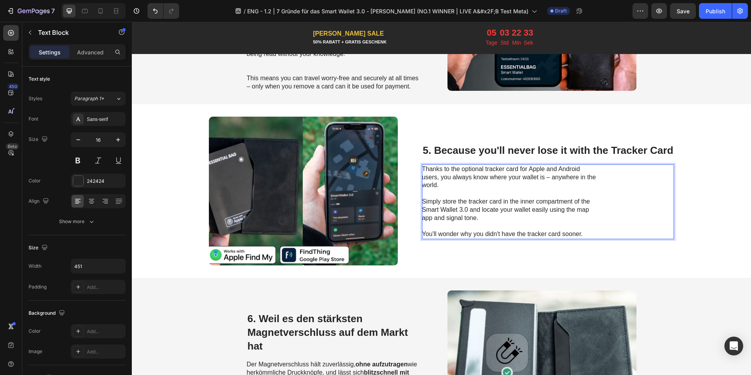
drag, startPoint x: 525, startPoint y: 166, endPoint x: 576, endPoint y: 169, distance: 51.4
click at [576, 169] on p "Thanks to the optional tracker card for Apple and Android users, you always kno…" at bounding box center [510, 177] width 176 height 24
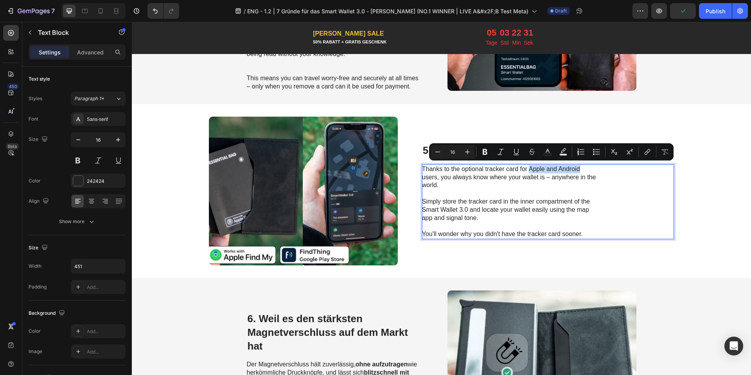
drag, startPoint x: 576, startPoint y: 169, endPoint x: 527, endPoint y: 168, distance: 49.7
click at [527, 168] on p "Thanks to the optional tracker card for Apple and Android users, you always kno…" at bounding box center [510, 177] width 176 height 24
click at [490, 153] on button "Bold" at bounding box center [485, 152] width 14 height 14
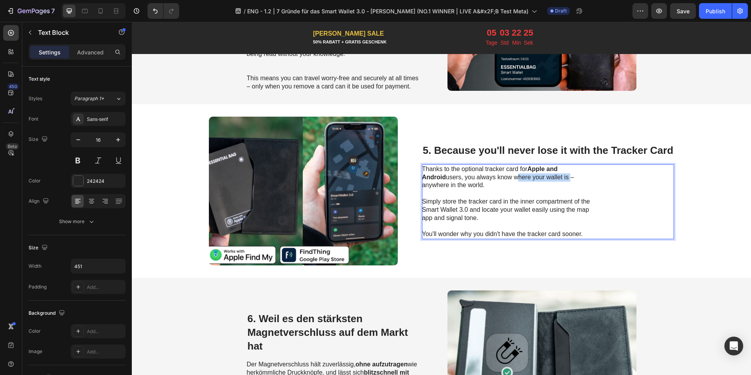
drag, startPoint x: 488, startPoint y: 175, endPoint x: 540, endPoint y: 178, distance: 52.9
click at [540, 178] on p "Thanks to the optional tracker card for Apple and Android users, you always kno…" at bounding box center [510, 177] width 176 height 24
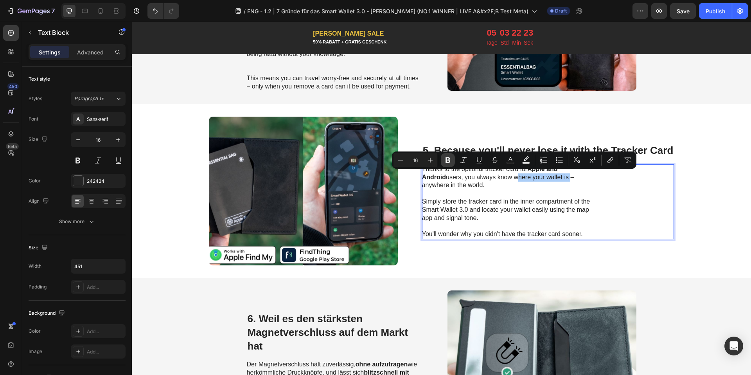
click at [449, 157] on icon "Editor contextual toolbar" at bounding box center [448, 160] width 8 height 8
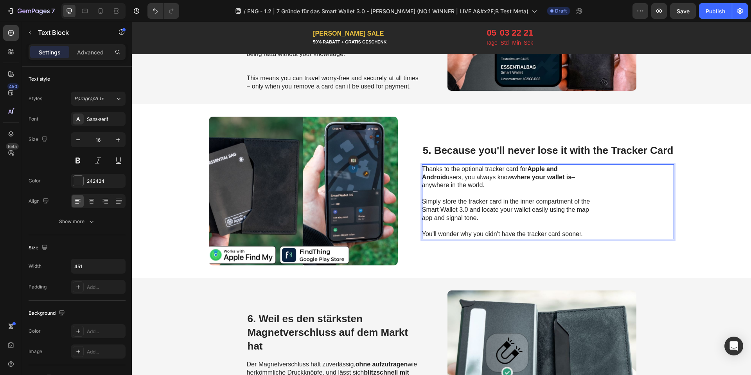
click at [510, 202] on p "Simply store the tracker card in the inner compartment of the Smart Wallet 3.0 …" at bounding box center [510, 209] width 176 height 24
drag, startPoint x: 549, startPoint y: 208, endPoint x: 473, endPoint y: 217, distance: 76.5
click at [473, 217] on p "Simply store the tracker card in the inner compartment of the Smart Wallet 3.0 …" at bounding box center [510, 209] width 176 height 24
drag, startPoint x: 547, startPoint y: 210, endPoint x: 474, endPoint y: 218, distance: 73.6
click at [474, 218] on p "Simply store the tracker card in the inner compartment of the Smart Wallet 3.0 …" at bounding box center [510, 209] width 176 height 24
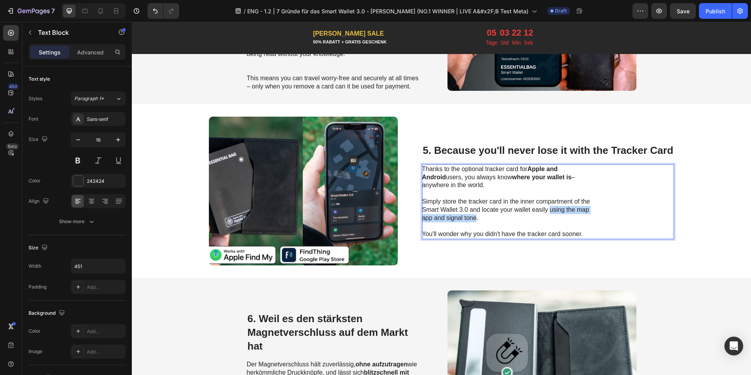
click at [468, 217] on p "Simply store the tracker card in the inner compartment of the Smart Wallet 3.0 …" at bounding box center [510, 209] width 176 height 24
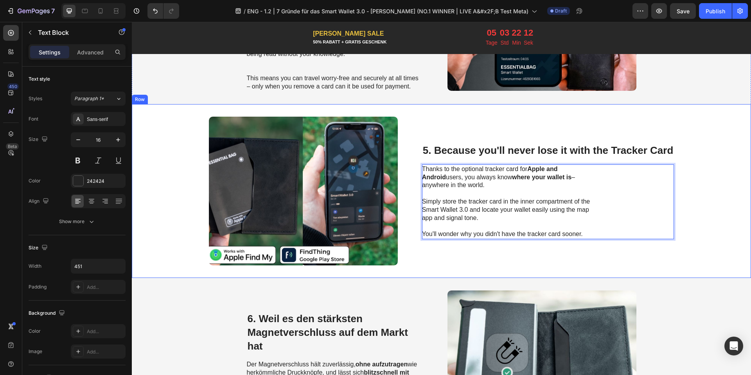
click at [447, 255] on div "⁠⁠⁠⁠⁠⁠⁠ 5. Because you'll never lose it with the Tracker Card Heading Thanks to…" at bounding box center [548, 191] width 252 height 149
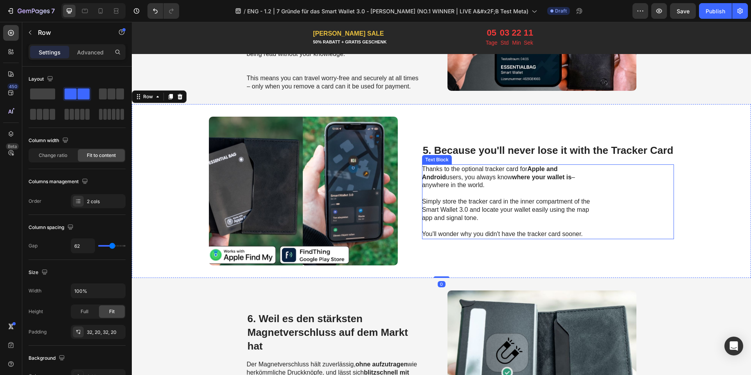
click at [464, 215] on p "Simply store the tracker card in the inner compartment of the Smart Wallet 3.0 …" at bounding box center [510, 209] width 176 height 24
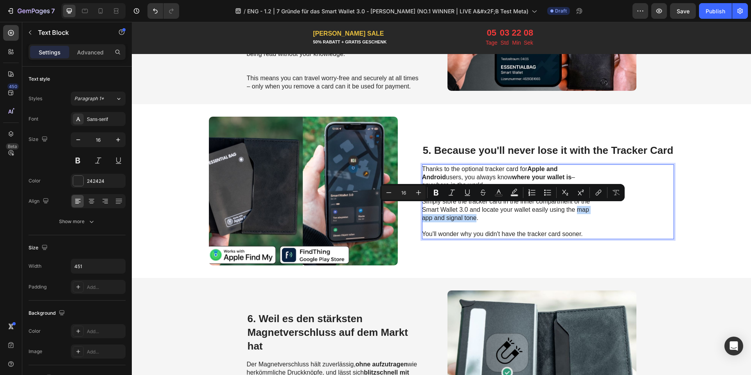
drag, startPoint x: 474, startPoint y: 217, endPoint x: 575, endPoint y: 207, distance: 102.1
click at [575, 207] on p "Simply store the tracker card in the inner compartment of the Smart Wallet 3.0 …" at bounding box center [510, 209] width 176 height 24
click at [438, 190] on icon "Editor contextual toolbar" at bounding box center [436, 192] width 8 height 8
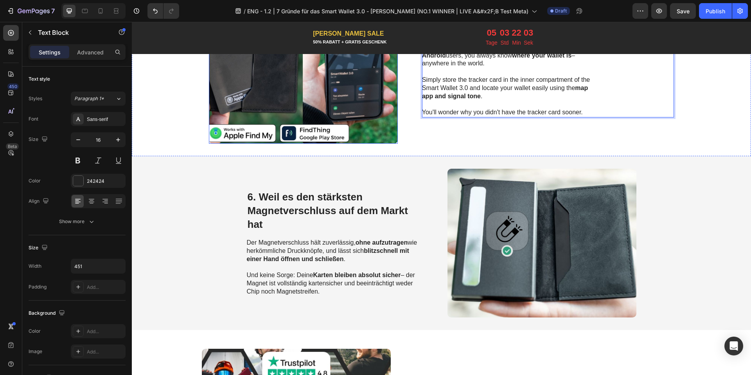
scroll to position [1159, 0]
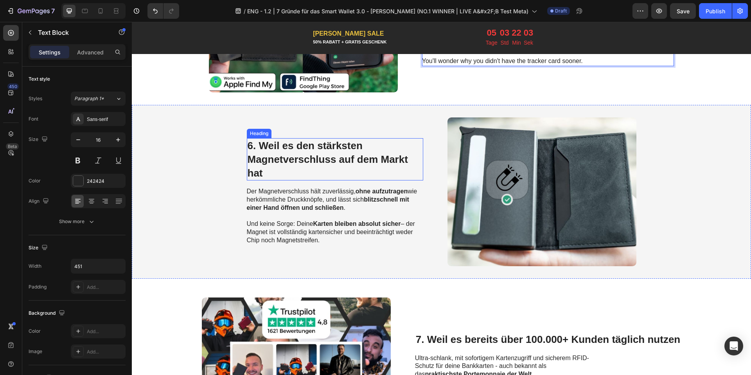
click at [312, 151] on span "6. Weil es den stärksten Magnetverschluss auf dem Markt hat" at bounding box center [328, 159] width 160 height 39
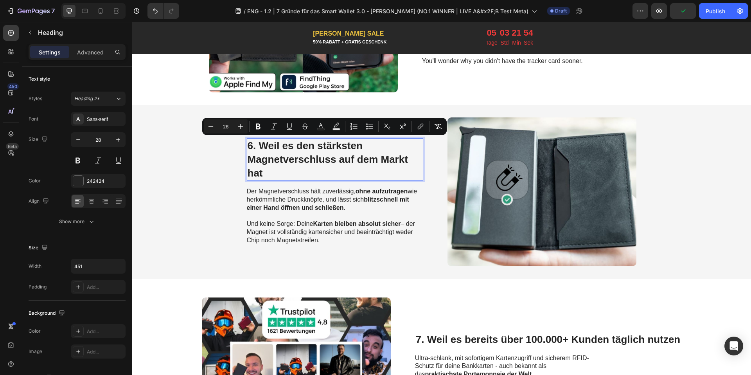
scroll to position [1166, 0]
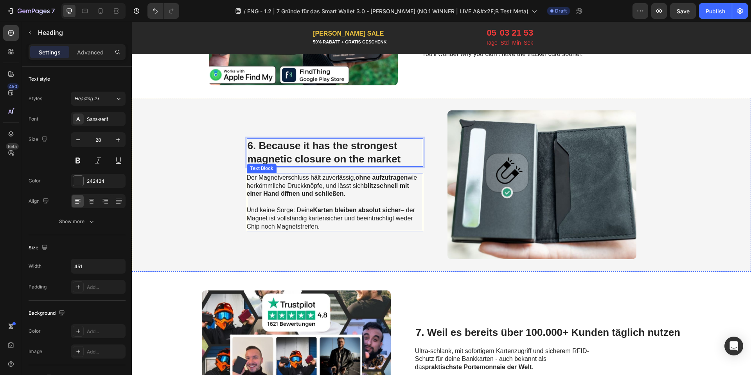
click at [324, 194] on strong "blitzschnell mit einer Hand öffnen und schließen" at bounding box center [328, 189] width 162 height 15
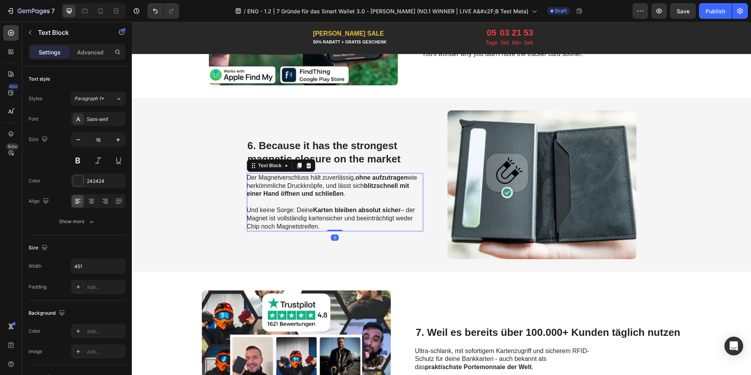
click at [324, 194] on strong "blitzschnell mit einer Hand öffnen und schließen" at bounding box center [328, 189] width 162 height 15
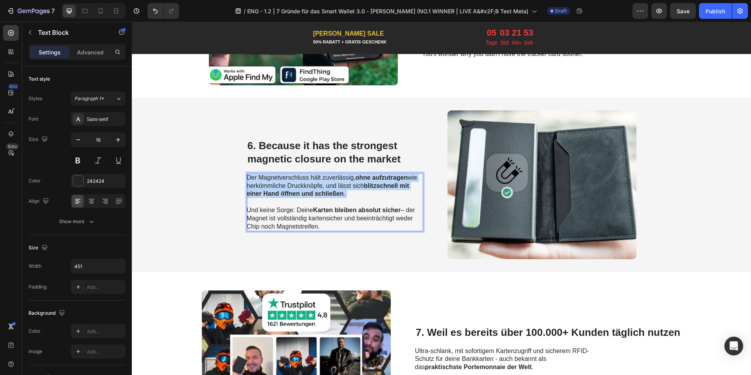
click at [324, 194] on strong "blitzschnell mit einer Hand öffnen und schließen" at bounding box center [328, 189] width 162 height 15
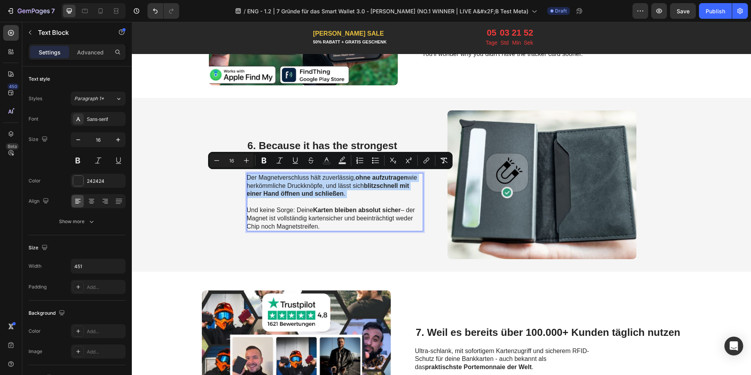
click at [324, 194] on strong "blitzschnell mit einer Hand öffnen und schließen" at bounding box center [328, 189] width 162 height 15
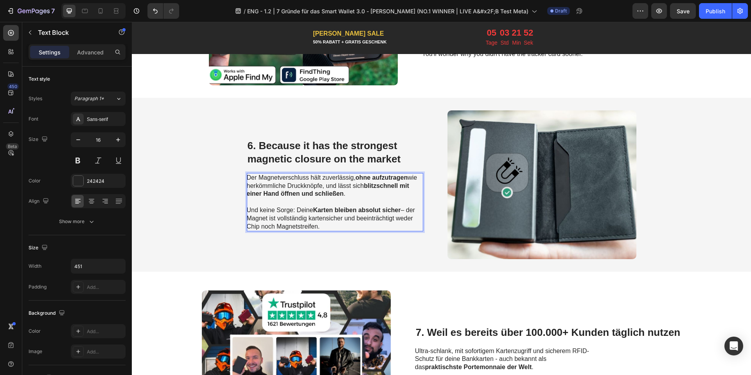
click at [368, 214] on p "Der Magnetverschluss hält zuverlässig, ohne aufzutragen wie herkömmliche Druckk…" at bounding box center [335, 202] width 176 height 57
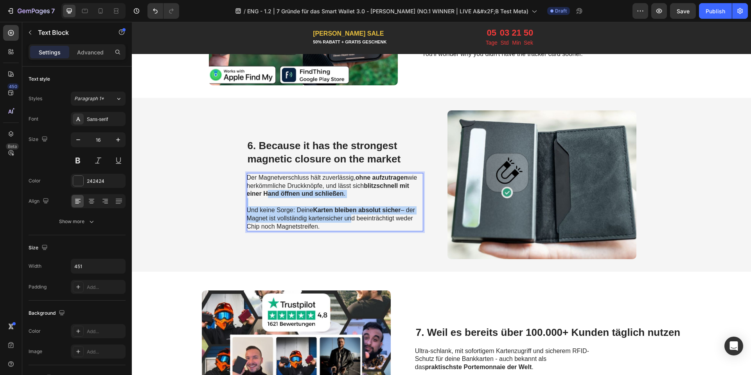
drag, startPoint x: 345, startPoint y: 221, endPoint x: 264, endPoint y: 190, distance: 86.3
click at [264, 190] on p "Der Magnetverschluss hält zuverlässig, ohne aufzutragen wie herkömmliche Druckk…" at bounding box center [335, 202] width 176 height 57
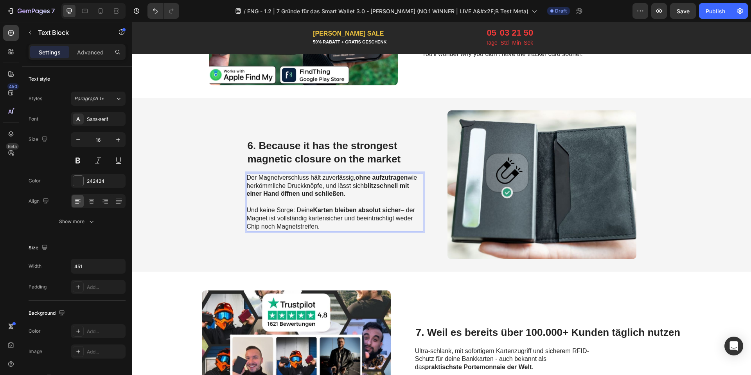
click at [327, 229] on p "Der Magnetverschluss hält zuverlässig, ohne aufzutragen wie herkömmliche Druckk…" at bounding box center [335, 202] width 176 height 57
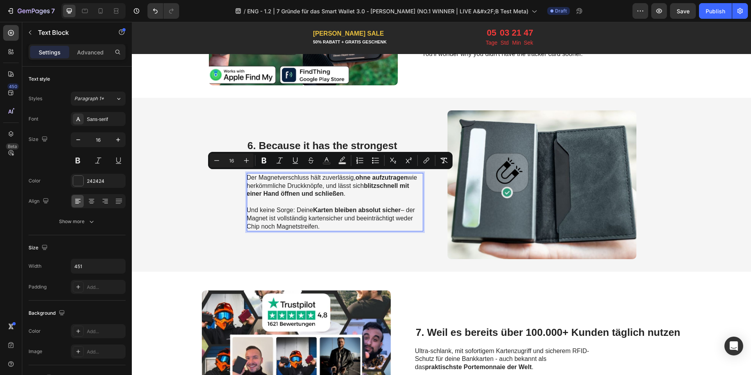
drag, startPoint x: 327, startPoint y: 226, endPoint x: 244, endPoint y: 176, distance: 96.2
click at [247, 176] on p "Der Magnetverschluss hält zuverlässig, ohne aufzutragen wie herkömmliche Druckk…" at bounding box center [335, 202] width 176 height 57
copy p "Der Magnetverschluss hält zuverlässig, ohne aufzutragen wie herkömmliche Druckk…"
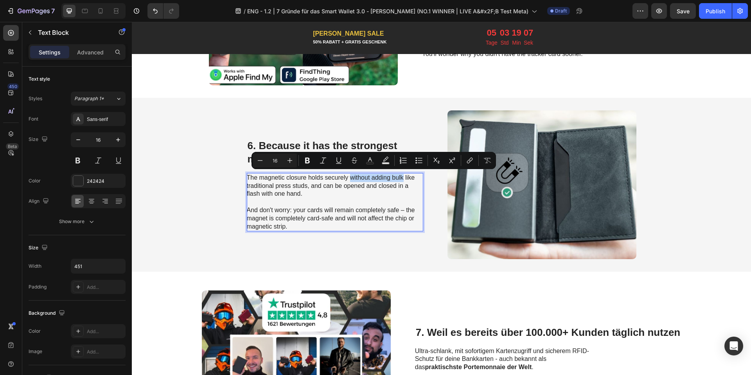
drag, startPoint x: 347, startPoint y: 176, endPoint x: 400, endPoint y: 176, distance: 52.4
click at [400, 176] on p "The magnetic closure holds securely without adding bulk like traditional press …" at bounding box center [335, 186] width 176 height 24
click at [307, 159] on icon "Editor contextual toolbar" at bounding box center [307, 160] width 8 height 8
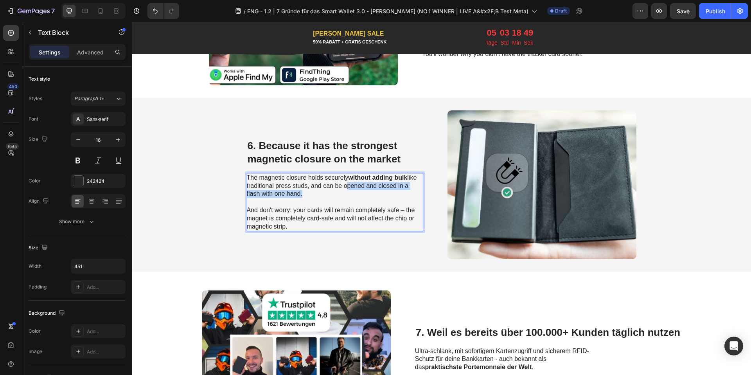
drag, startPoint x: 342, startPoint y: 184, endPoint x: 297, endPoint y: 195, distance: 46.4
click at [297, 195] on p "The magnetic closure holds securely without adding bulk like traditional press …" at bounding box center [335, 186] width 176 height 24
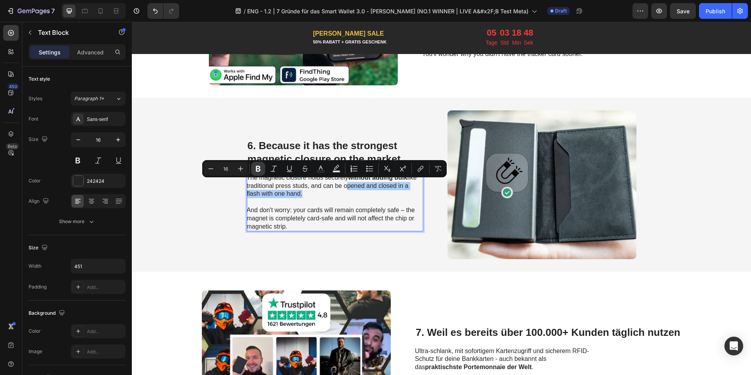
click at [262, 171] on icon "Editor contextual toolbar" at bounding box center [258, 169] width 8 height 8
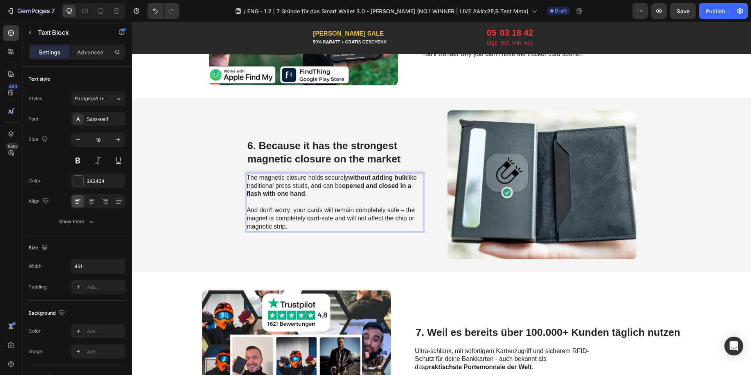
drag, startPoint x: 306, startPoint y: 208, endPoint x: 376, endPoint y: 208, distance: 70.0
click at [381, 206] on p "And don't worry: your cards will remain completely safe – the magnet is complet…" at bounding box center [335, 218] width 176 height 24
drag, startPoint x: 305, startPoint y: 209, endPoint x: 397, endPoint y: 210, distance: 91.1
click at [397, 210] on p "And don't worry: your cards will remain completely safe – the magnet is complet…" at bounding box center [335, 218] width 176 height 24
click at [388, 207] on p "And don't worry: your cards will remain completely safe – the magnet is complet…" at bounding box center [335, 218] width 176 height 24
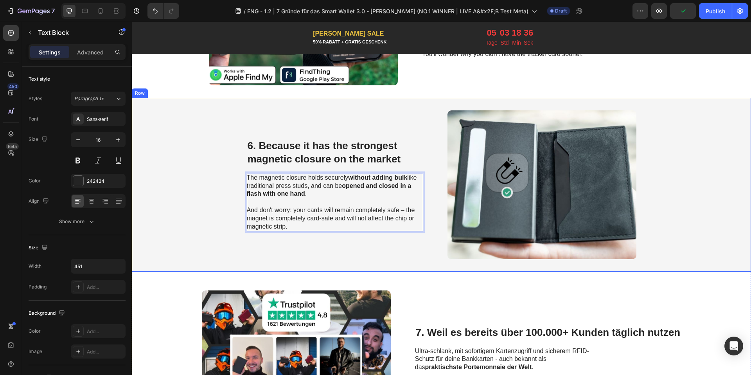
click at [437, 232] on div "⁠⁠⁠⁠⁠⁠⁠ 6. Because it has the strongest magnetic closure on the market Heading …" at bounding box center [441, 185] width 619 height 174
click at [403, 215] on p "And don't worry: your cards will remain completely safe – the magnet is complet…" at bounding box center [335, 218] width 176 height 24
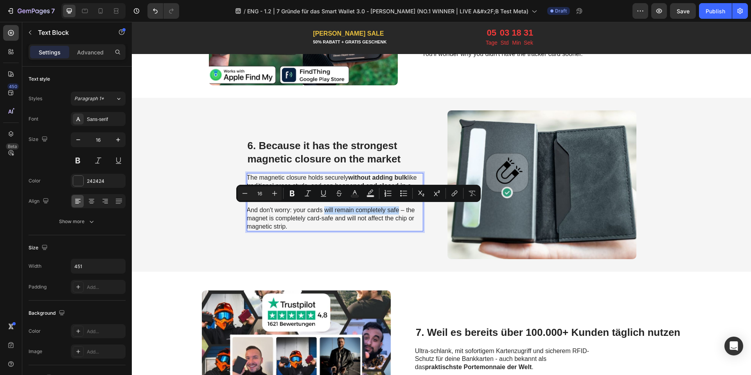
drag, startPoint x: 395, startPoint y: 208, endPoint x: 322, endPoint y: 210, distance: 73.2
click at [322, 210] on p "And don't worry: your cards will remain completely safe – the magnet is complet…" at bounding box center [335, 218] width 176 height 24
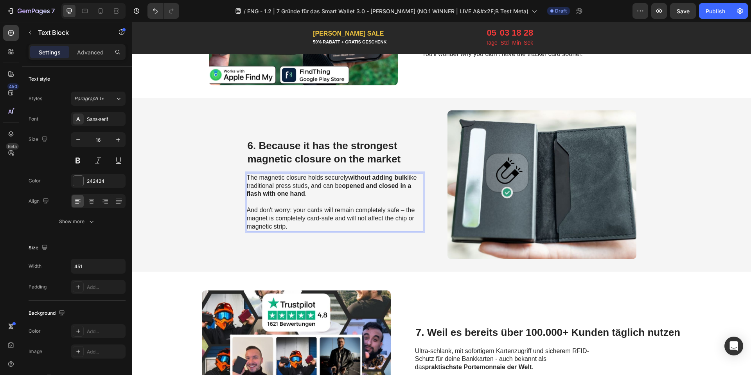
click at [306, 210] on p "And don't worry: your cards will remain completely safe – the magnet is complet…" at bounding box center [335, 218] width 176 height 24
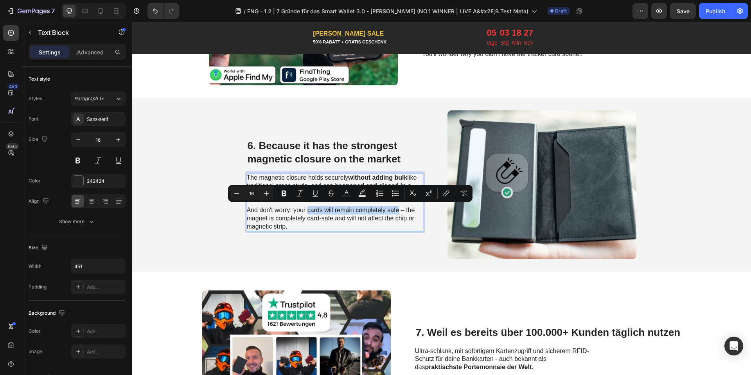
drag, startPoint x: 305, startPoint y: 209, endPoint x: 395, endPoint y: 210, distance: 90.7
click at [395, 210] on p "And don't worry: your cards will remain completely safe – the magnet is complet…" at bounding box center [335, 218] width 176 height 24
click at [284, 192] on icon "Editor contextual toolbar" at bounding box center [284, 193] width 8 height 8
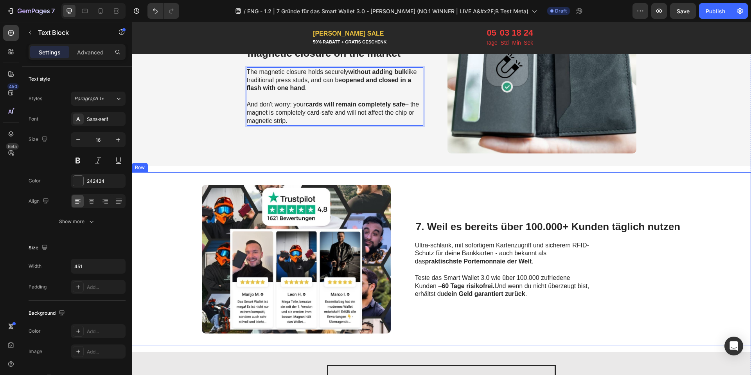
scroll to position [1314, 0]
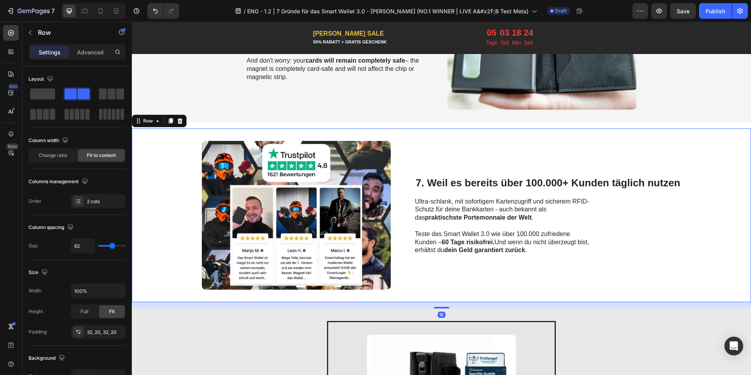
click at [483, 193] on div "7. Weil es bereits über 100.000+ Kunden täglich nutzen Heading Ultra-schlank, m…" at bounding box center [548, 215] width 266 height 149
click at [486, 184] on span "7. Weil es bereits über 100.000+ Kunden täglich nutzen" at bounding box center [548, 183] width 264 height 12
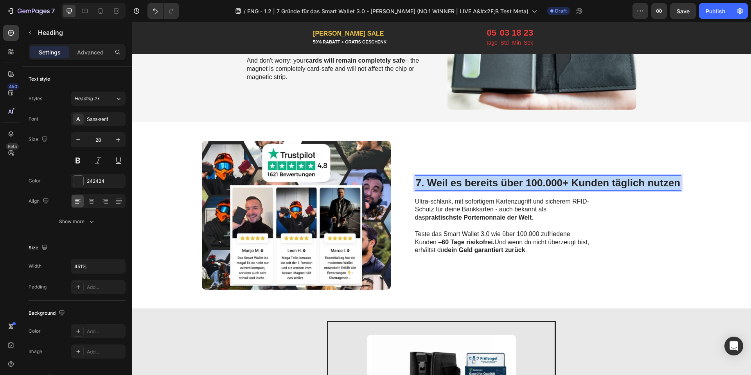
click at [486, 184] on span "7. Weil es bereits über 100.000+ Kunden täglich nutzen" at bounding box center [548, 183] width 264 height 12
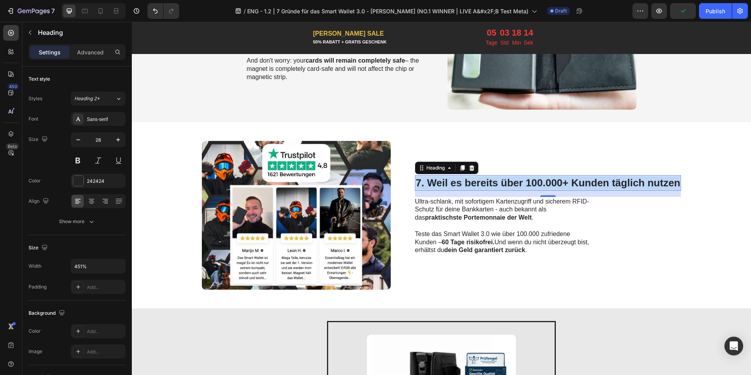
click at [464, 179] on span "7. Weil es bereits über 100.000+ Kunden täglich nutzen" at bounding box center [548, 183] width 264 height 12
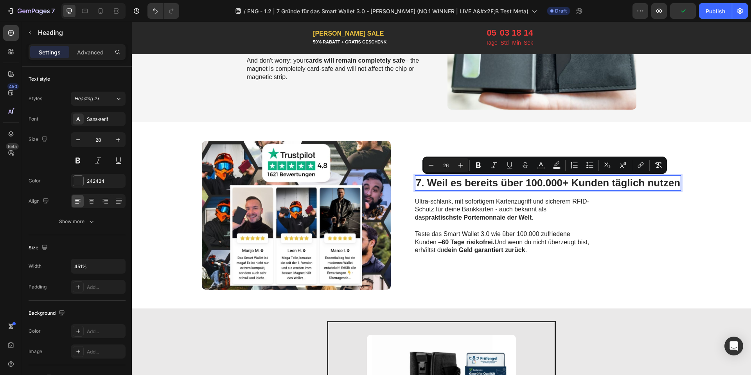
click at [464, 179] on span "7. Weil es bereits über 100.000+ Kunden täglich nutzen" at bounding box center [548, 183] width 264 height 12
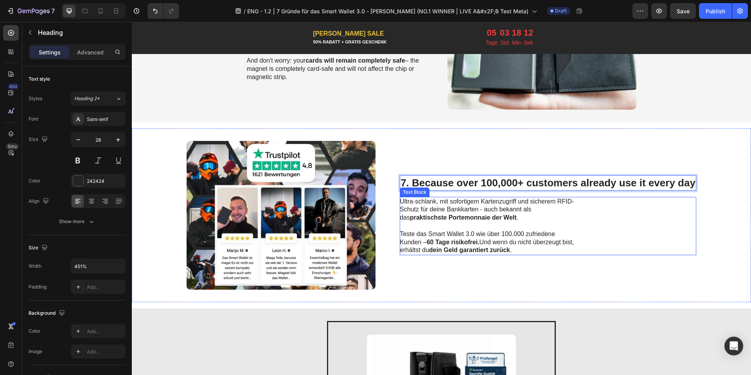
click at [455, 213] on p "Ultra-schlank, mit sofortigem Kartenzugriff und sicherem RFID-Schutz für deine …" at bounding box center [488, 213] width 176 height 32
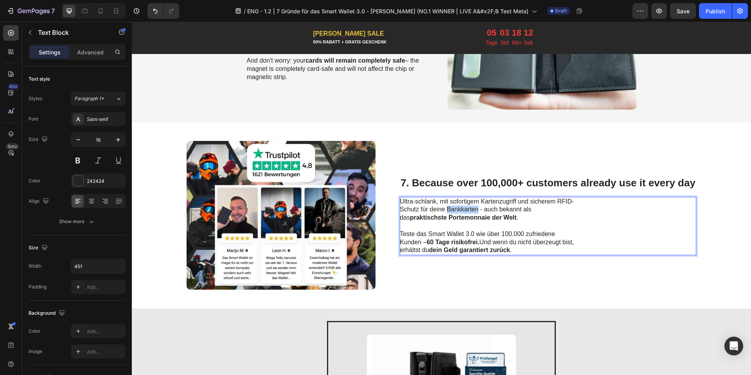
click at [455, 213] on p "Ultra-schlank, mit sofortigem Kartenzugriff und sicherem RFID-Schutz für deine …" at bounding box center [488, 213] width 176 height 32
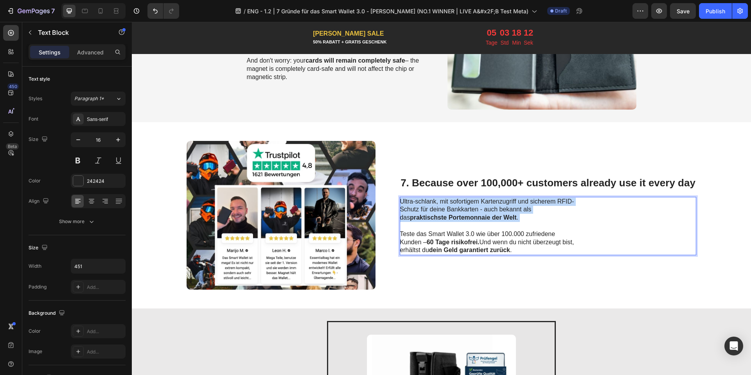
click at [455, 213] on p "Ultra-schlank, mit sofortigem Kartenzugriff und sicherem RFID-Schutz für deine …" at bounding box center [488, 213] width 176 height 32
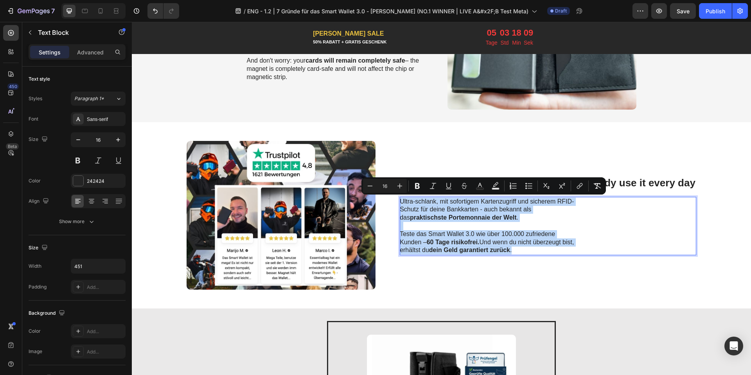
drag, startPoint x: 527, startPoint y: 247, endPoint x: 404, endPoint y: 197, distance: 133.3
click at [404, 197] on div "Ultra-schlank, mit sofortigem Kartenzugriff und sicherem RFID-Schutz für deine …" at bounding box center [488, 226] width 176 height 59
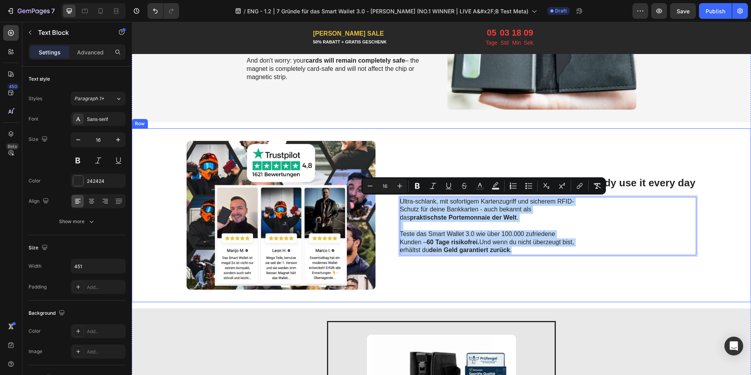
copy div "Ultra-schlank, mit sofortigem Kartenzugriff und sicherem RFID-Schutz für deine …"
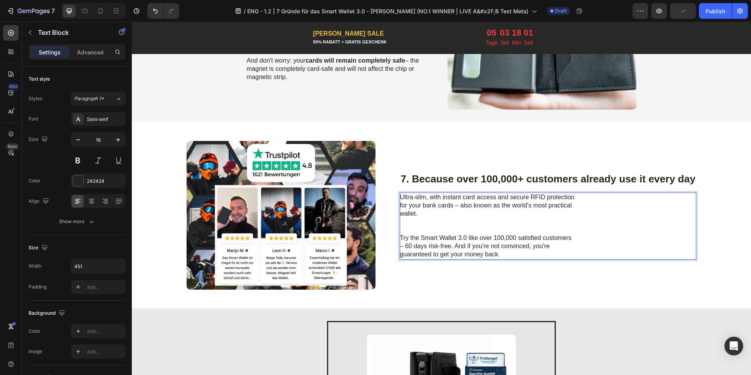
click at [424, 227] on p "Rich Text Editor. Editing area: main" at bounding box center [488, 230] width 176 height 8
click at [409, 227] on p "Rich Text Editor. Editing area: main" at bounding box center [488, 230] width 176 height 8
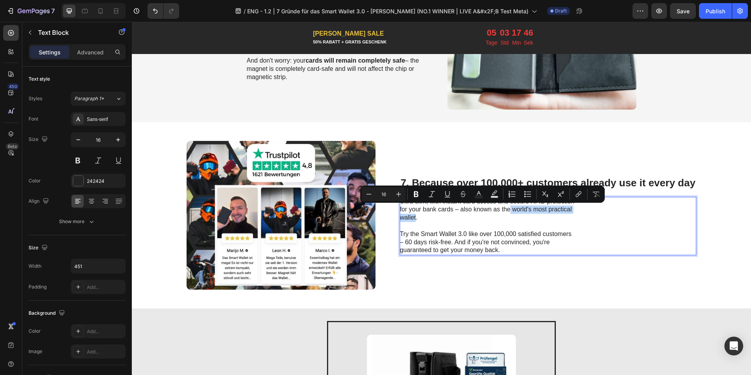
drag, startPoint x: 508, startPoint y: 209, endPoint x: 413, endPoint y: 219, distance: 96.0
click at [413, 219] on p "Ultra-slim, with instant card access and secure RFID protection for your bank c…" at bounding box center [488, 209] width 176 height 24
click at [413, 196] on icon "Editor contextual toolbar" at bounding box center [416, 194] width 8 height 8
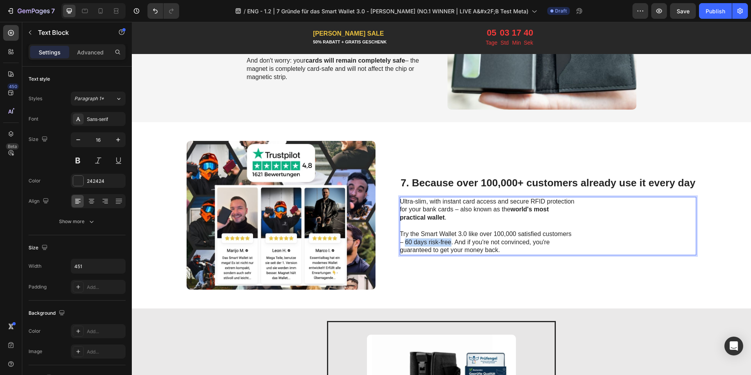
drag, startPoint x: 402, startPoint y: 241, endPoint x: 448, endPoint y: 244, distance: 45.8
click at [448, 244] on p "Try the Smart Wallet 3.0 like over 100,000 satisfied customers – 60 days risk-f…" at bounding box center [488, 242] width 176 height 24
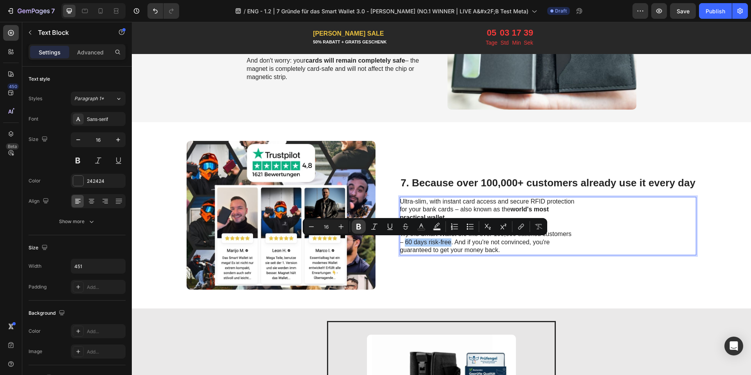
click at [362, 228] on icon "Editor contextual toolbar" at bounding box center [359, 227] width 8 height 8
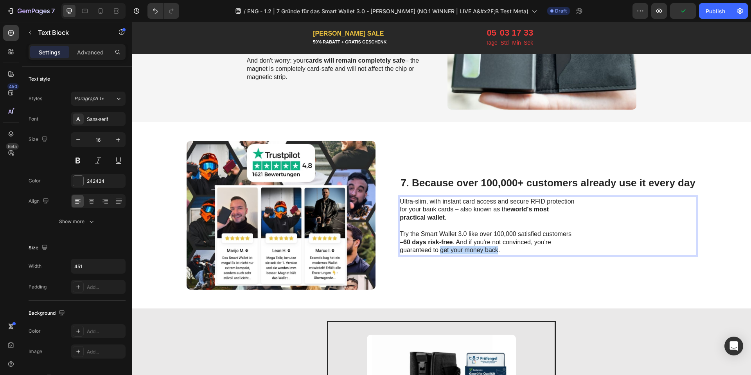
drag, startPoint x: 437, startPoint y: 250, endPoint x: 494, endPoint y: 252, distance: 56.7
click at [494, 252] on p "Try the Smart Wallet 3.0 like over 100,000 satisfied customers – 60 days risk-f…" at bounding box center [488, 242] width 176 height 24
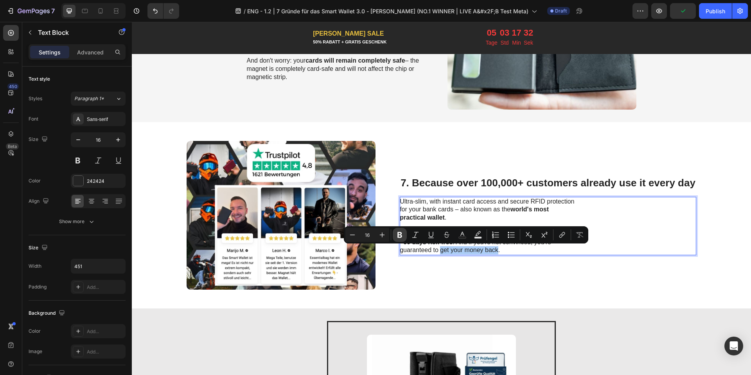
click at [403, 237] on icon "Editor contextual toolbar" at bounding box center [400, 235] width 8 height 8
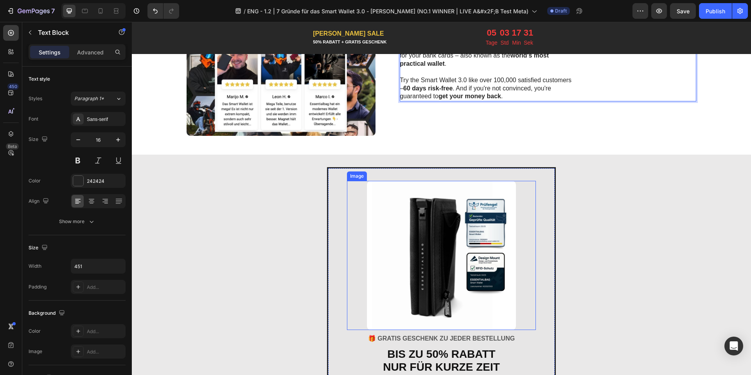
scroll to position [1537, 0]
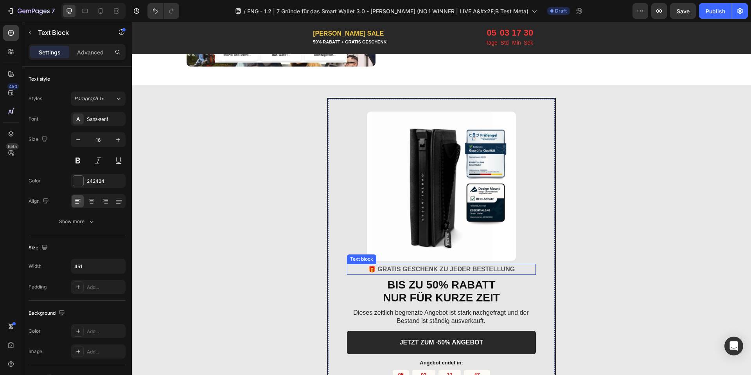
click at [422, 264] on div "🎁 GRATIS GESCHENK ZU JEDER BESTELLUNG" at bounding box center [441, 269] width 189 height 11
click at [421, 267] on strong "🎁 GRATIS GESCHENK ZU JEDER BESTELLUNG" at bounding box center [441, 269] width 147 height 7
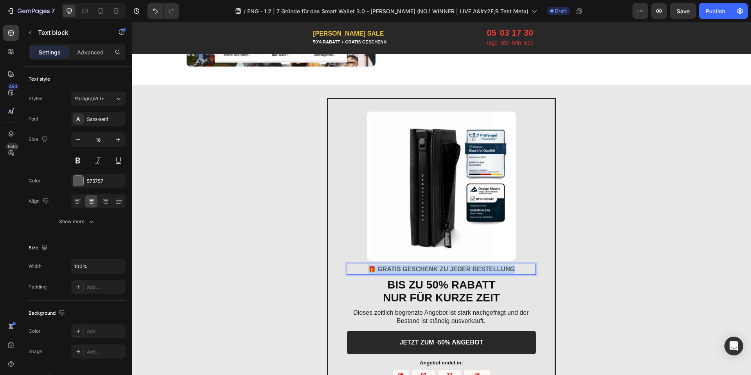
click at [421, 267] on strong "🎁 GRATIS GESCHENK ZU JEDER BESTELLUNG" at bounding box center [441, 269] width 147 height 7
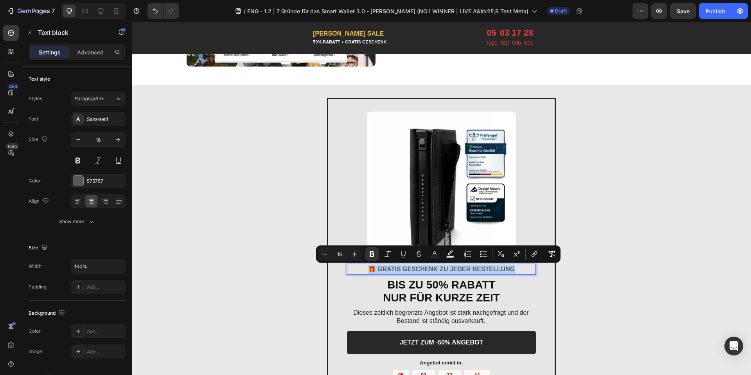
click at [419, 266] on strong "🎁 GRATIS GESCHENK ZU JEDER BESTELLUNG" at bounding box center [441, 269] width 147 height 7
drag, startPoint x: 377, startPoint y: 267, endPoint x: 511, endPoint y: 267, distance: 134.5
click at [511, 267] on strong "🎁 GRATIS GESCHENK ZU JEDER BESTELLUNG" at bounding box center [441, 269] width 147 height 7
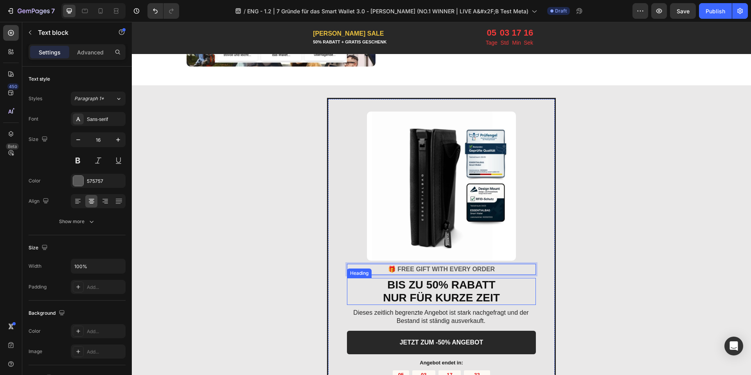
click at [410, 289] on strong "BIS ZU 50% RABATT" at bounding box center [441, 284] width 108 height 12
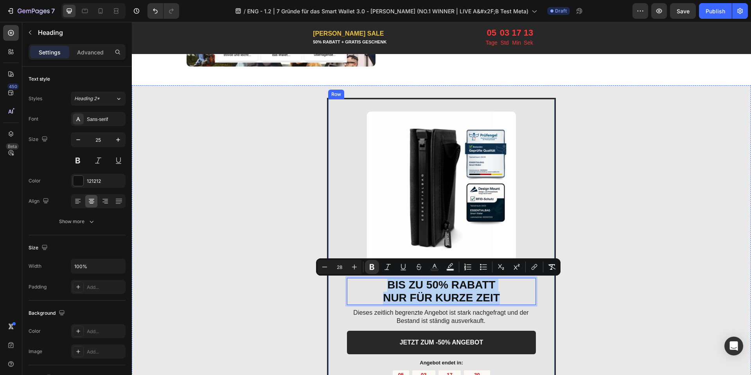
drag, startPoint x: 508, startPoint y: 300, endPoint x: 513, endPoint y: 297, distance: 5.6
click at [381, 275] on div "Image 🎁 FREE GIFT WITH EVERY ORDER Text block BIS ZU 50% RABATT NUR FÜR KURZE Z…" at bounding box center [441, 256] width 189 height 291
type input "25"
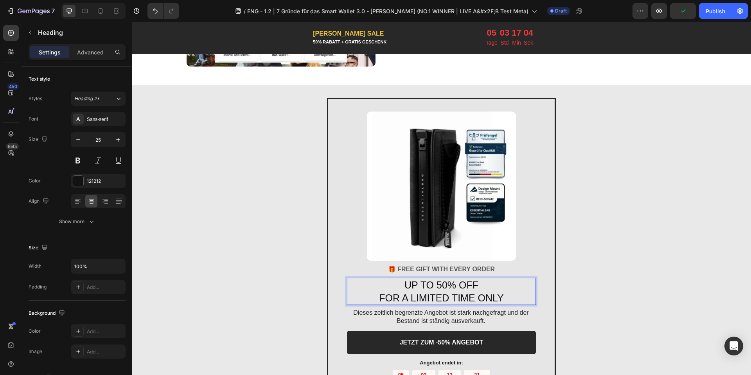
click at [429, 296] on p "FOR A LIMITED TIME ONLY" at bounding box center [441, 297] width 187 height 13
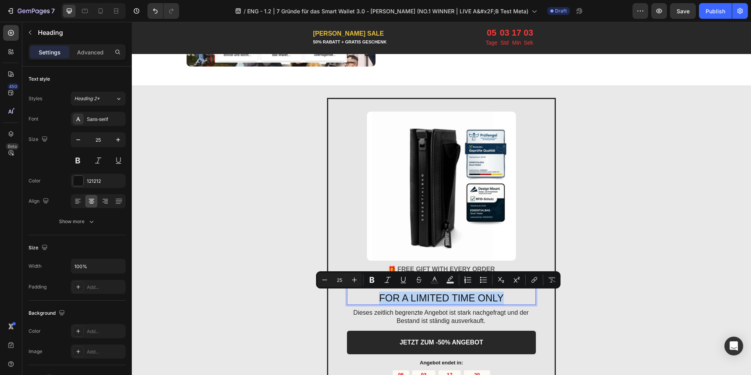
click at [374, 297] on p "FOR A LIMITED TIME ONLY" at bounding box center [441, 297] width 187 height 13
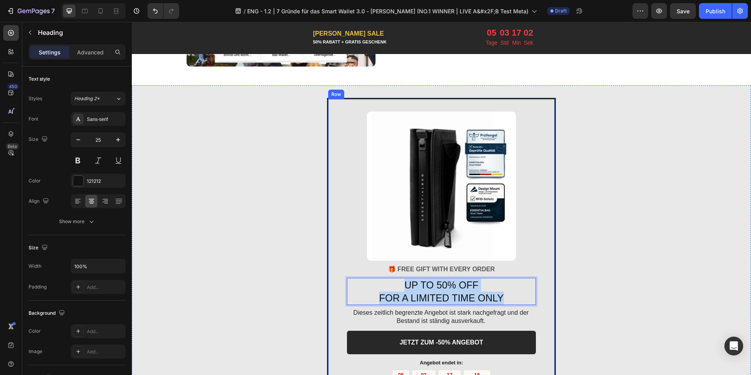
drag, startPoint x: 393, startPoint y: 284, endPoint x: 502, endPoint y: 305, distance: 110.7
click at [502, 305] on div "Image 🎁 FREE GIFT WITH EVERY ORDER Text block UP TO 50% OFF FOR A LIMITED TIME …" at bounding box center [441, 256] width 189 height 291
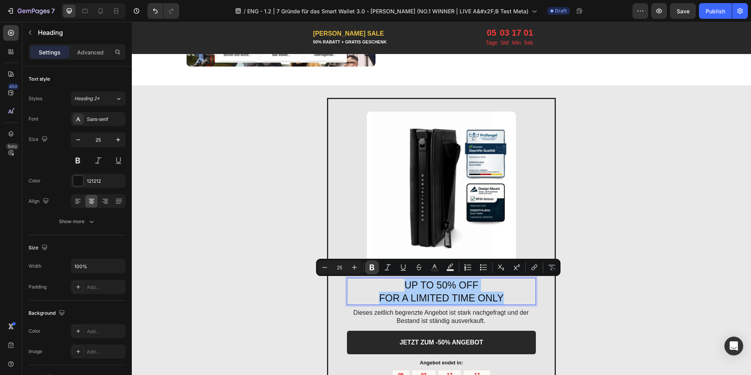
click at [377, 270] on button "Bold" at bounding box center [372, 267] width 14 height 14
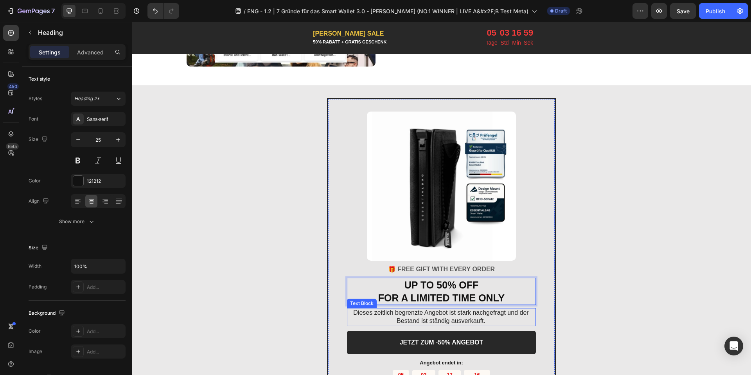
click at [421, 323] on p "Dieses zeitlich begrenzte Angebot ist stark nachgefragt und der Bestand ist stä…" at bounding box center [441, 317] width 188 height 16
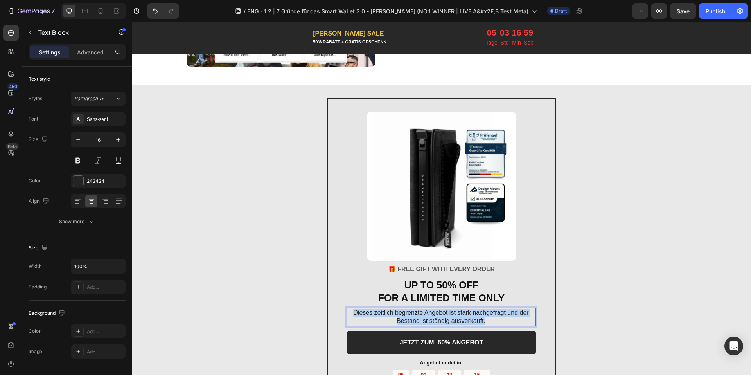
click at [421, 323] on p "Dieses zeitlich begrenzte Angebot ist stark nachgefragt und der Bestand ist stä…" at bounding box center [441, 317] width 188 height 16
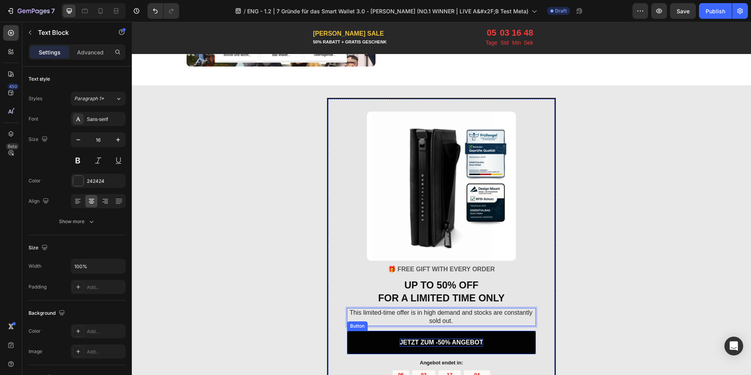
click at [430, 338] on p "JETZT ZUM -50% ANGEBOT" at bounding box center [442, 342] width 84 height 8
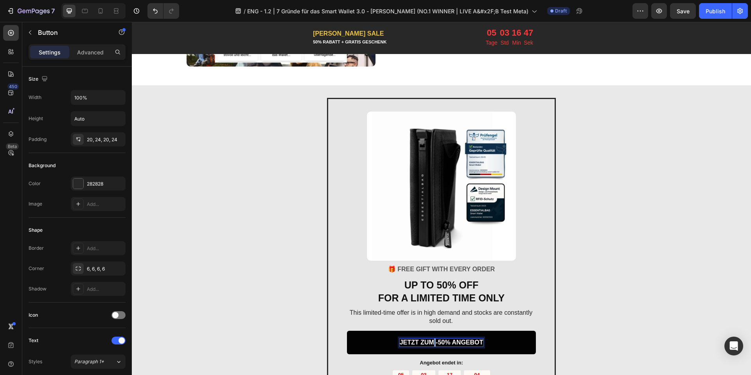
click at [430, 338] on p "JETZT ZUM -50% ANGEBOT" at bounding box center [442, 342] width 84 height 8
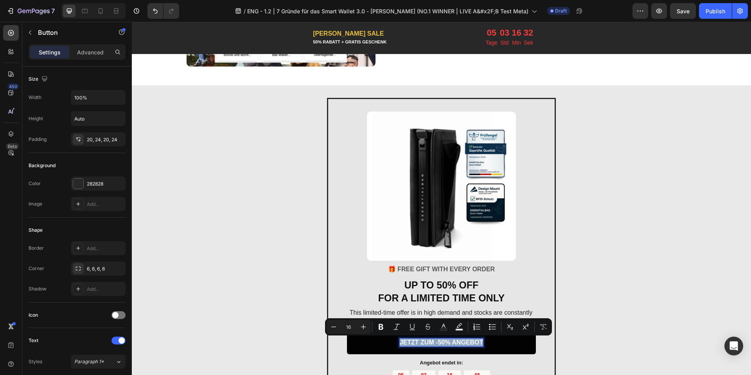
click at [445, 341] on p "JETZT ZUM -50% ANGEBOT" at bounding box center [442, 342] width 84 height 8
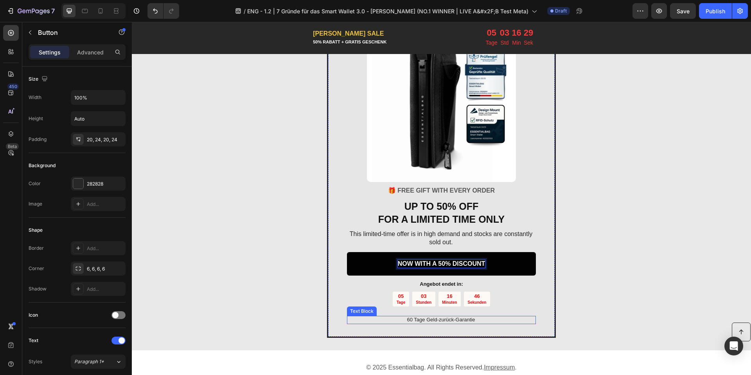
scroll to position [1620, 0]
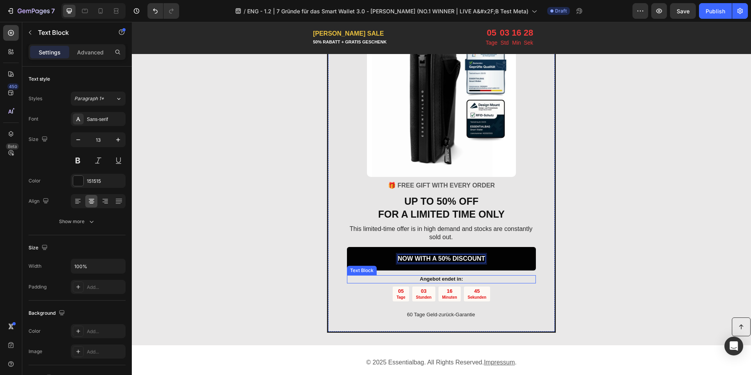
click at [423, 279] on strong "Angebot endet in:" at bounding box center [441, 279] width 43 height 6
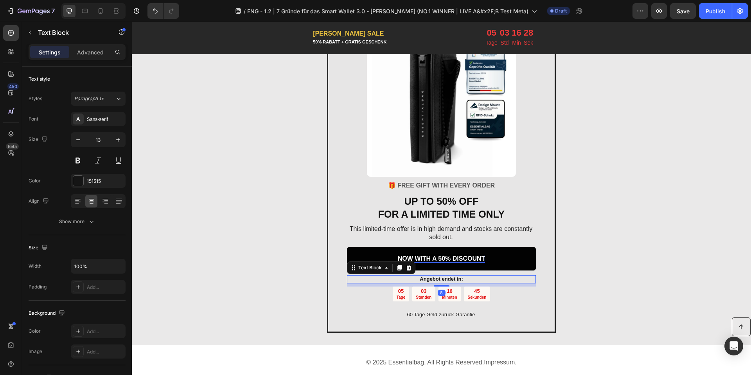
click at [423, 279] on strong "Angebot endet in:" at bounding box center [441, 279] width 43 height 6
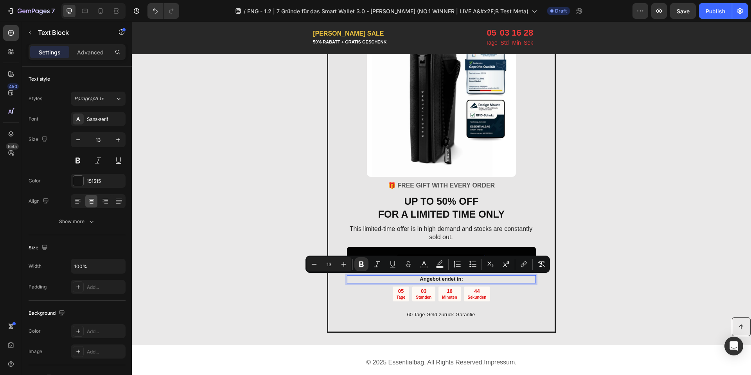
click at [423, 279] on strong "Angebot endet in:" at bounding box center [441, 279] width 43 height 6
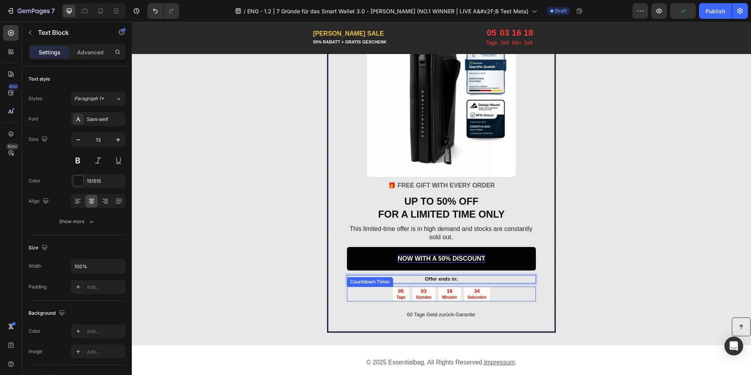
click at [399, 297] on p "Tage" at bounding box center [401, 296] width 9 height 5
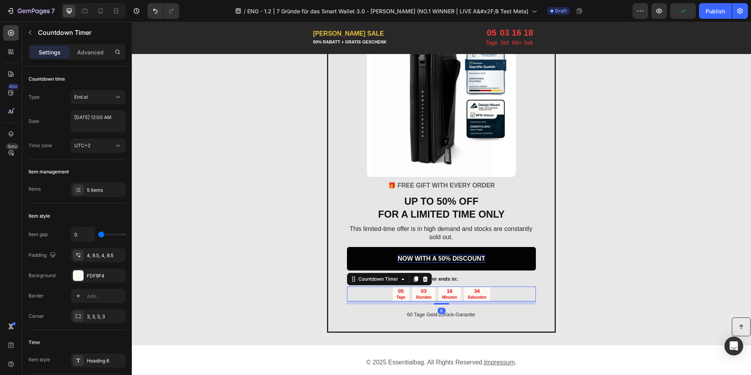
click at [399, 297] on p "Tage" at bounding box center [401, 296] width 9 height 5
click at [403, 296] on div "05 Tage" at bounding box center [401, 293] width 16 height 15
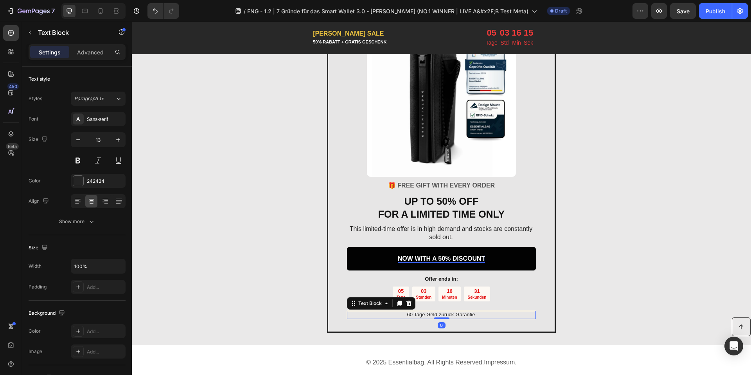
click at [443, 317] on div "60 Tage Geld-zurück-Garantie Text Block 0" at bounding box center [441, 315] width 189 height 8
click at [443, 317] on div at bounding box center [442, 318] width 16 height 2
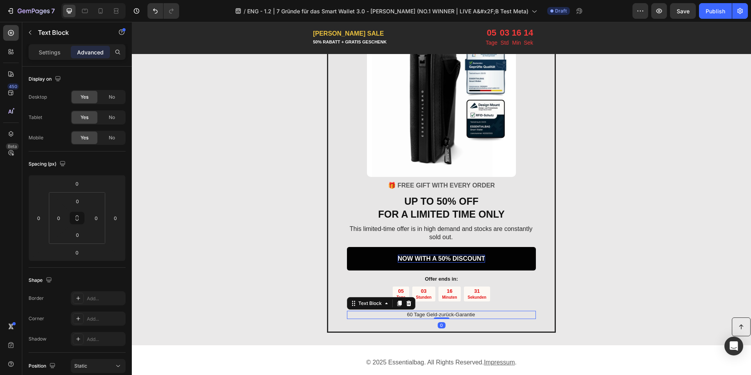
click at [443, 317] on div at bounding box center [442, 318] width 16 height 2
click at [458, 314] on p "60 Tage Geld-zurück-Garantie" at bounding box center [441, 314] width 188 height 7
click at [397, 291] on div "05" at bounding box center [401, 291] width 9 height 7
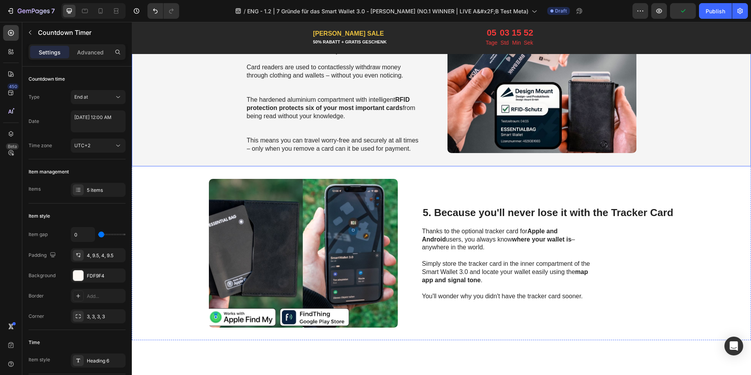
scroll to position [643, 0]
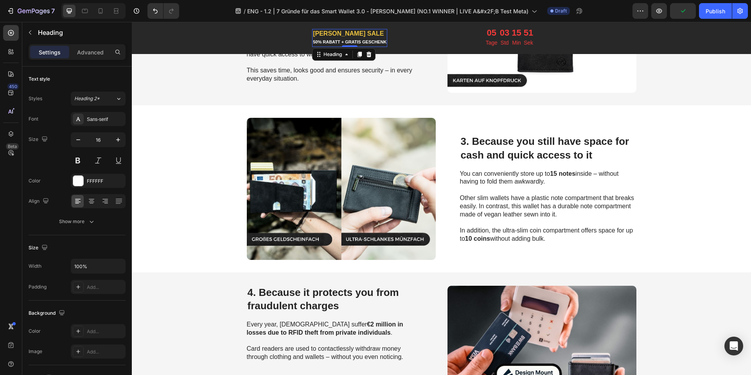
click at [337, 29] on h2 "[PERSON_NAME] SALE 50% RABATT + GRATIS GESCHENK" at bounding box center [349, 38] width 75 height 18
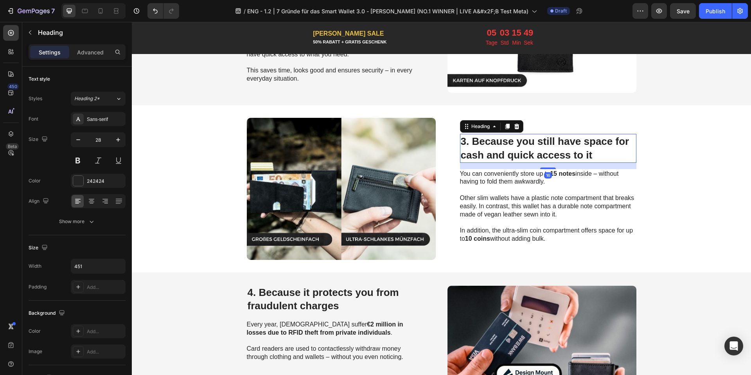
click at [507, 136] on span "3. Because you still have space for cash and quick access to it" at bounding box center [545, 147] width 169 height 25
click at [323, 32] on span "[PERSON_NAME] SALE" at bounding box center [348, 33] width 71 height 7
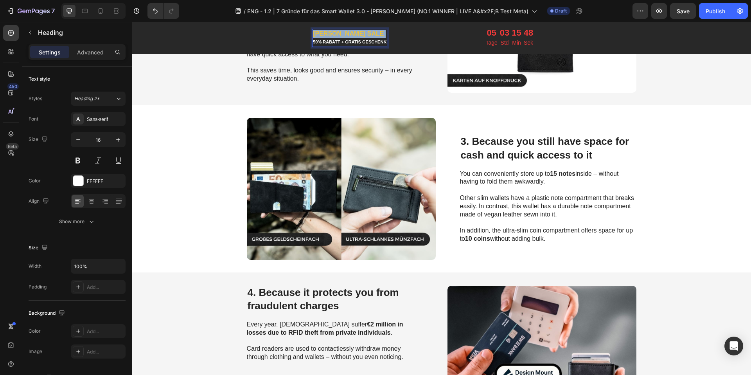
click at [323, 32] on span "[PERSON_NAME] SALE" at bounding box center [348, 33] width 71 height 7
click at [325, 31] on icon "Editor contextual toolbar" at bounding box center [329, 34] width 8 height 8
type input "EBC23E"
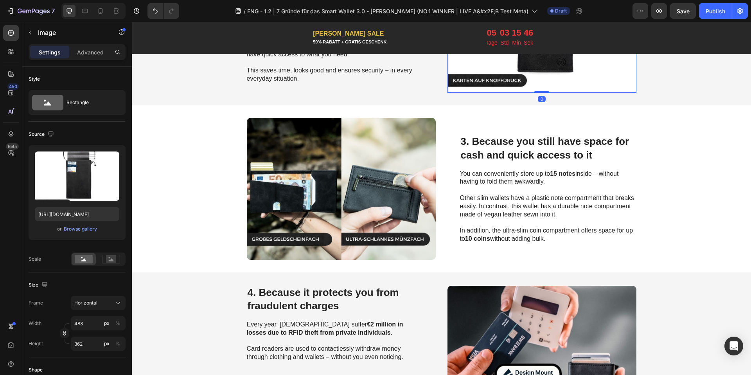
click at [497, 72] on img at bounding box center [541, 22] width 189 height 142
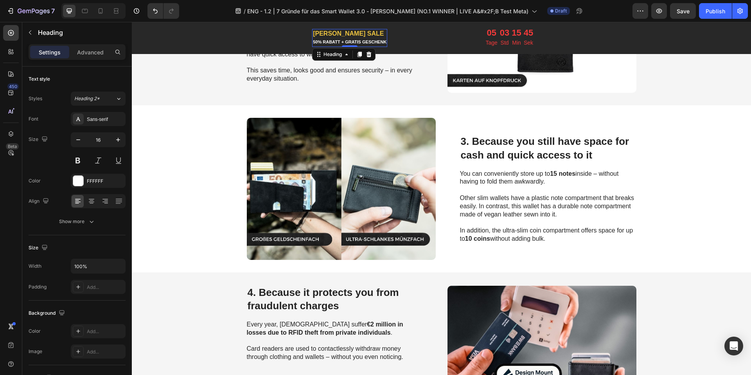
click at [315, 32] on span "[PERSON_NAME] SALE" at bounding box center [348, 33] width 71 height 7
click at [321, 32] on span "[PERSON_NAME] SALE" at bounding box center [348, 33] width 71 height 7
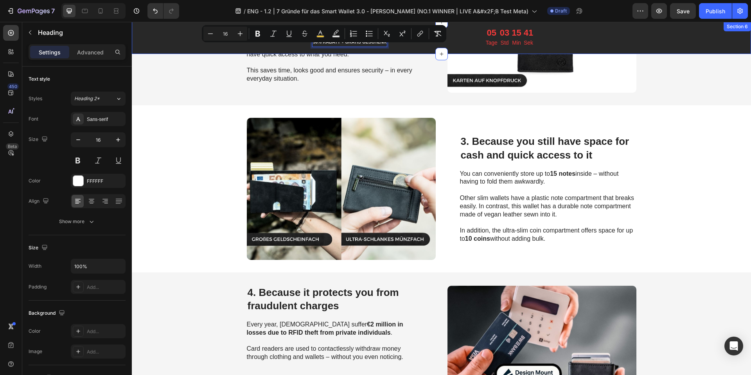
click at [408, 53] on div "[PERSON_NAME] SALE 50% RABATT + GRATIS GESCHENK Heading 0 Countdown is run out …" at bounding box center [441, 38] width 619 height 32
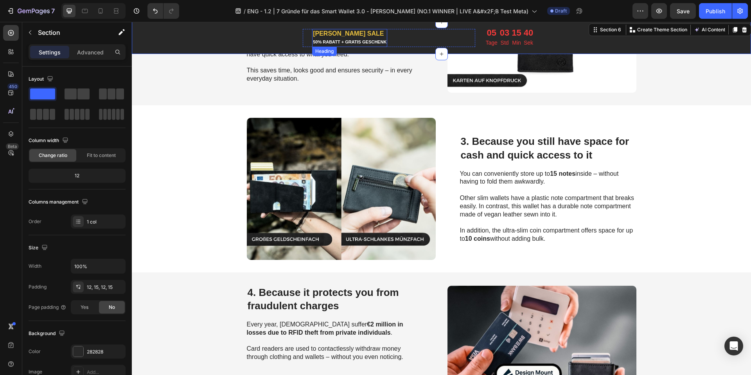
click at [328, 30] on span "[PERSON_NAME] SALE" at bounding box center [348, 33] width 71 height 7
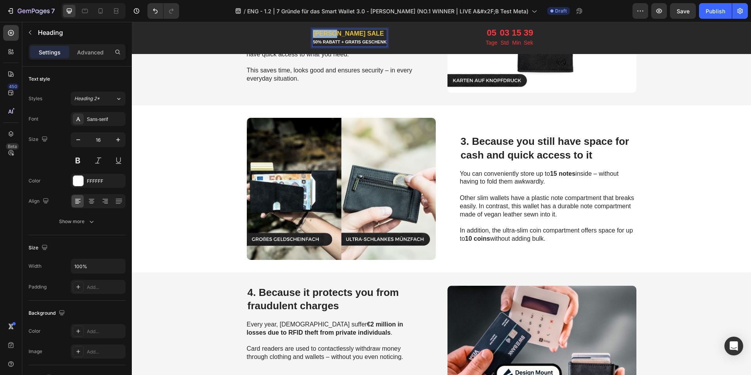
click at [329, 31] on span "[PERSON_NAME] SALE" at bounding box center [348, 33] width 71 height 7
click at [333, 39] on span "50% RABATT + GRATIS GESCHENK" at bounding box center [350, 41] width 74 height 5
click at [160, 9] on button "Undo/Redo" at bounding box center [155, 11] width 16 height 16
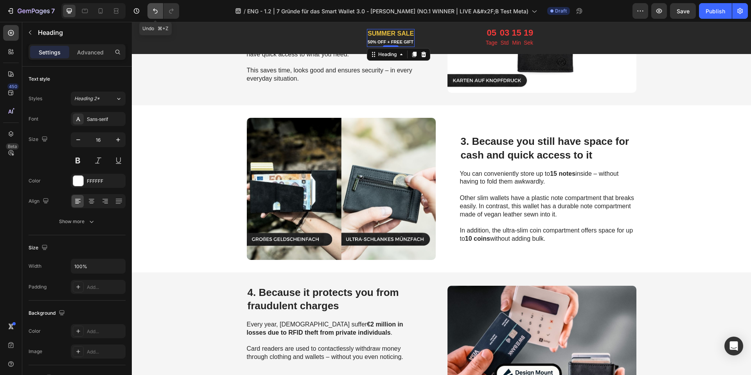
click at [160, 10] on button "Undo/Redo" at bounding box center [155, 11] width 16 height 16
click at [524, 38] on p "Sek" at bounding box center [528, 43] width 9 height 10
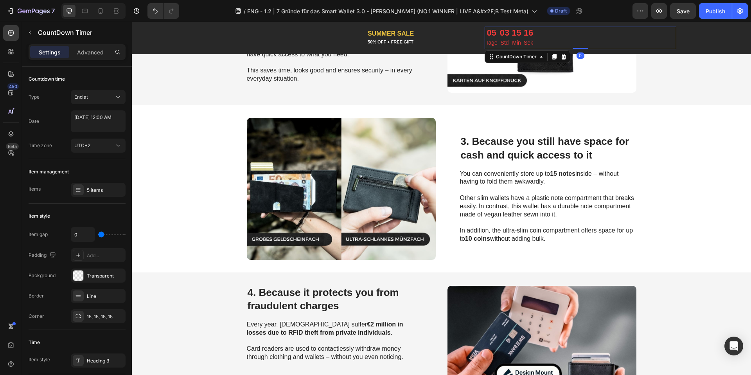
click at [517, 40] on p "Min" at bounding box center [516, 43] width 9 height 10
click at [512, 42] on p "Min" at bounding box center [516, 43] width 9 height 10
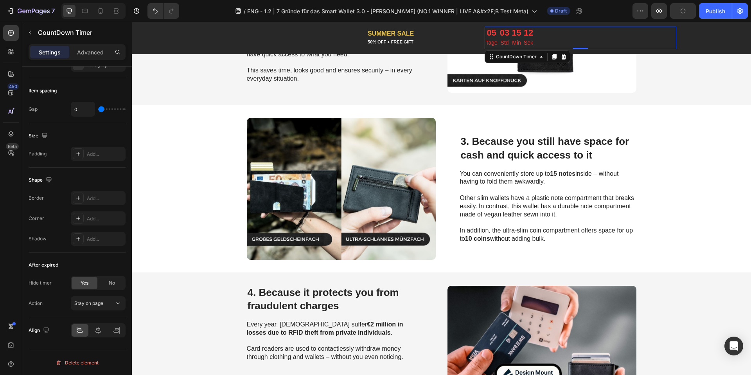
scroll to position [0, 0]
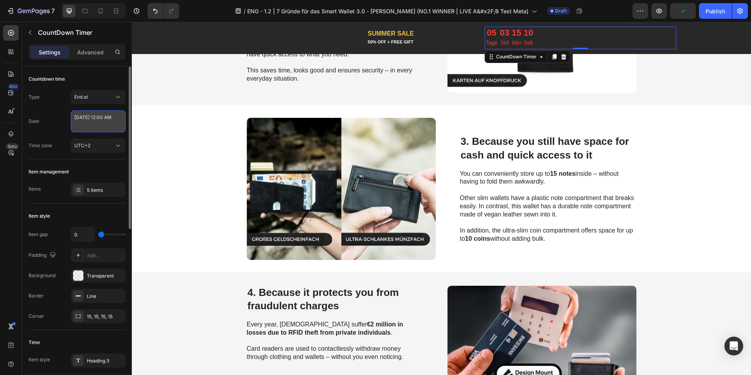
click at [82, 127] on textarea "[DATE] 12:00 AM" at bounding box center [98, 121] width 55 height 22
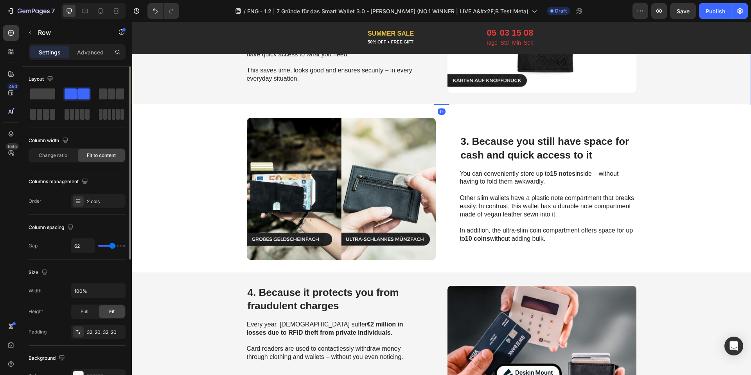
click at [173, 99] on div "2. Because you can access your cards immediately at the touch of a button Headi…" at bounding box center [441, 22] width 619 height 167
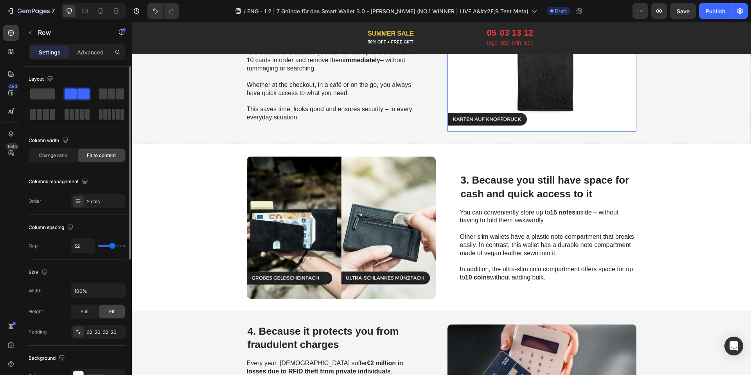
scroll to position [675, 0]
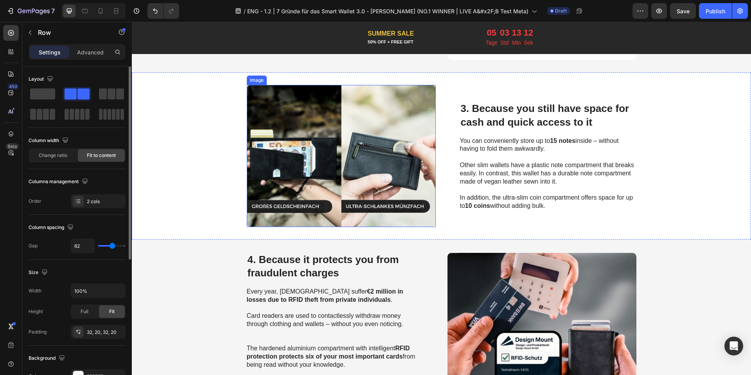
click at [316, 160] on img at bounding box center [341, 156] width 189 height 142
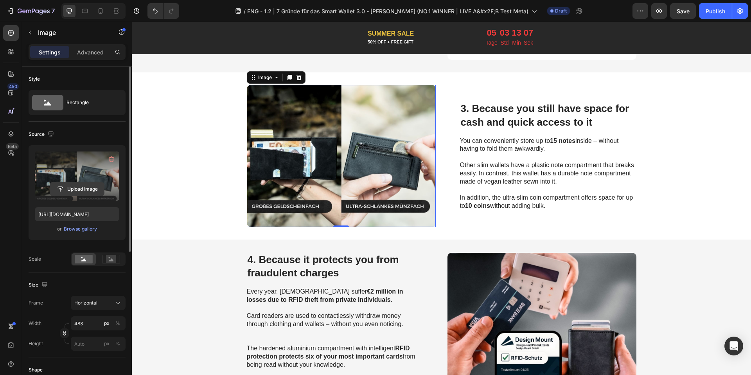
click at [73, 187] on input "file" at bounding box center [77, 188] width 54 height 13
click at [111, 156] on icon "button" at bounding box center [111, 159] width 5 height 6
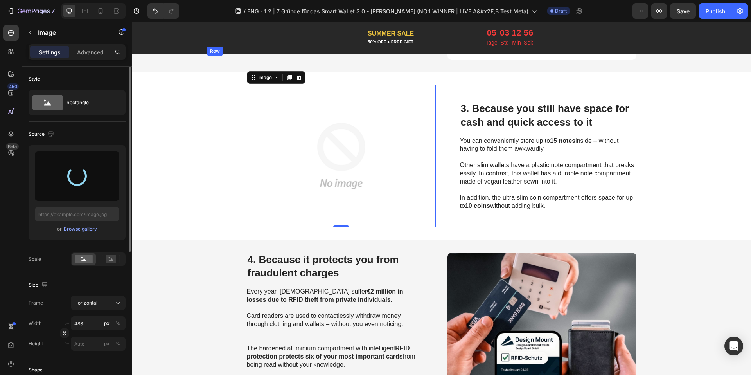
type input "[URL][DOMAIN_NAME]"
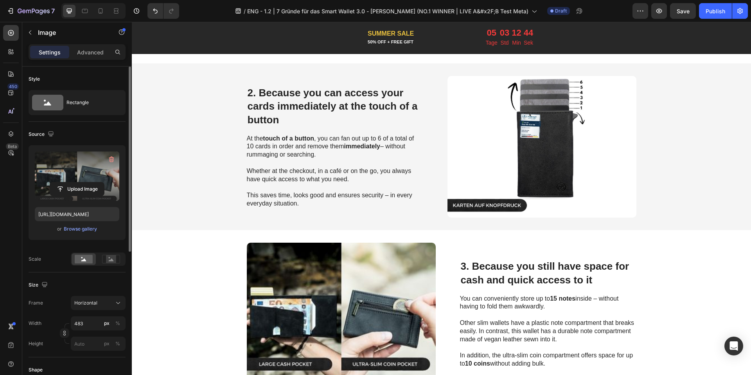
scroll to position [515, 0]
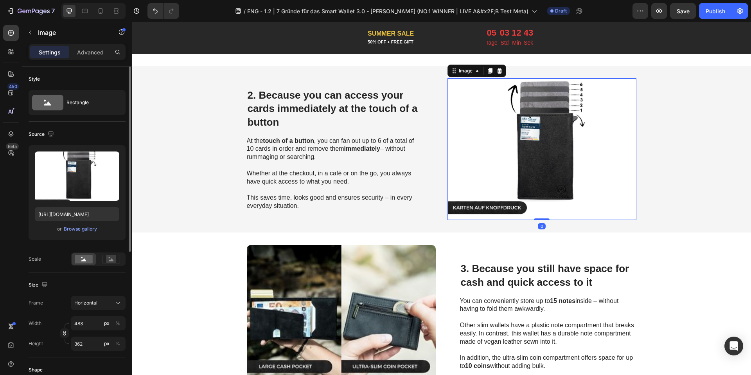
click at [494, 167] on img at bounding box center [541, 149] width 189 height 142
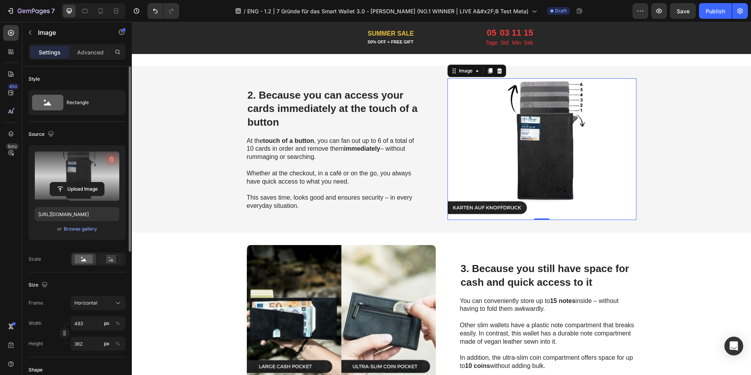
click at [106, 159] on button "button" at bounding box center [111, 159] width 13 height 13
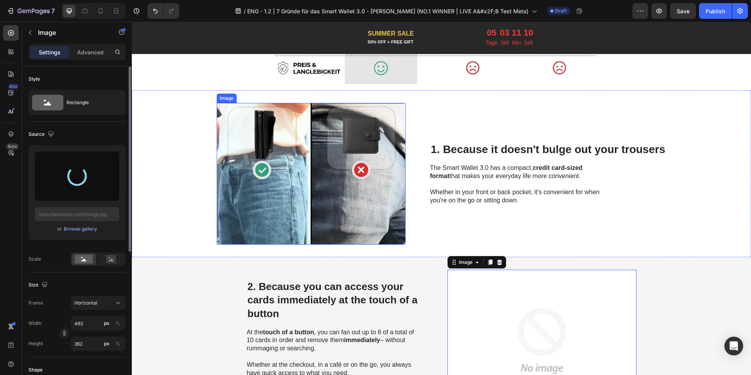
type input "[URL][DOMAIN_NAME]"
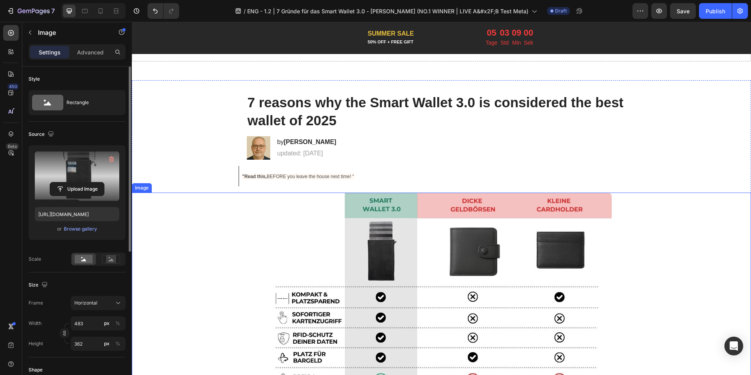
scroll to position [28, 0]
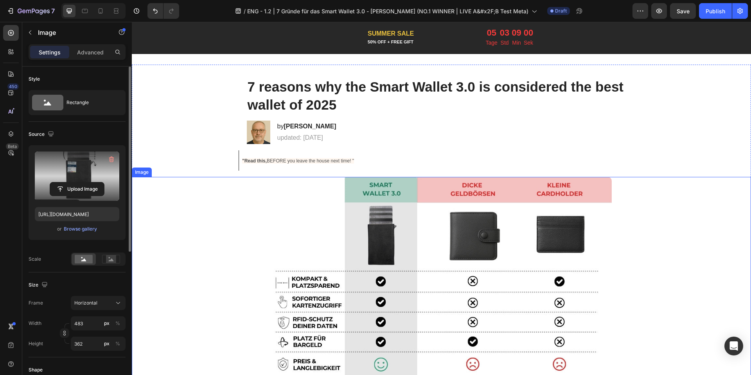
click at [363, 205] on img at bounding box center [441, 278] width 341 height 203
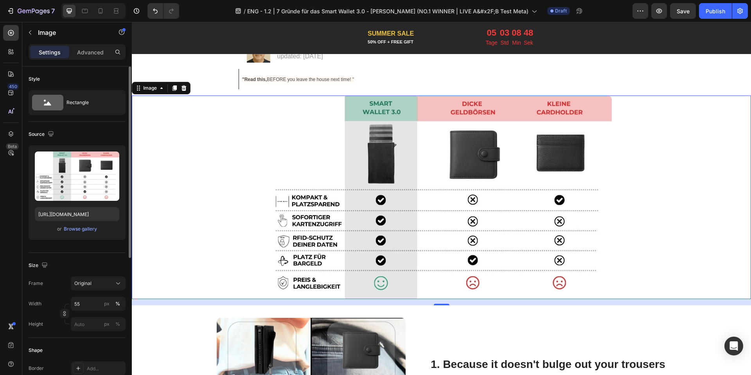
scroll to position [200, 0]
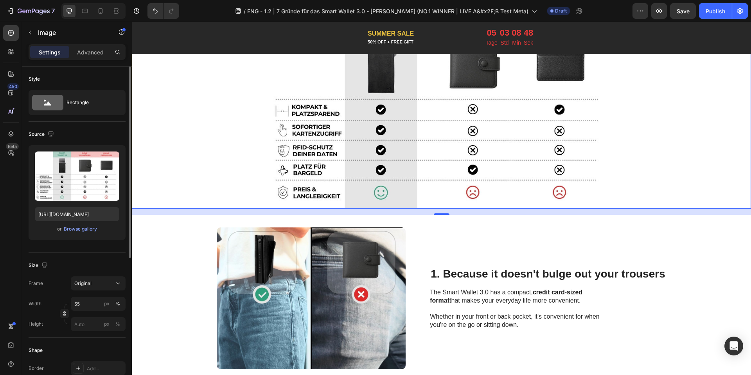
click at [440, 130] on img at bounding box center [441, 106] width 341 height 203
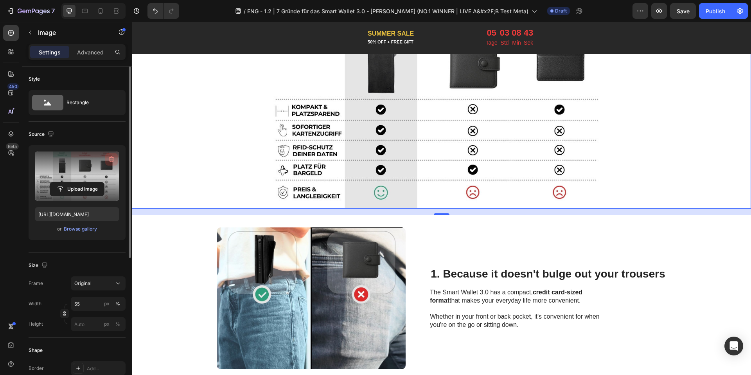
click at [112, 157] on icon "button" at bounding box center [112, 159] width 8 height 8
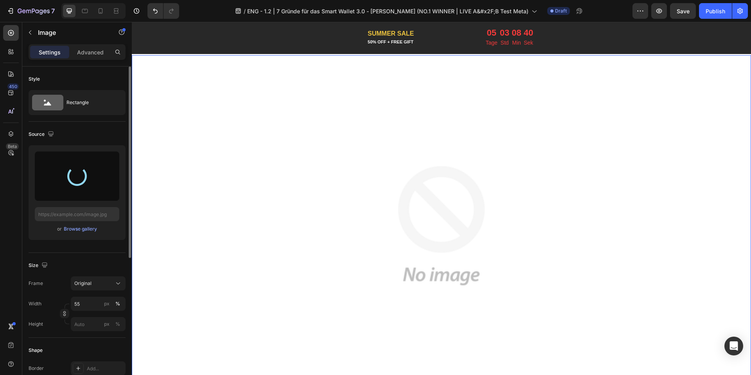
scroll to position [0, 0]
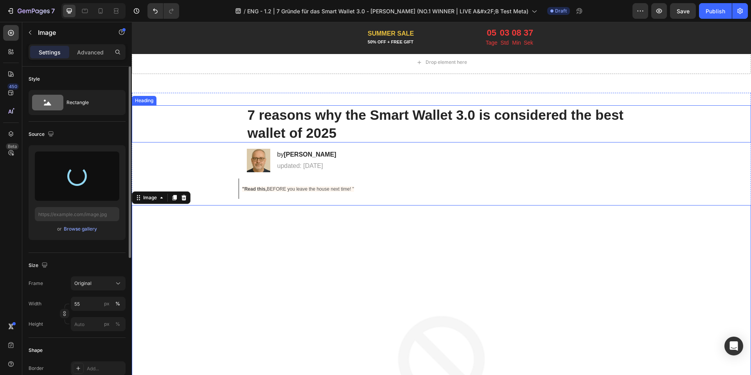
type input "[URL][DOMAIN_NAME]"
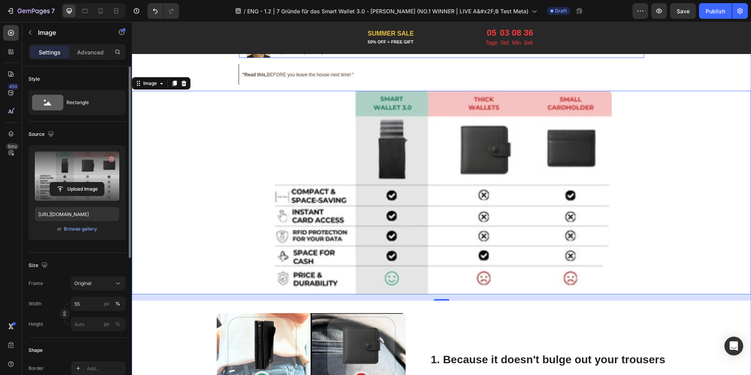
scroll to position [124, 0]
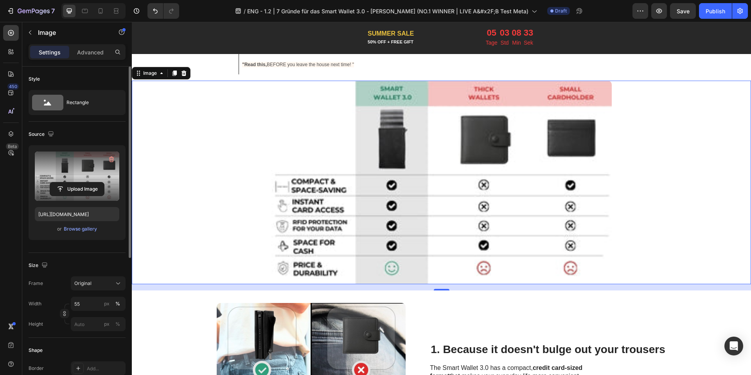
click at [376, 170] on img at bounding box center [441, 182] width 341 height 203
click at [108, 160] on icon "button" at bounding box center [112, 159] width 8 height 8
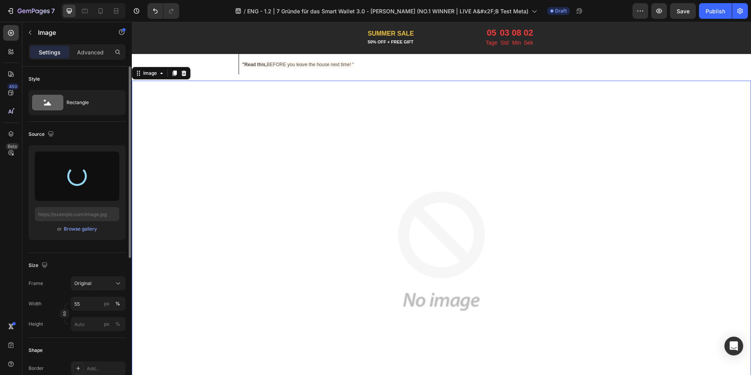
type input "[URL][DOMAIN_NAME]"
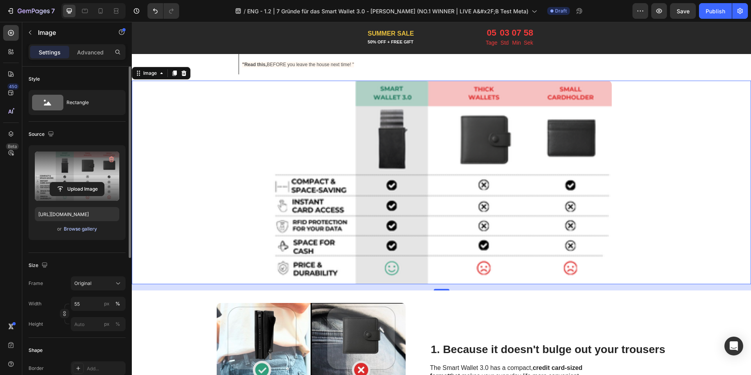
click at [77, 230] on div "Browse gallery" at bounding box center [80, 228] width 33 height 7
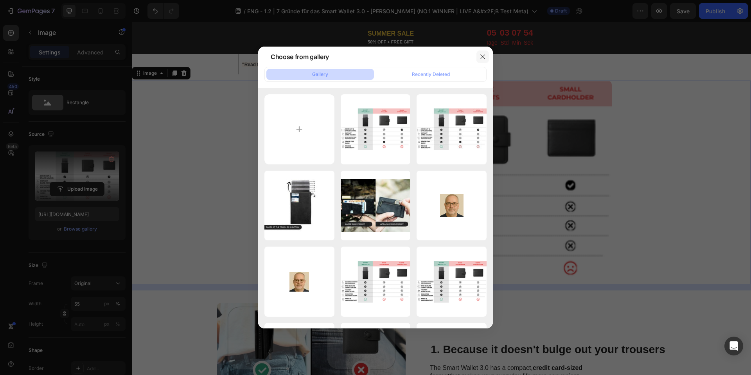
click at [479, 52] on button "button" at bounding box center [482, 56] width 13 height 13
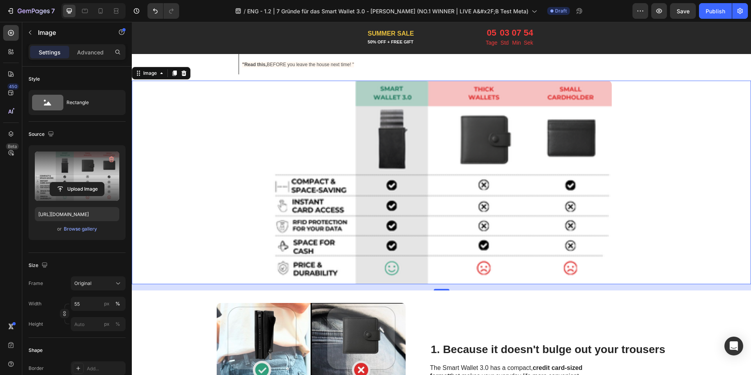
click at [425, 122] on img at bounding box center [441, 182] width 341 height 203
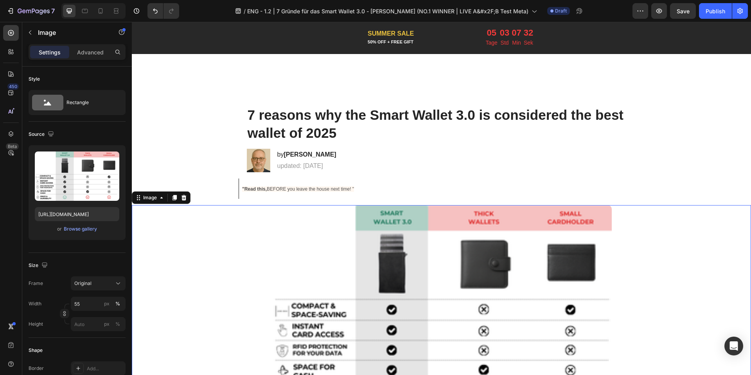
scroll to position [124, 0]
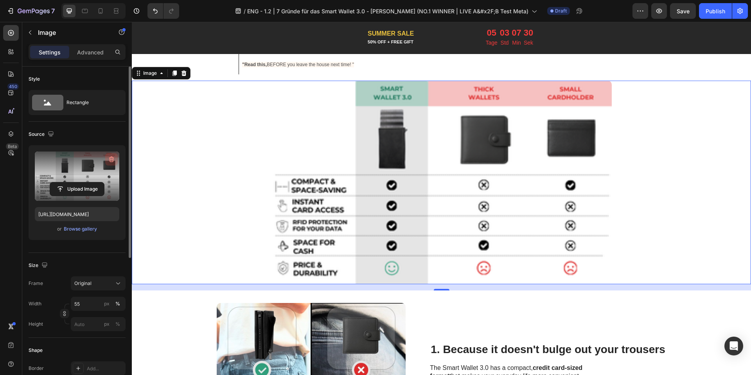
click at [115, 155] on icon "button" at bounding box center [112, 159] width 8 height 8
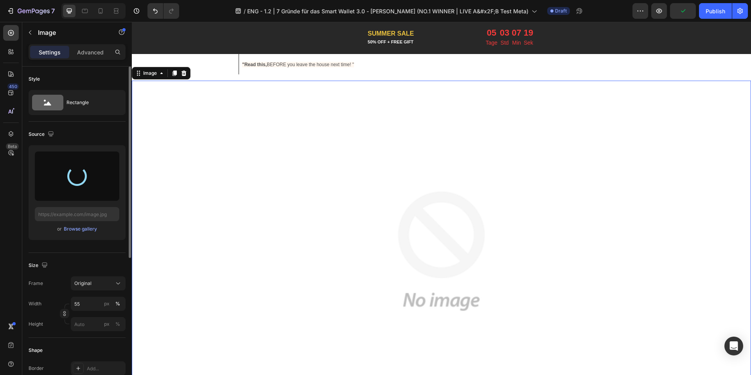
type input "https://cdn.shopify.com/s/files/1/0461/7466/6912/files/gempages_516569286068667…"
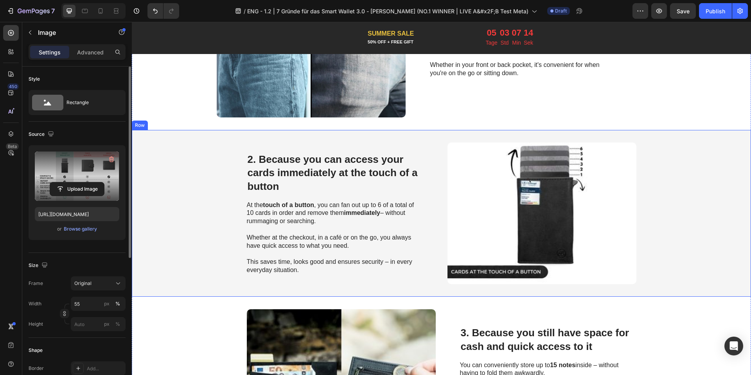
scroll to position [412, 0]
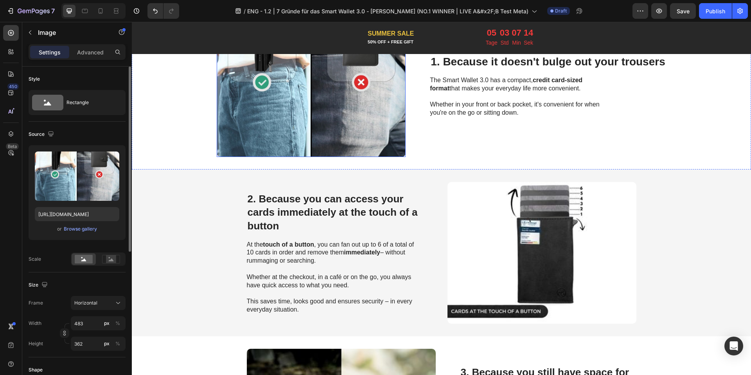
click at [323, 128] on img at bounding box center [311, 86] width 189 height 142
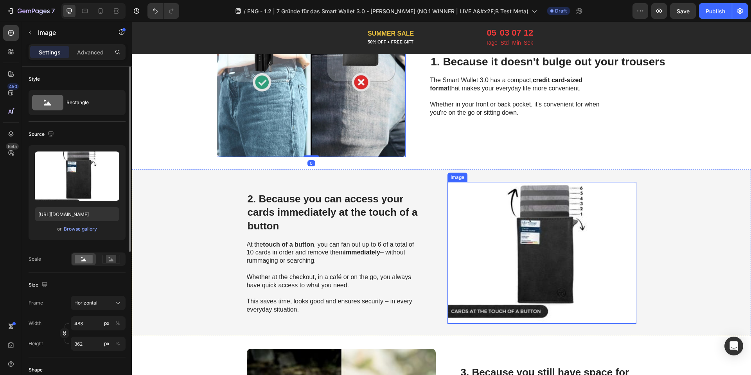
click at [519, 240] on img at bounding box center [541, 253] width 189 height 142
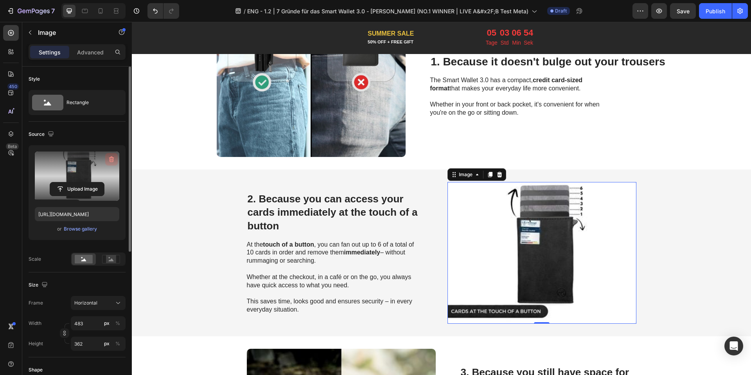
click at [114, 163] on button "button" at bounding box center [111, 159] width 13 height 13
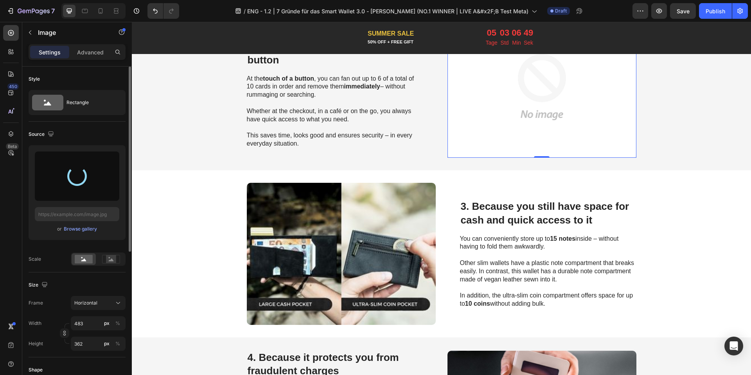
scroll to position [686, 0]
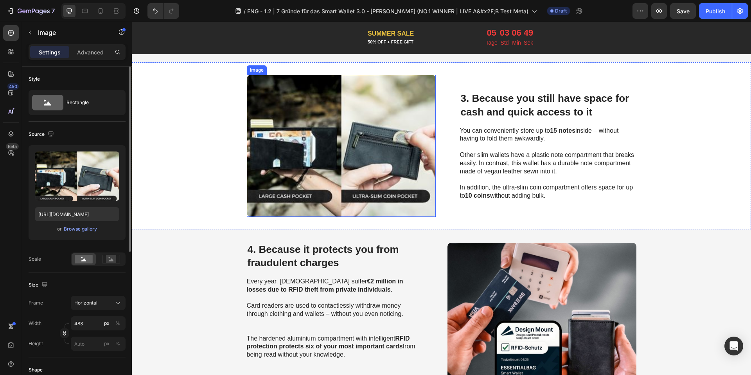
click at [350, 152] on img at bounding box center [341, 146] width 189 height 142
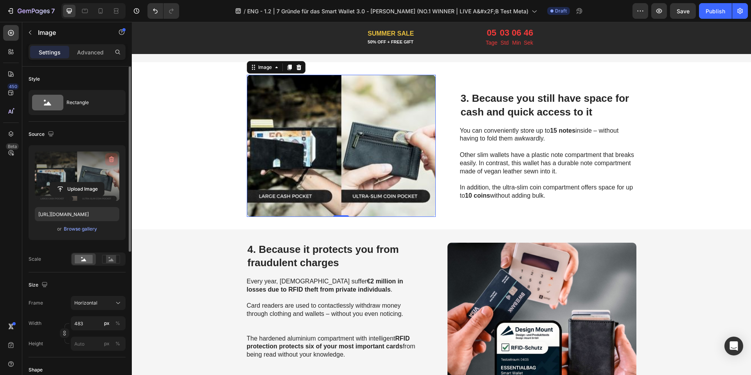
click at [114, 161] on icon "button" at bounding box center [112, 159] width 8 height 8
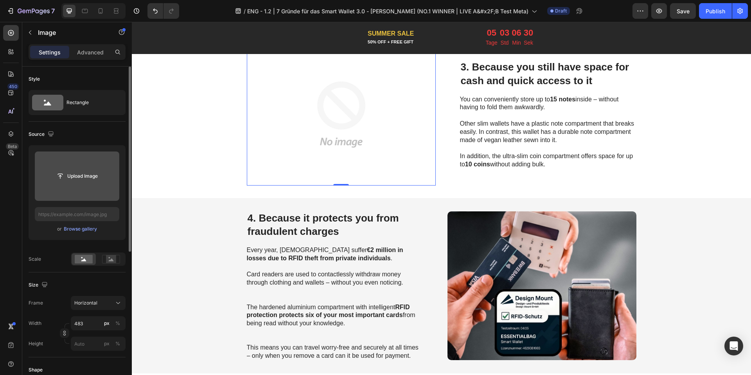
scroll to position [750, 0]
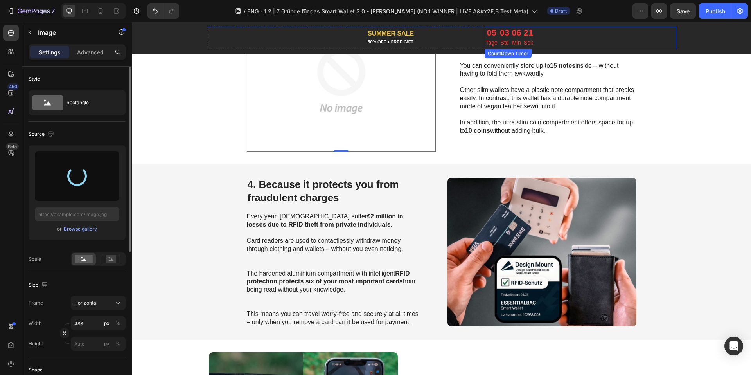
click at [504, 36] on div "03" at bounding box center [504, 33] width 9 height 10
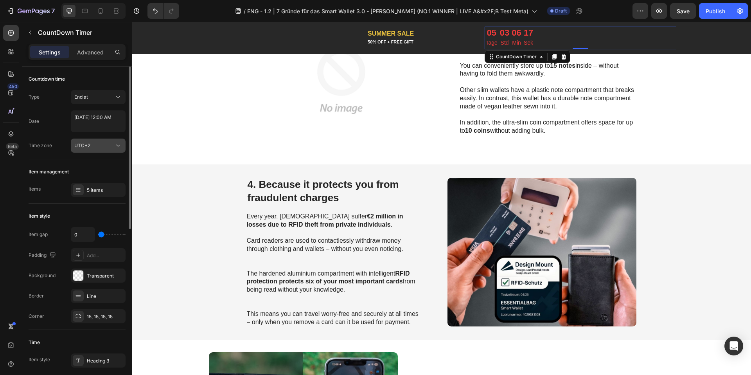
click at [91, 139] on button "UTC+2" at bounding box center [98, 145] width 55 height 14
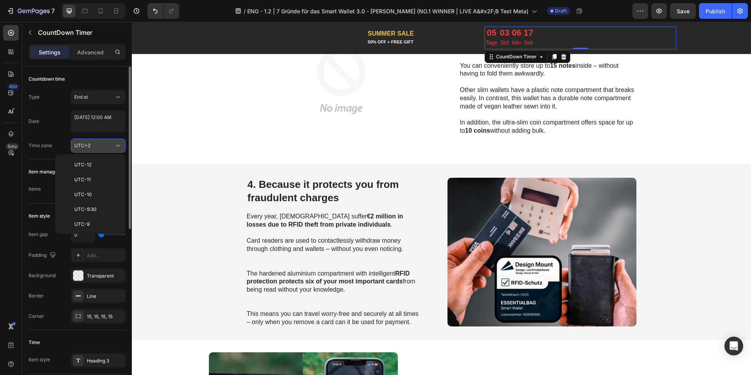
scroll to position [183, 0]
click at [81, 206] on span "UTC+1" at bounding box center [81, 204] width 15 height 7
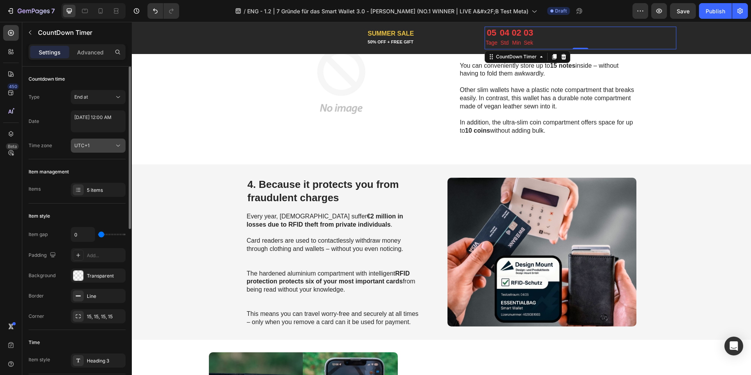
click at [92, 147] on div "UTC+1" at bounding box center [94, 145] width 40 height 7
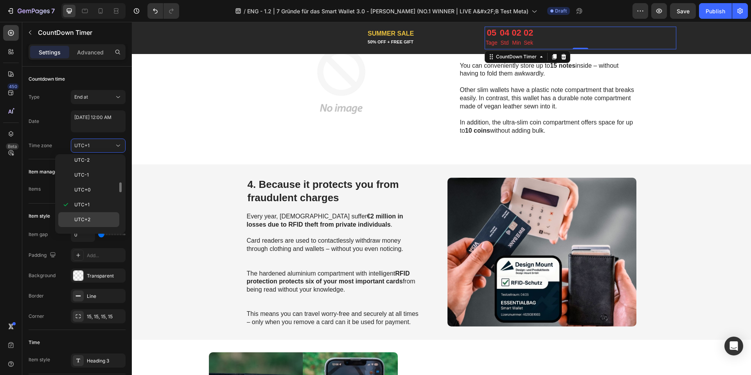
click at [74, 217] on span "UTC+2" at bounding box center [82, 219] width 16 height 7
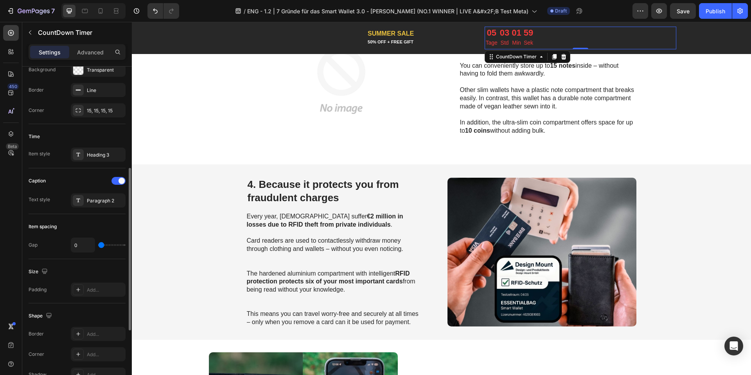
scroll to position [341, 0]
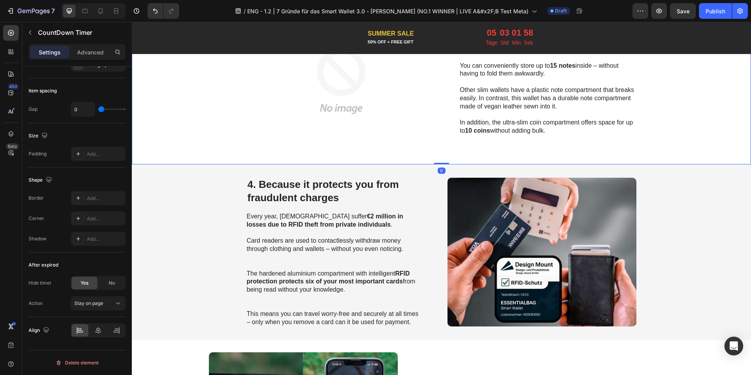
click at [239, 137] on div "Image 3. Because you still have space for cash and quick access to it Heading Y…" at bounding box center [441, 80] width 619 height 167
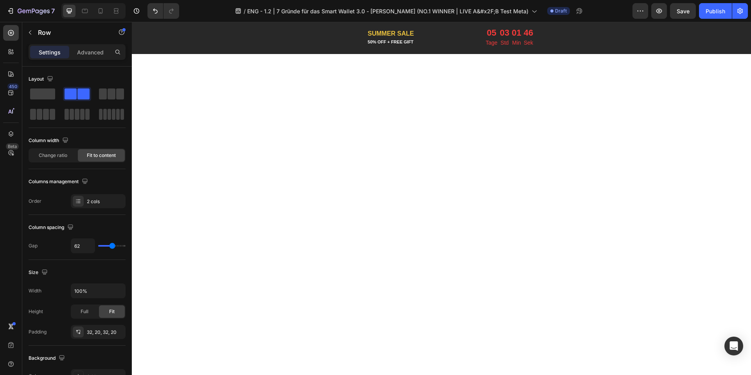
scroll to position [0, 0]
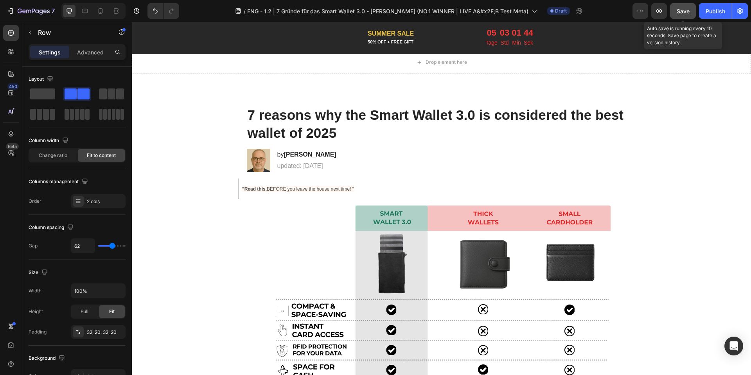
click at [676, 11] on button "Save" at bounding box center [683, 11] width 26 height 16
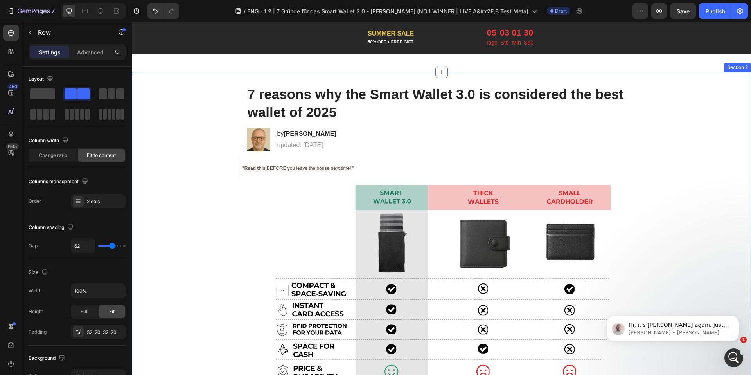
scroll to position [22, 0]
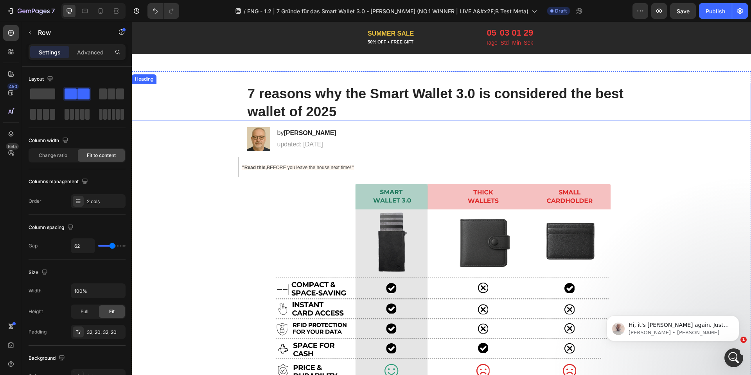
click at [243, 111] on div "7 reasons why the Smart Wallet 3.0 is considered the best wallet of 2025" at bounding box center [441, 102] width 603 height 37
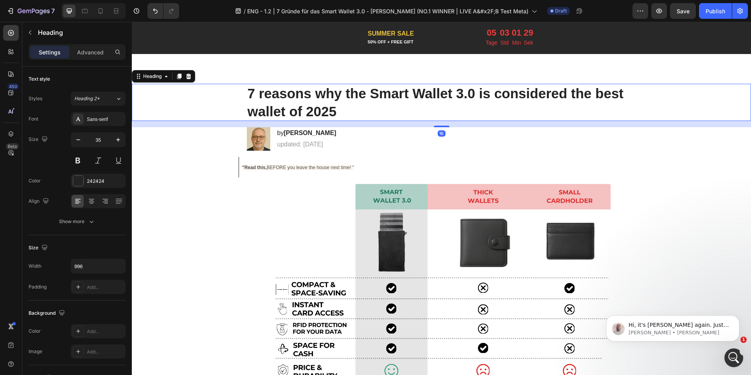
click at [247, 111] on h1 "7 reasons why the Smart Wallet 3.0 is considered the best wallet of 2025" at bounding box center [442, 102] width 390 height 37
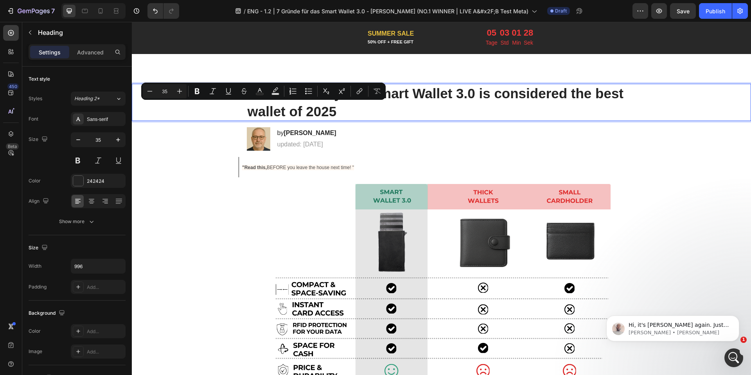
click at [248, 109] on p "7 reasons why the Smart Wallet 3.0 is considered the best wallet of 2025" at bounding box center [442, 102] width 388 height 36
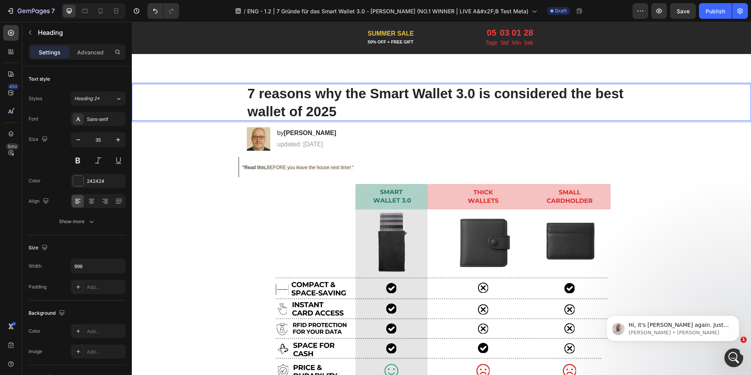
click at [251, 110] on p "7 reasons why the Smart Wallet 3.0 is considered the best wallet of 2025" at bounding box center [442, 102] width 388 height 36
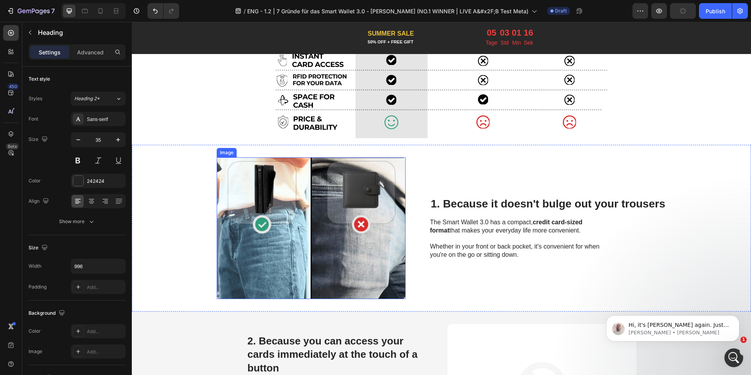
scroll to position [309, 0]
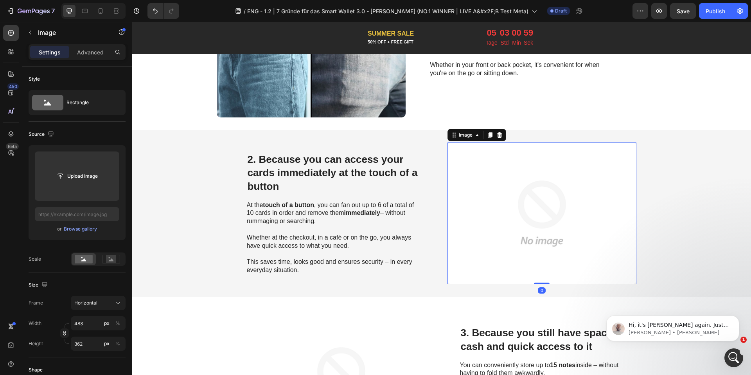
click at [508, 218] on img at bounding box center [541, 213] width 189 height 142
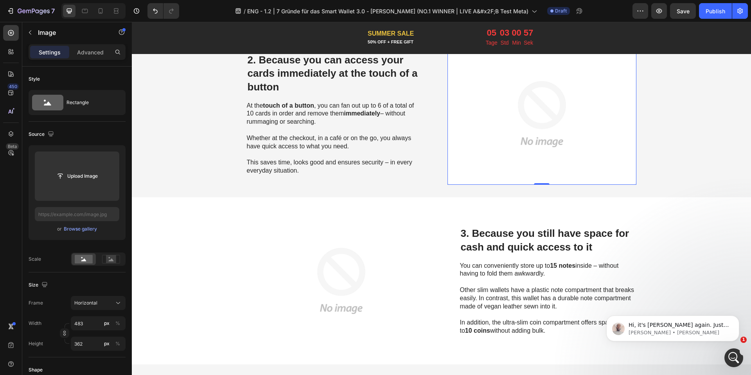
scroll to position [524, 0]
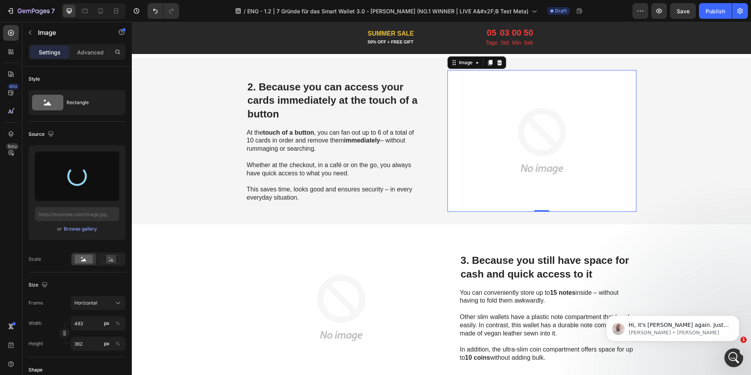
type input "https://cdn.shopify.com/s/files/1/0461/7466/6912/files/gempages_516569286068667…"
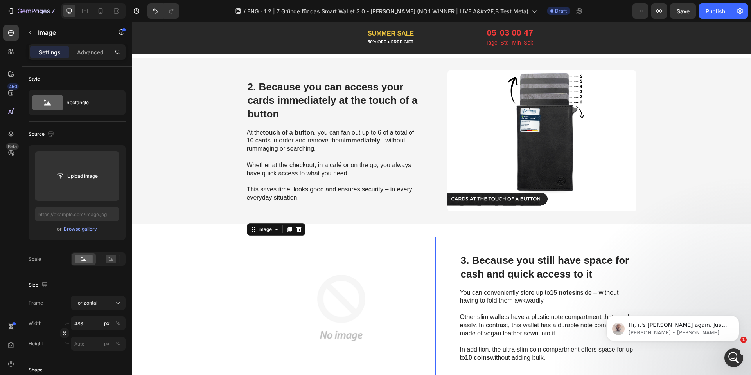
click at [316, 272] on img at bounding box center [341, 308] width 189 height 142
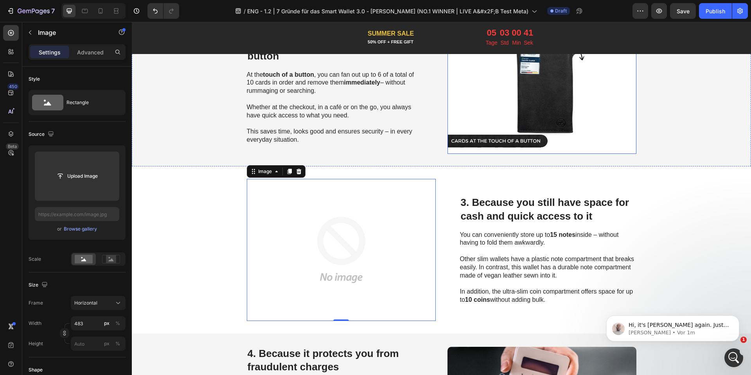
scroll to position [555, 0]
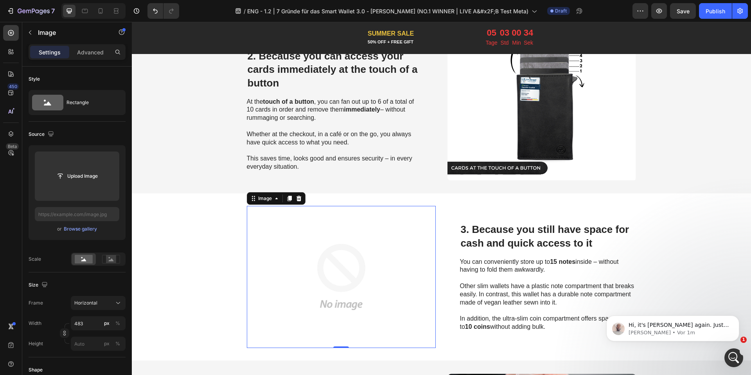
click at [305, 234] on img at bounding box center [341, 277] width 189 height 142
click at [514, 241] on span "3. Because you still have space for cash and quick access to it" at bounding box center [545, 235] width 169 height 25
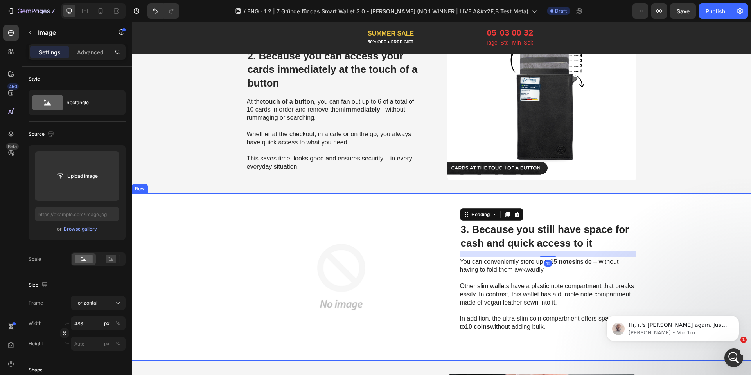
click at [414, 259] on img at bounding box center [341, 277] width 189 height 142
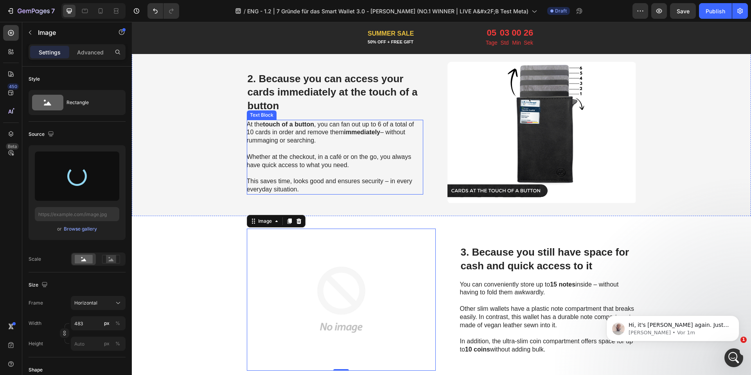
scroll to position [527, 0]
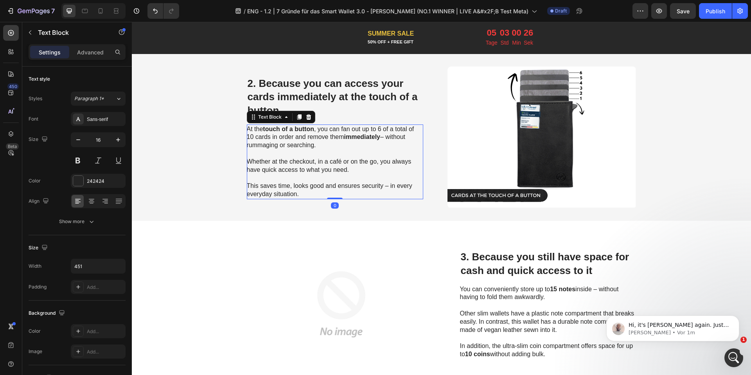
click at [363, 128] on p "At the touch of a button , you can fan out up to 6 of a total of 10 cards in or…" at bounding box center [335, 137] width 176 height 24
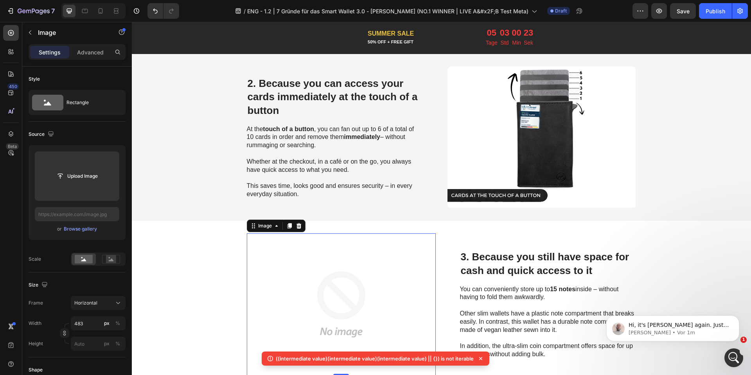
click at [333, 254] on img at bounding box center [341, 304] width 189 height 142
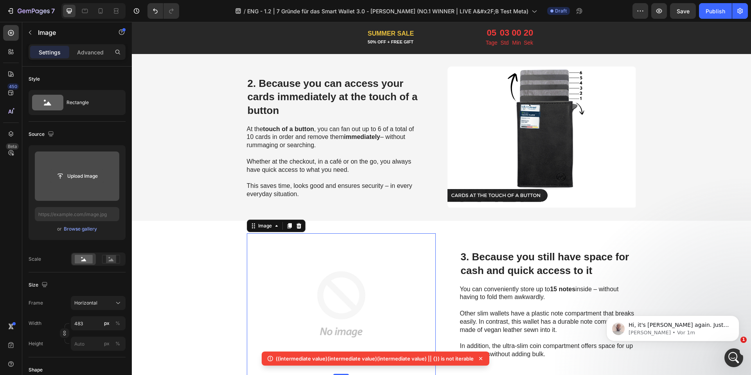
click at [81, 171] on input "file" at bounding box center [77, 175] width 54 height 13
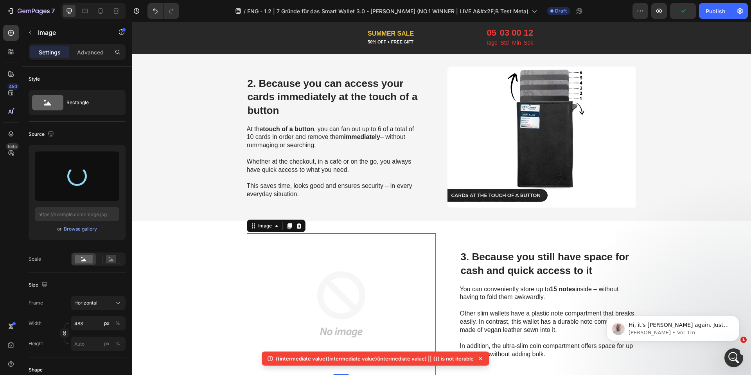
type input "https://cdn.shopify.com/s/files/1/0461/7466/6912/files/gempages_516569286068667…"
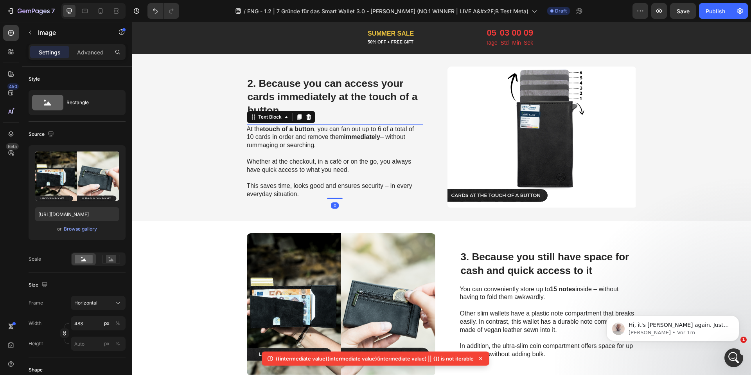
click at [304, 129] on strong "touch of a button" at bounding box center [288, 129] width 51 height 7
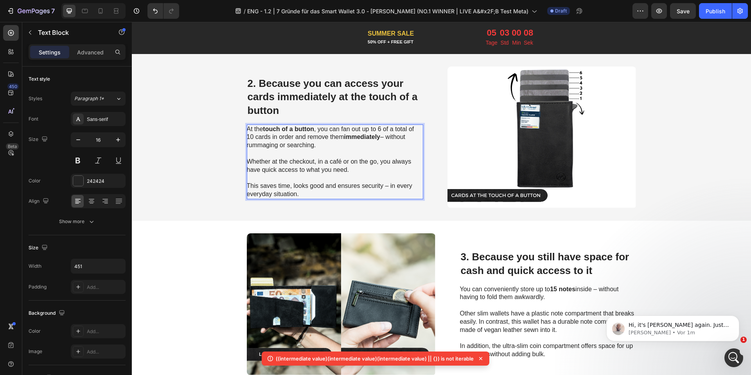
click at [323, 127] on p "At the touch of a button , you can fan out up to 6 of a total of 10 cards in or…" at bounding box center [335, 137] width 176 height 24
click at [352, 127] on p "At the touch of a button , you can fan out up to 6 of a total of 10 cards in or…" at bounding box center [335, 137] width 176 height 24
click at [361, 127] on p "At the touch of a button , you can fan out up to 6 of a total of 10 cards in or…" at bounding box center [335, 137] width 176 height 24
click at [384, 127] on p "At the touch of a button , you can fan out 6 up to 6 of a total of 10 cards in …" at bounding box center [335, 137] width 176 height 24
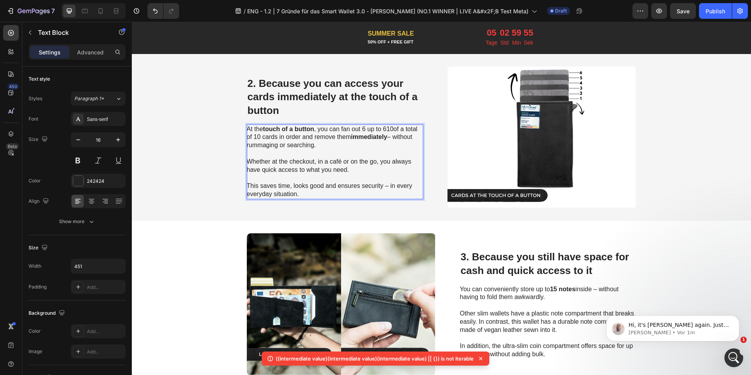
click at [385, 127] on p "At the touch of a button , you can fan out 6 up to 610of a total of 10 cards in…" at bounding box center [335, 137] width 176 height 24
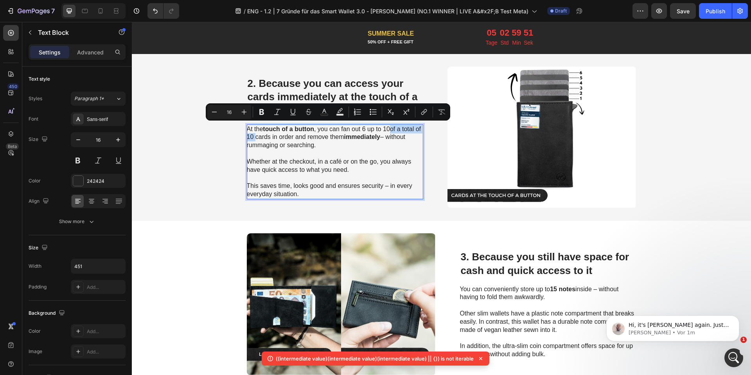
drag, startPoint x: 389, startPoint y: 127, endPoint x: 260, endPoint y: 138, distance: 129.1
click at [260, 138] on p "At the touch of a button , you can fan out 6 up to 10of a total of 10 cards in …" at bounding box center [335, 137] width 176 height 24
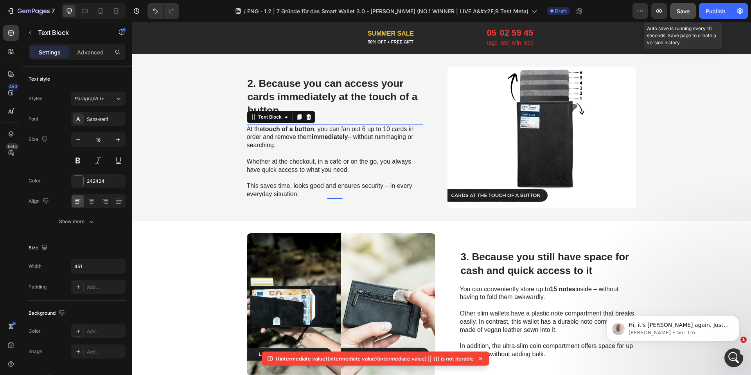
click at [675, 13] on button "Save" at bounding box center [683, 11] width 26 height 16
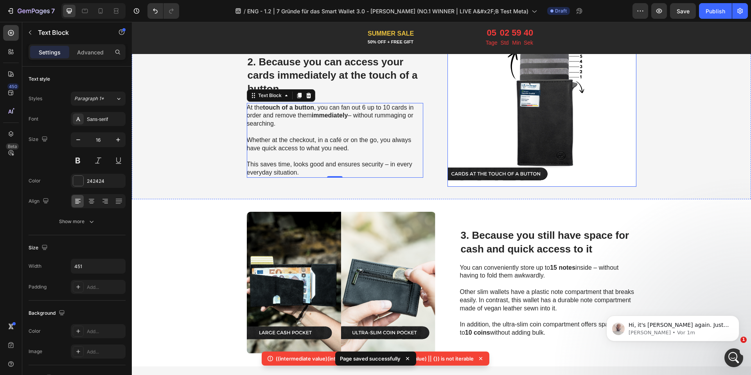
scroll to position [550, 0]
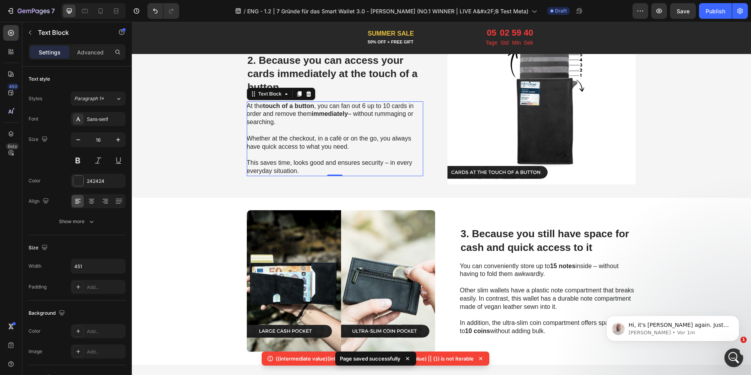
click at [483, 357] on icon at bounding box center [481, 358] width 8 height 8
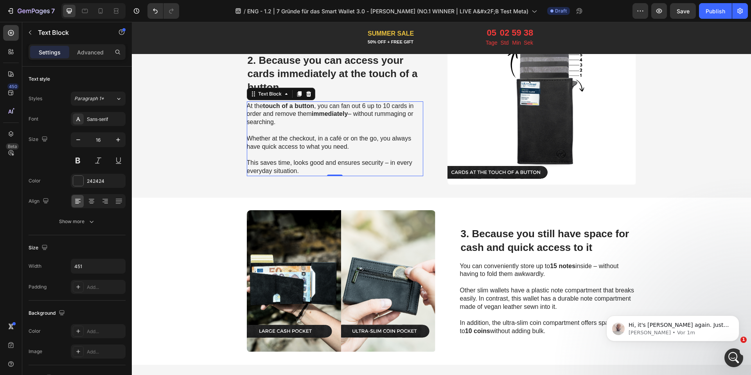
click at [673, 2] on div "7 Version history / ENG - 1.2 | 7 Gründe für das Smart Wallet 3.0 - Marvin (NO.…" at bounding box center [375, 11] width 751 height 22
click at [677, 9] on span "Save" at bounding box center [683, 11] width 13 height 7
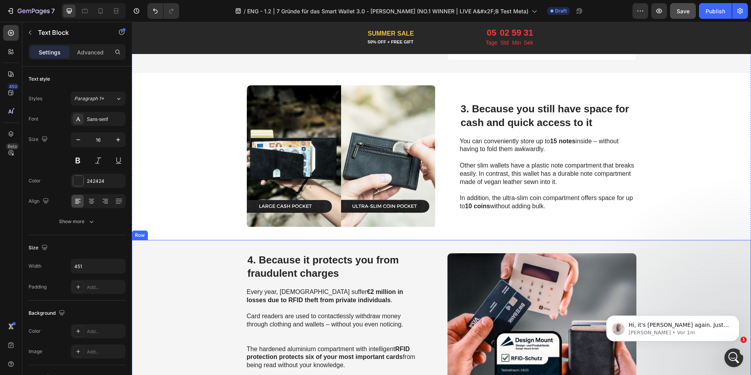
scroll to position [670, 0]
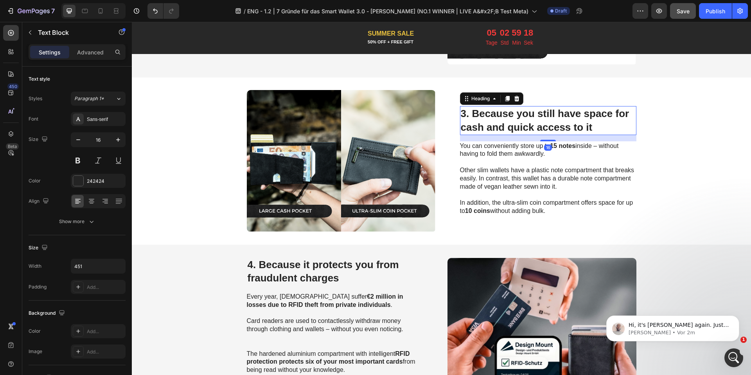
click at [510, 123] on span "3. Because you still have space for cash and quick access to it" at bounding box center [545, 120] width 169 height 25
click at [504, 125] on span "3. Because you still have space for cash and quick access to it" at bounding box center [545, 120] width 169 height 25
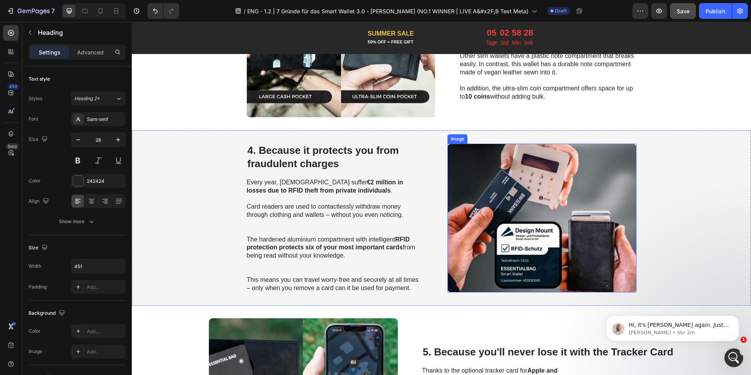
scroll to position [785, 0]
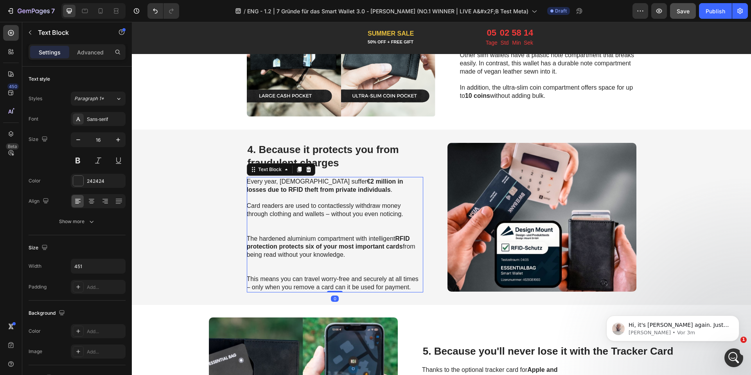
click at [319, 212] on p "Card readers are used to contactlessly withdraw money through clothing and wall…" at bounding box center [335, 210] width 176 height 16
click at [310, 227] on p "Rich Text Editor. Editing area: main" at bounding box center [335, 230] width 176 height 8
click at [276, 244] on strong "RFID protection protects six of your most important cards" at bounding box center [328, 242] width 163 height 15
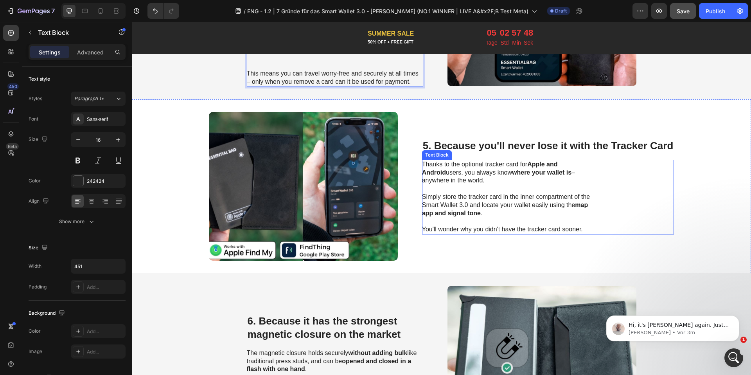
scroll to position [992, 0]
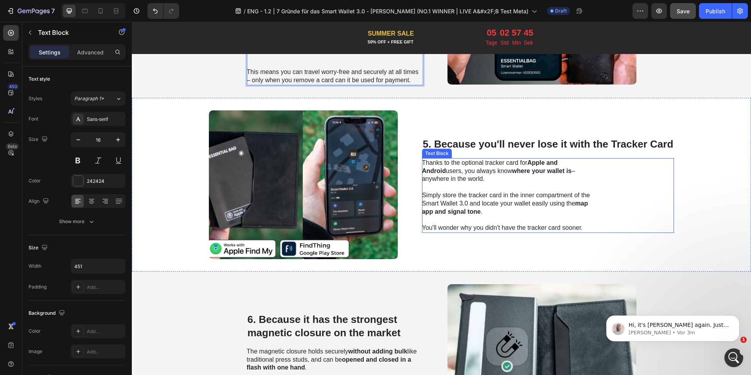
click at [468, 193] on p "Simply store the tracker card in the inner compartment of the Smart Wallet 3.0 …" at bounding box center [510, 203] width 176 height 24
click at [467, 194] on p "Simply store the tracker card in the inner compartment of the Smart Wallet 3.0 …" at bounding box center [510, 203] width 176 height 24
click at [491, 192] on p "Simply store the Tracker card in the inner compartment of the Smart Wallet 3.0 …" at bounding box center [510, 203] width 176 height 24
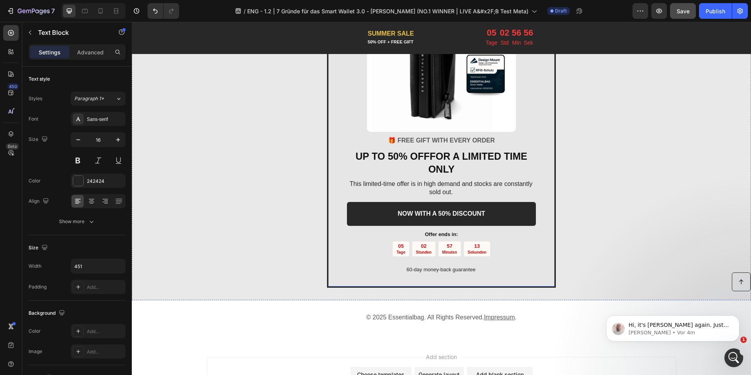
scroll to position [1664, 0]
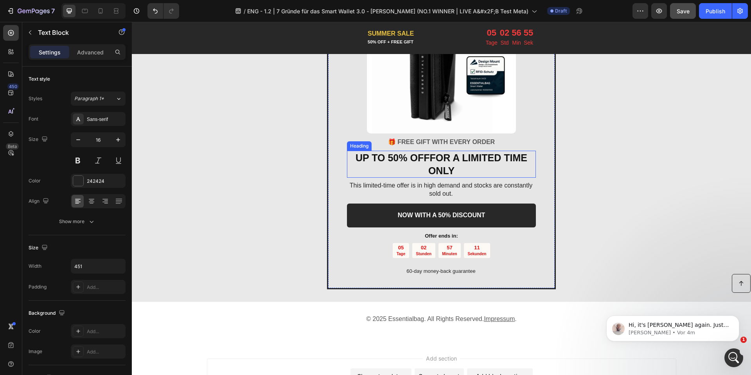
click at [431, 153] on strong "FOR A LIMITED TIME ONLY" at bounding box center [477, 164] width 99 height 24
click at [428, 157] on strong "UP TO 50% OFFFOR A LIMITED TIME ONLY" at bounding box center [441, 164] width 172 height 24
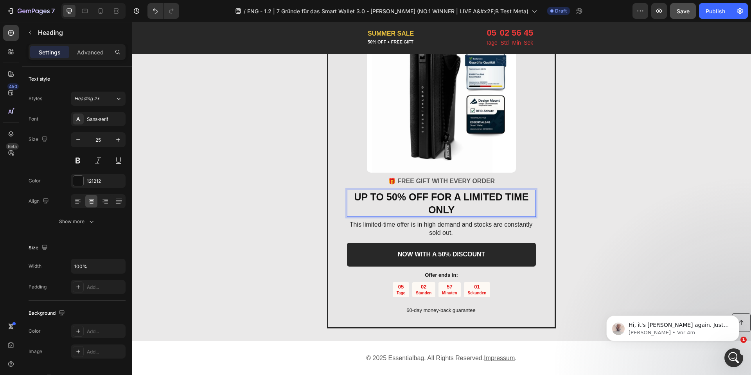
scroll to position [1591, 0]
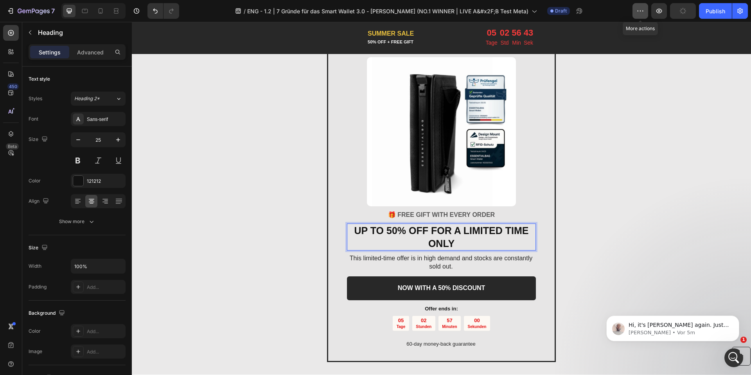
click at [647, 12] on button "button" at bounding box center [640, 11] width 16 height 16
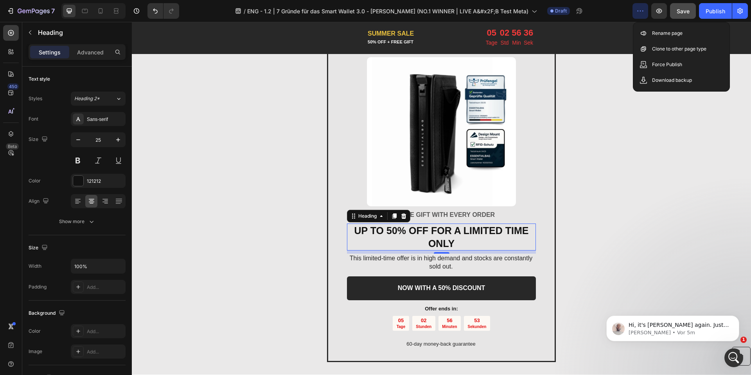
click at [586, 11] on div "/ ENG - 1.2 | 7 Gründe für das Smart Wallet 3.0 - Marvin (NO.1 WINNER | LIVE A&…" at bounding box center [408, 11] width 447 height 16
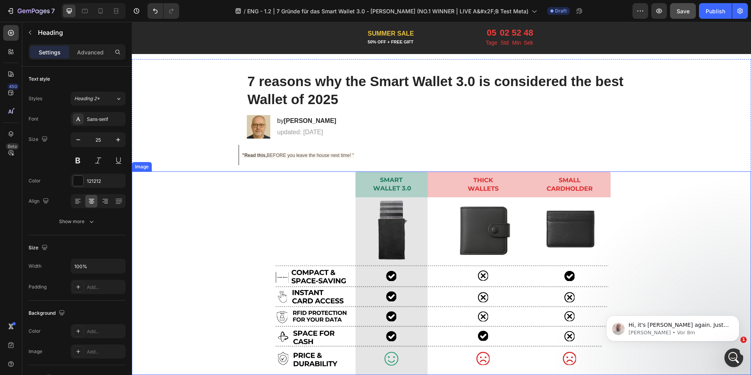
scroll to position [0, 0]
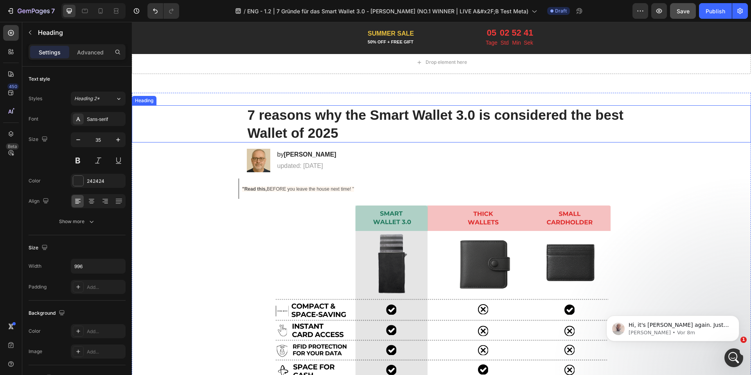
click at [323, 118] on h1 "7 reasons why the Smart Wallet 3.0 is considered the best Wallet of 2025" at bounding box center [442, 123] width 390 height 37
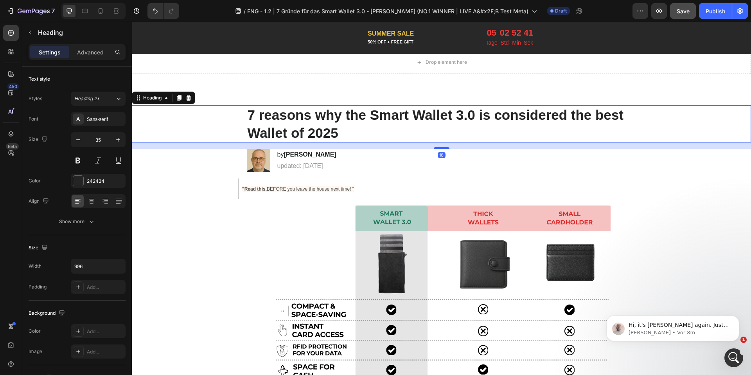
click at [323, 118] on h1 "7 reasons why the Smart Wallet 3.0 is considered the best Wallet of 2025" at bounding box center [442, 123] width 390 height 37
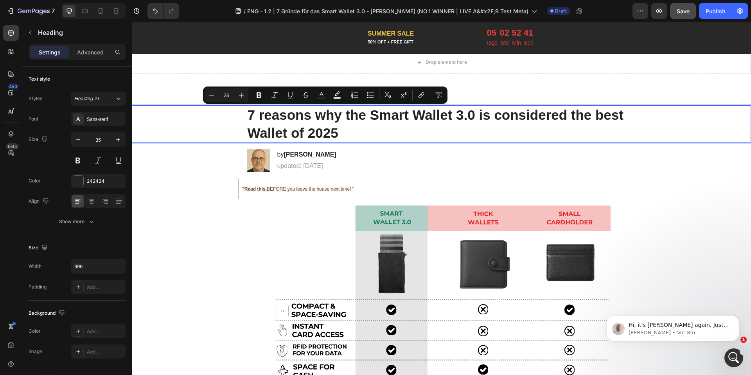
click at [322, 116] on p "7 reasons why the Smart Wallet 3.0 is considered the best Wallet of 2025" at bounding box center [442, 124] width 388 height 36
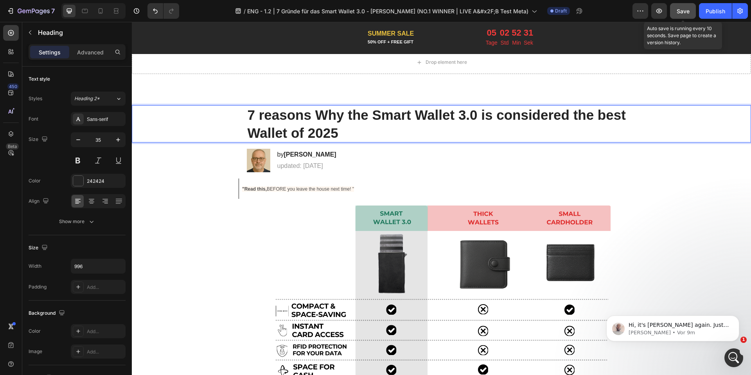
click at [683, 8] on span "Save" at bounding box center [683, 11] width 13 height 7
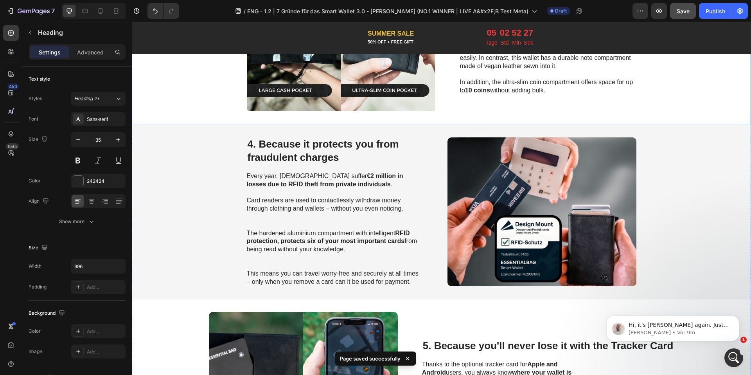
scroll to position [797, 0]
